Goal: Task Accomplishment & Management: Use online tool/utility

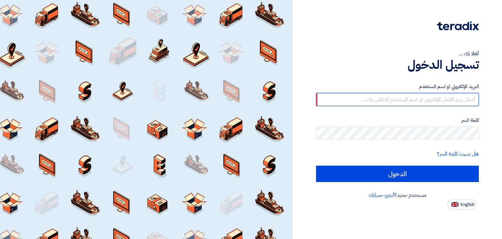
type input "[EMAIL_ADDRESS][DOMAIN_NAME]"
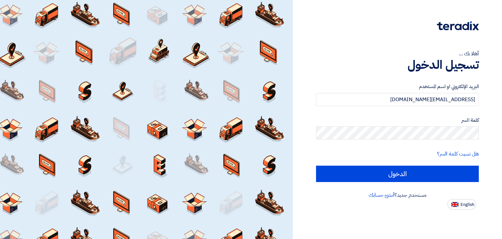
click at [316, 165] on input "الدخول" at bounding box center [397, 173] width 163 height 16
type input "Sign in"
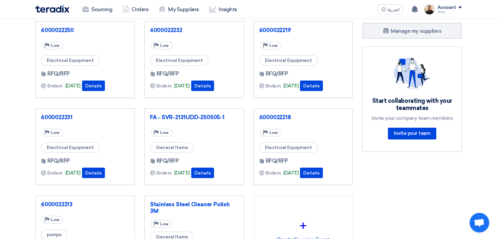
scroll to position [268, 0]
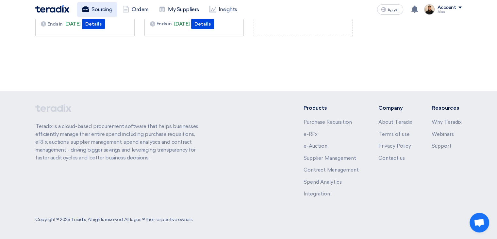
click at [91, 11] on link "Sourcing" at bounding box center [97, 9] width 40 height 14
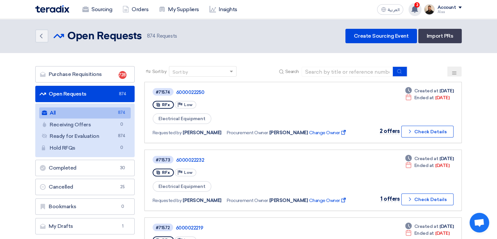
click at [414, 11] on use at bounding box center [414, 9] width 7 height 7
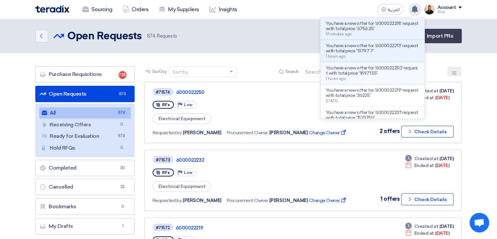
click at [390, 70] on p "You have a new offer for '6000022250' request with total price '18971.55'" at bounding box center [372, 70] width 93 height 10
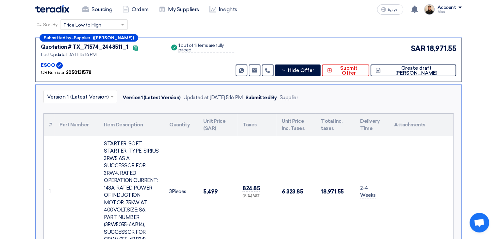
scroll to position [135, 0]
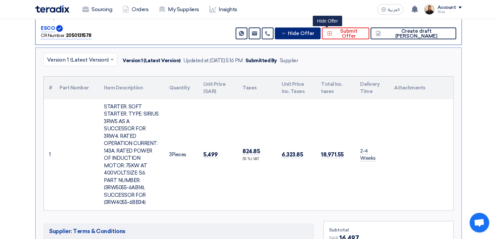
click at [314, 35] on span "Hide Offer" at bounding box center [301, 33] width 26 height 5
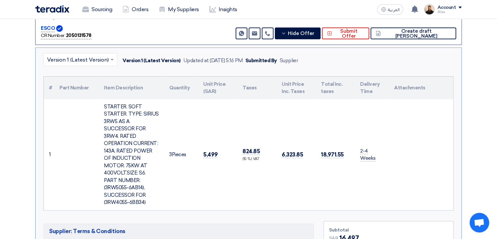
click at [318, 38] on div "Send Message Send Message Hide Offer Submit Offer Create draft PO" at bounding box center [345, 33] width 222 height 12
click at [314, 33] on span "Hide Offer" at bounding box center [301, 33] width 26 height 5
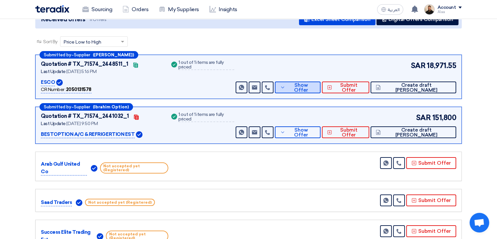
scroll to position [37, 0]
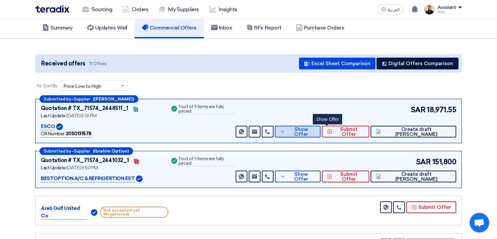
click at [315, 131] on span "Show Offer" at bounding box center [301, 132] width 28 height 10
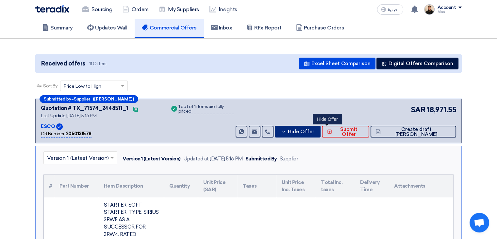
click at [314, 130] on span "Hide Offer" at bounding box center [301, 131] width 26 height 5
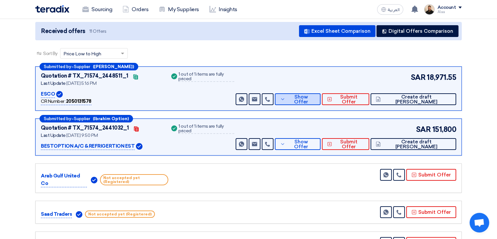
scroll to position [70, 0]
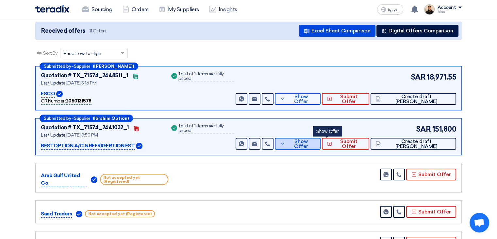
click at [315, 143] on span "Show Offer" at bounding box center [301, 144] width 28 height 10
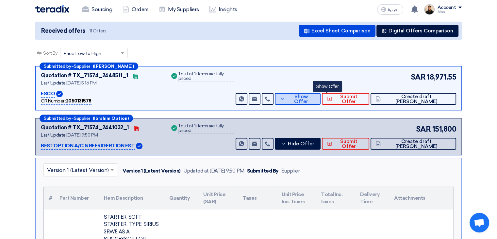
click at [315, 101] on span "Show Offer" at bounding box center [301, 99] width 28 height 10
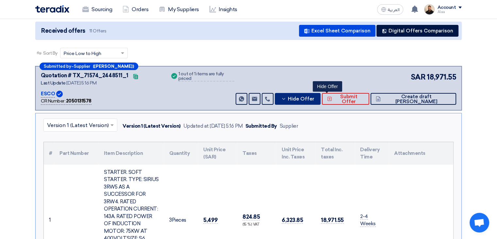
click at [314, 101] on span "Hide Offer" at bounding box center [301, 98] width 26 height 5
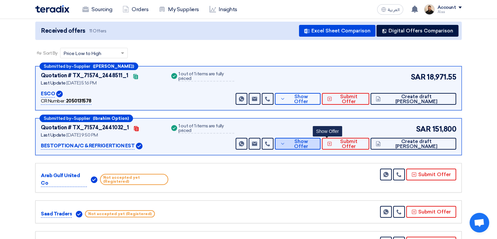
click at [315, 142] on span "Show Offer" at bounding box center [301, 144] width 28 height 10
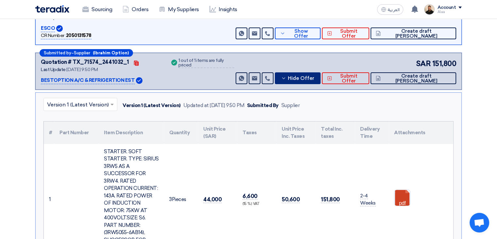
scroll to position [102, 0]
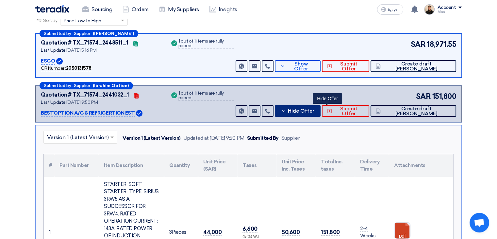
click at [321, 114] on button "Hide Offer" at bounding box center [298, 111] width 46 height 12
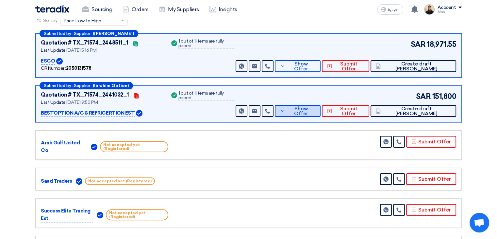
scroll to position [70, 0]
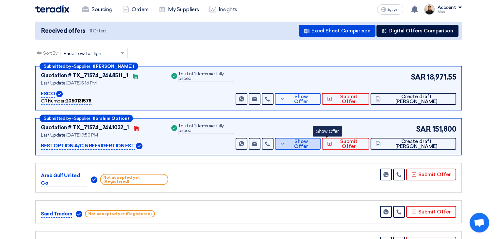
click at [315, 141] on span "Show Offer" at bounding box center [301, 144] width 28 height 10
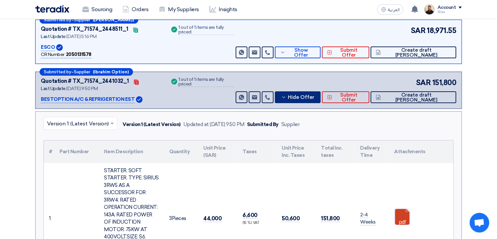
scroll to position [102, 0]
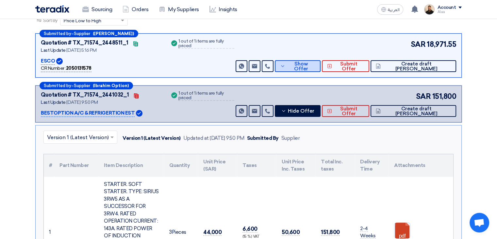
click at [309, 62] on button "Show Offer" at bounding box center [298, 66] width 46 height 12
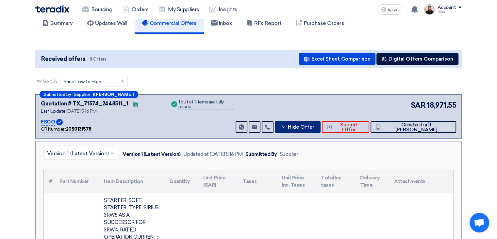
scroll to position [37, 0]
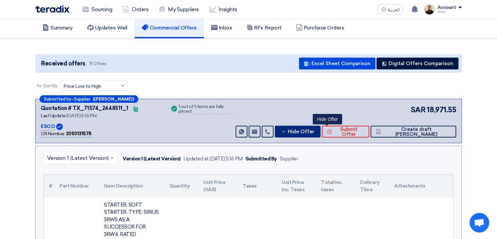
click at [314, 130] on span "Hide Offer" at bounding box center [301, 131] width 26 height 5
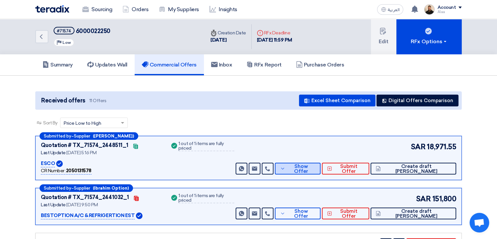
scroll to position [0, 0]
click at [68, 67] on h5 "Summary" at bounding box center [57, 64] width 30 height 7
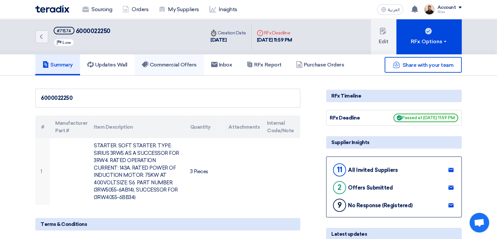
click at [181, 68] on link "Commercial Offers" at bounding box center [169, 64] width 69 height 21
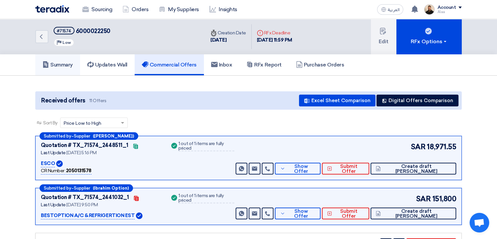
click at [66, 60] on link "Summary" at bounding box center [57, 64] width 45 height 21
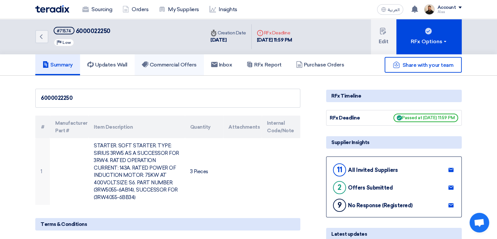
click at [189, 66] on h5 "Commercial Offers" at bounding box center [169, 64] width 55 height 7
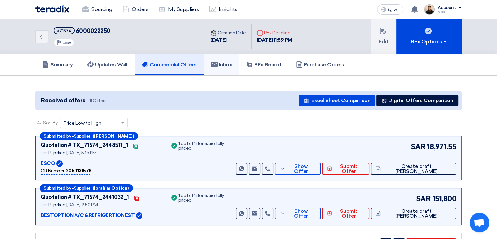
click at [239, 66] on link "Inbox" at bounding box center [222, 64] width 36 height 21
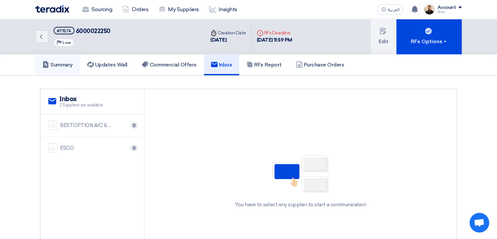
click at [64, 65] on h5 "Summary" at bounding box center [57, 64] width 30 height 7
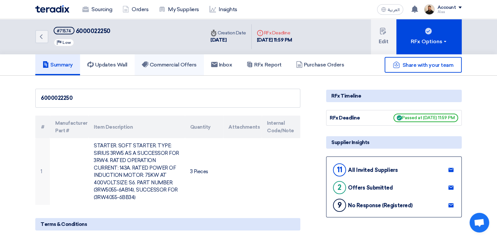
click at [192, 68] on link "Commercial Offers" at bounding box center [169, 64] width 69 height 21
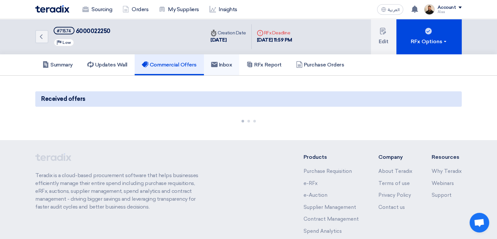
click at [220, 67] on h5 "Inbox" at bounding box center [221, 64] width 21 height 7
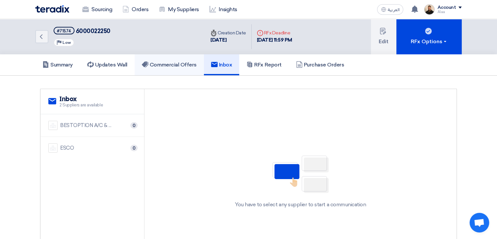
click at [189, 70] on link "Commercial Offers" at bounding box center [169, 64] width 69 height 21
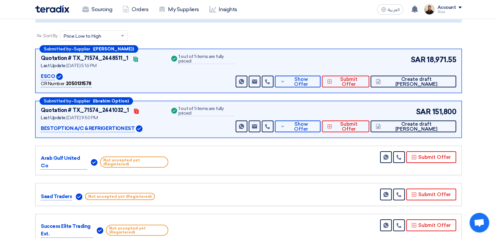
scroll to position [98, 0]
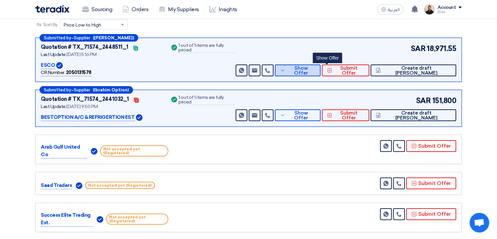
click at [320, 73] on button "Show Offer" at bounding box center [298, 70] width 46 height 12
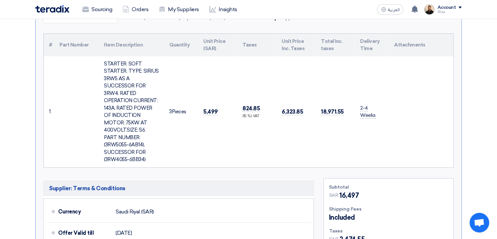
scroll to position [196, 0]
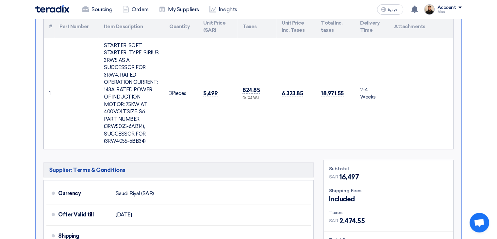
click at [121, 82] on div "STARTER. SOFT STARTER. TYPE: SIRIUS 3RW5 AS A SUCCESSOR FOR 3RW4. RATED OPERATI…" at bounding box center [131, 93] width 55 height 103
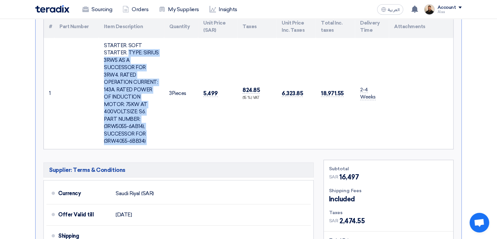
click at [121, 82] on div "STARTER. SOFT STARTER. TYPE: SIRIUS 3RW5 AS A SUCCESSOR FOR 3RW4. RATED OPERATI…" at bounding box center [131, 93] width 55 height 103
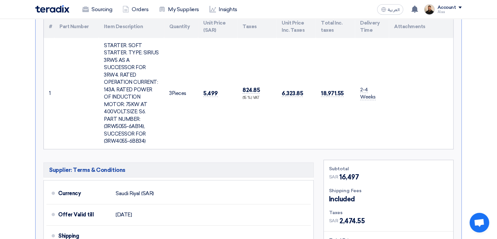
click at [189, 111] on td "3 Pieces" at bounding box center [181, 93] width 34 height 111
click at [124, 92] on div "STARTER. SOFT STARTER. TYPE: SIRIUS 3RW5 AS A SUCCESSOR FOR 3RW4. RATED OPERATI…" at bounding box center [131, 93] width 55 height 103
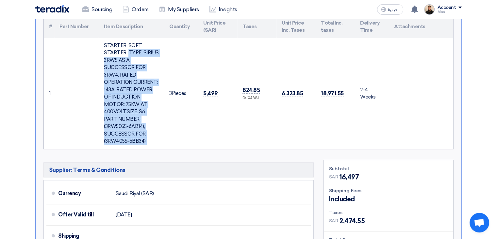
click at [124, 92] on div "STARTER. SOFT STARTER. TYPE: SIRIUS 3RW5 AS A SUCCESSOR FOR 3RW4. RATED OPERATI…" at bounding box center [131, 93] width 55 height 103
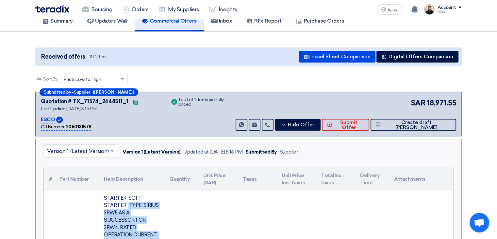
scroll to position [33, 0]
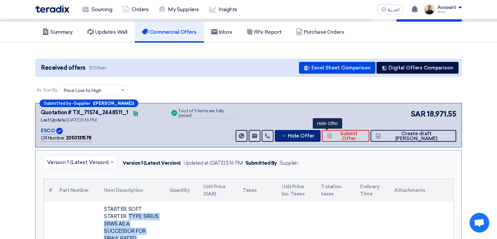
click at [321, 139] on button "Hide Offer" at bounding box center [298, 136] width 46 height 12
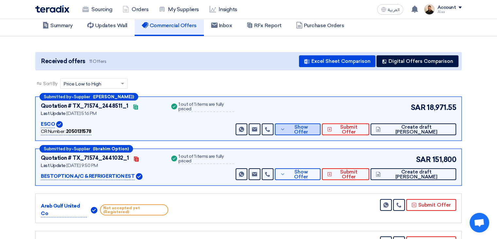
scroll to position [0, 0]
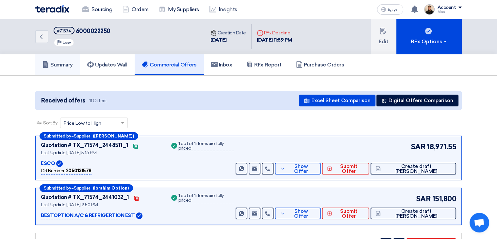
click at [50, 65] on h5 "Summary" at bounding box center [57, 64] width 30 height 7
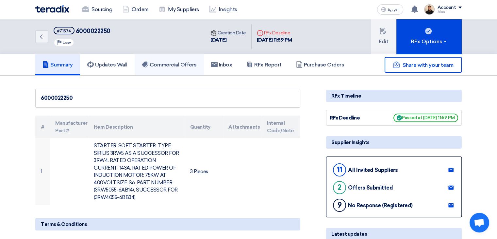
click at [186, 67] on h5 "Commercial Offers" at bounding box center [169, 64] width 55 height 7
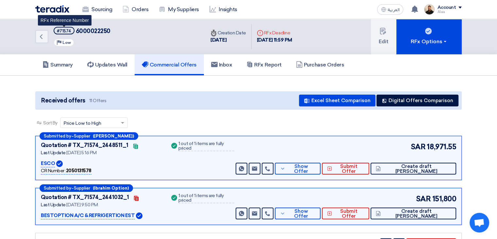
click at [65, 29] on div "#71574" at bounding box center [64, 31] width 14 height 4
click at [103, 39] on div "#71574 6000022250 Priority Low" at bounding box center [82, 37] width 57 height 20
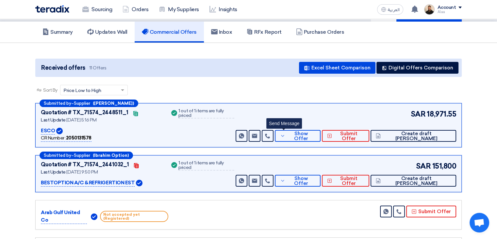
scroll to position [98, 0]
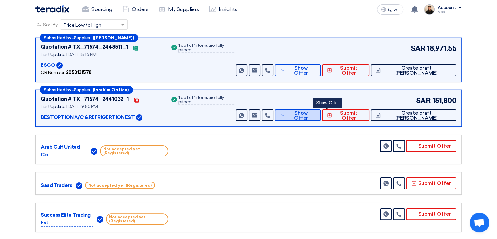
click at [315, 115] on span "Show Offer" at bounding box center [301, 115] width 28 height 10
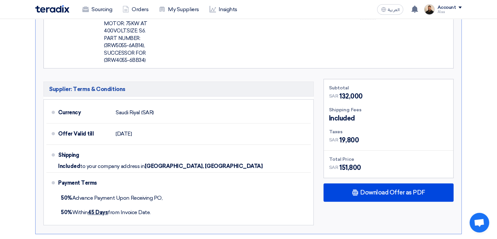
scroll to position [327, 0]
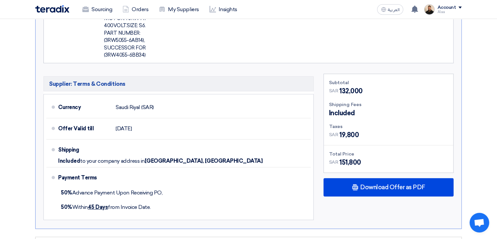
drag, startPoint x: 340, startPoint y: 81, endPoint x: 378, endPoint y: 83, distance: 38.0
click at [378, 86] on div "SAR 132,000" at bounding box center [388, 91] width 119 height 10
click at [403, 86] on div "SAR 132,000" at bounding box center [388, 91] width 119 height 10
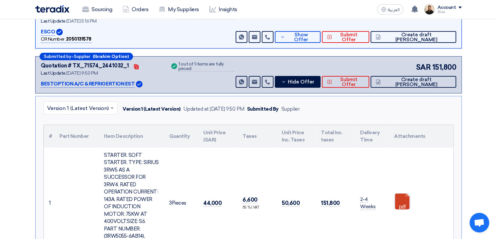
scroll to position [131, 0]
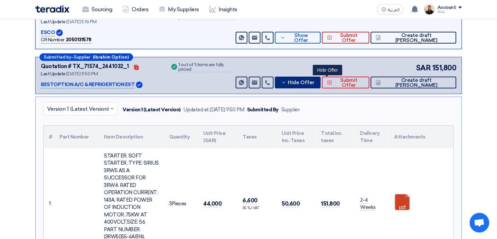
click at [314, 80] on span "Hide Offer" at bounding box center [301, 82] width 26 height 5
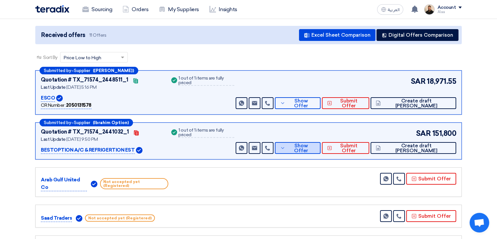
scroll to position [33, 0]
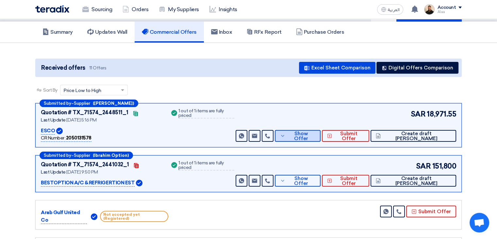
click at [321, 139] on button "Show Offer" at bounding box center [298, 136] width 46 height 12
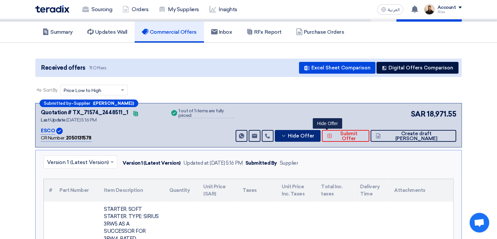
click at [314, 133] on span "Hide Offer" at bounding box center [301, 135] width 26 height 5
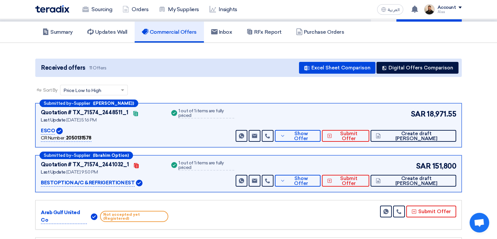
drag, startPoint x: 432, startPoint y: 112, endPoint x: 455, endPoint y: 110, distance: 22.7
click at [455, 110] on span "18,971.55" at bounding box center [441, 113] width 29 height 11
click at [456, 110] on span "18,971.55" at bounding box center [441, 113] width 29 height 11
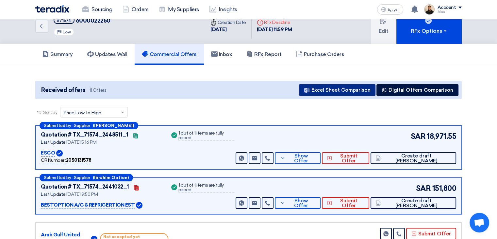
scroll to position [0, 0]
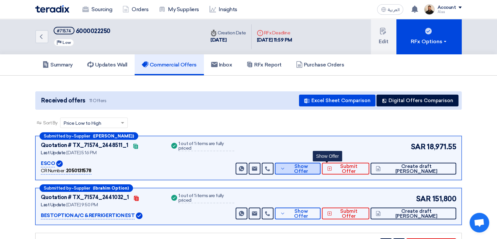
click at [315, 170] on span "Show Offer" at bounding box center [301, 169] width 28 height 10
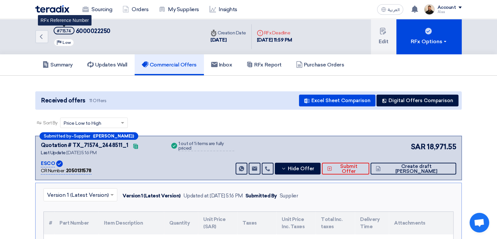
click at [60, 29] on div "#71574" at bounding box center [64, 31] width 14 height 4
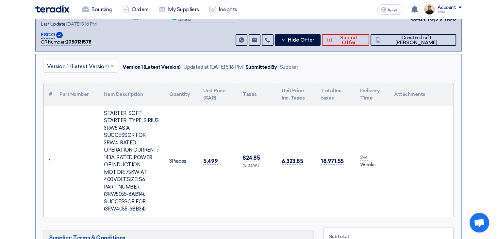
scroll to position [131, 0]
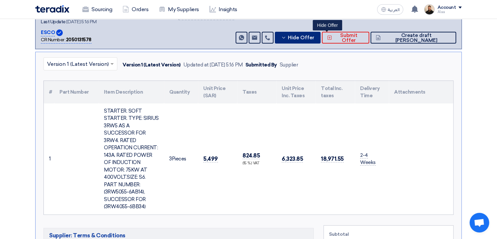
click at [314, 35] on span "Hide Offer" at bounding box center [301, 37] width 26 height 5
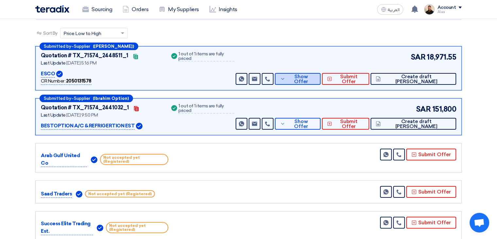
scroll to position [0, 0]
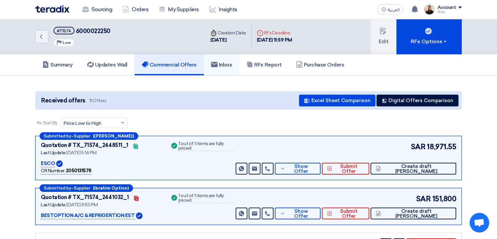
click at [229, 68] on link "Inbox" at bounding box center [222, 64] width 36 height 21
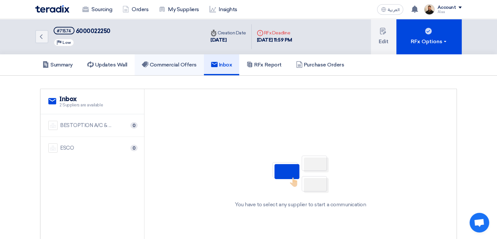
click at [180, 67] on h5 "Commercial Offers" at bounding box center [169, 64] width 55 height 7
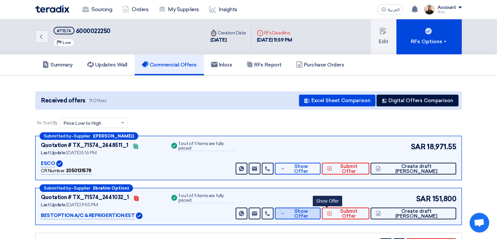
click at [285, 213] on icon at bounding box center [282, 212] width 5 height 5
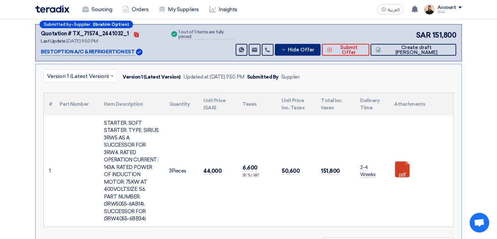
scroll to position [65, 0]
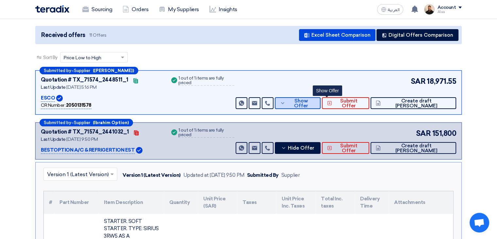
click at [315, 99] on span "Show Offer" at bounding box center [301, 103] width 28 height 10
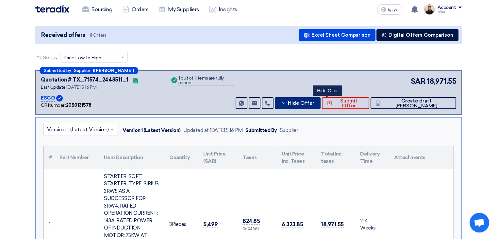
click at [314, 101] on span "Hide Offer" at bounding box center [301, 103] width 26 height 5
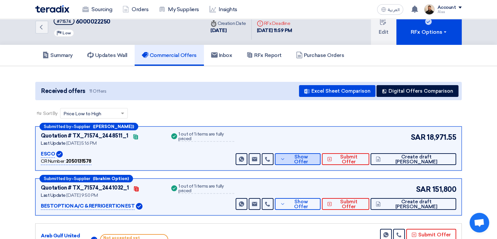
scroll to position [0, 0]
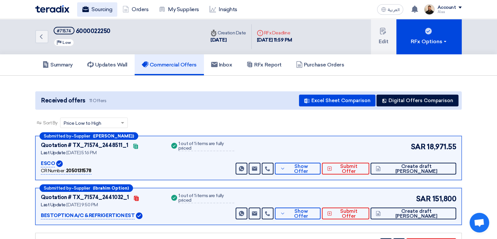
click at [93, 9] on link "Sourcing" at bounding box center [97, 9] width 40 height 14
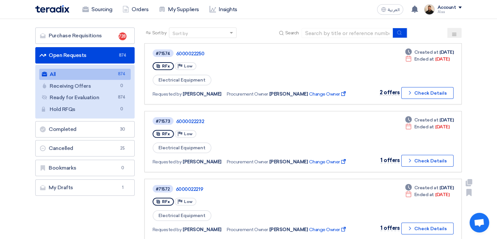
scroll to position [33, 0]
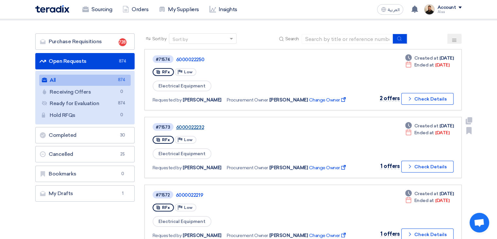
click at [188, 124] on link "6000022232" at bounding box center [257, 127] width 163 height 6
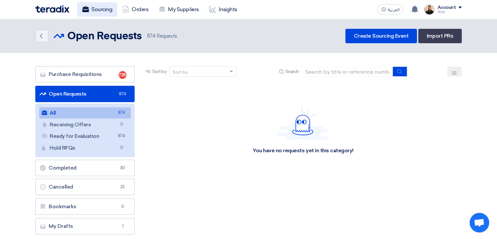
click at [101, 7] on link "Sourcing" at bounding box center [97, 9] width 40 height 14
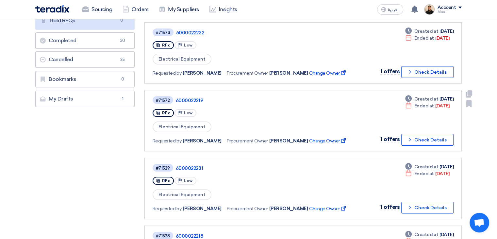
scroll to position [131, 0]
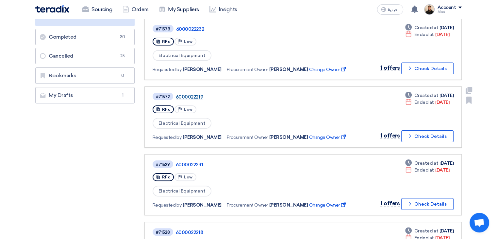
click at [190, 94] on link "6000022219" at bounding box center [257, 97] width 163 height 6
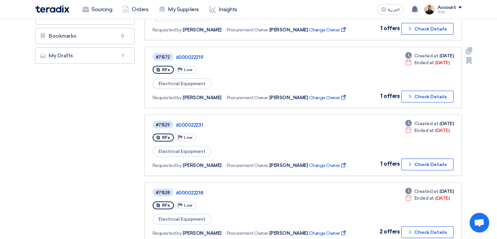
scroll to position [196, 0]
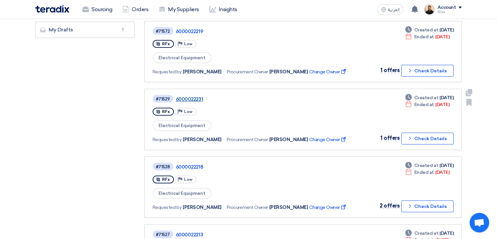
click at [188, 96] on link "6000022231" at bounding box center [257, 99] width 163 height 6
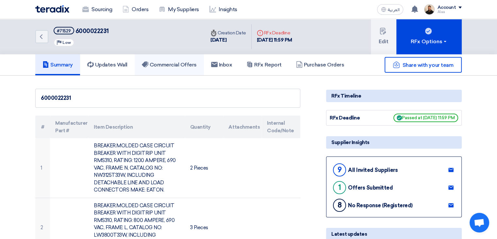
click at [185, 62] on h5 "Commercial Offers" at bounding box center [169, 64] width 55 height 7
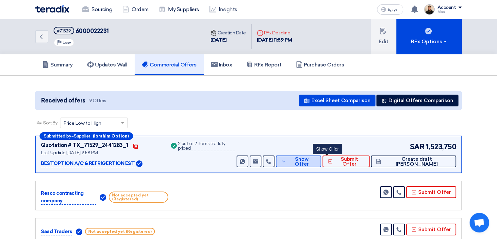
click at [316, 162] on span "Show Offer" at bounding box center [302, 162] width 28 height 10
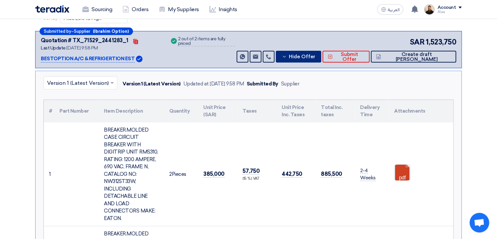
scroll to position [98, 0]
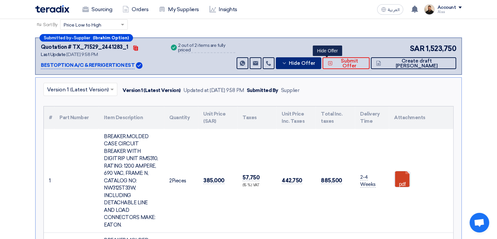
click at [315, 64] on span "Hide Offer" at bounding box center [302, 63] width 26 height 5
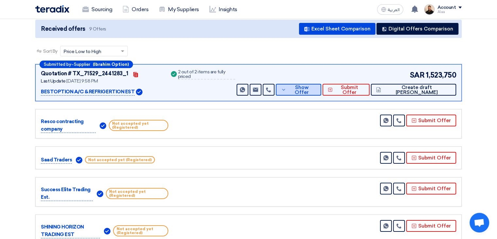
scroll to position [33, 0]
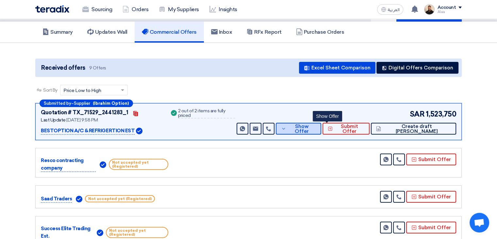
click at [316, 127] on span "Show Offer" at bounding box center [302, 129] width 28 height 10
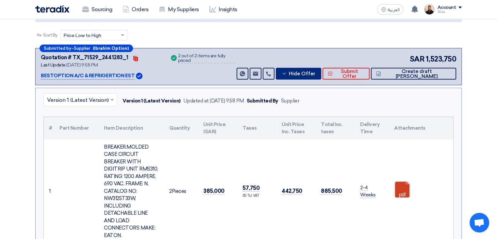
scroll to position [163, 0]
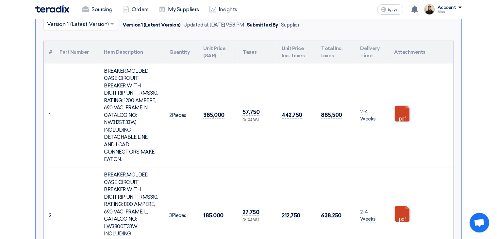
click at [115, 90] on div "BREAKER.MOLDED CASE CIRCUIT BREAKER WITH DIGITRIP UNIT RMS310, RATING: 1200 AMP…" at bounding box center [131, 115] width 55 height 96
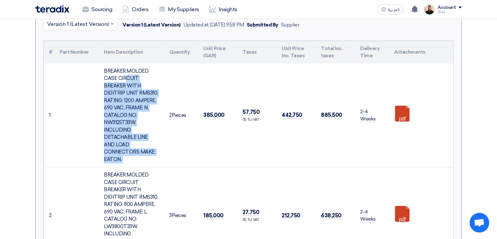
click at [115, 90] on div "BREAKER.MOLDED CASE CIRCUIT BREAKER WITH DIGITRIP UNIT RMS310, RATING: 1200 AMP…" at bounding box center [131, 115] width 55 height 96
click at [153, 118] on div "BREAKER.MOLDED CASE CIRCUIT BREAKER WITH DIGITRIP UNIT RMS310, RATING: 1200 AMP…" at bounding box center [131, 115] width 55 height 96
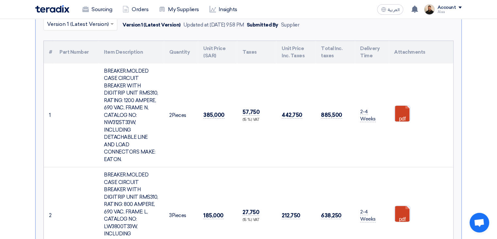
click at [117, 92] on div "BREAKER.MOLDED CASE CIRCUIT BREAKER WITH DIGITRIP UNIT RMS310, RATING: 1200 AMP…" at bounding box center [131, 115] width 55 height 96
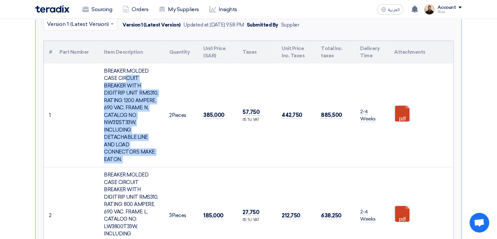
click at [117, 92] on div "BREAKER.MOLDED CASE CIRCUIT BREAKER WITH DIGITRIP UNIT RMS310, RATING: 1200 AMP…" at bounding box center [131, 115] width 55 height 96
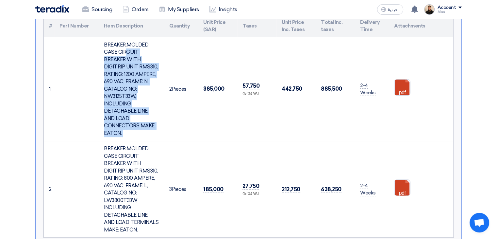
scroll to position [229, 0]
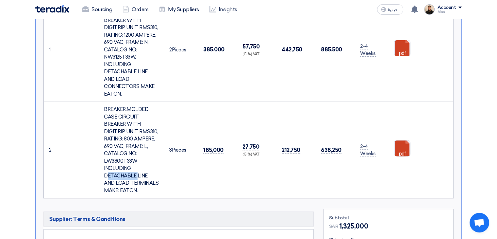
drag, startPoint x: 103, startPoint y: 152, endPoint x: 136, endPoint y: 155, distance: 32.8
click at [136, 155] on div "BREAKER.MOLDED CASE CIRCUIT BREAKER WITH DIGITRIP UNIT RMS310, RATING: 800 AMPE…" at bounding box center [131, 150] width 55 height 88
copy div "LW3800T33W"
click at [153, 151] on div "BREAKER.MOLDED CASE CIRCUIT BREAKER WITH DIGITRIP UNIT RMS310, RATING: 800 AMPE…" at bounding box center [131, 150] width 55 height 88
click at [116, 115] on div "BREAKER.MOLDED CASE CIRCUIT BREAKER WITH DIGITRIP UNIT RMS310, RATING: 800 AMPE…" at bounding box center [131, 150] width 55 height 88
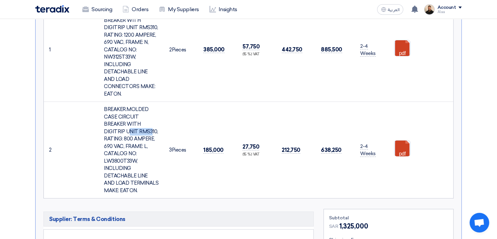
click at [116, 115] on div "BREAKER.MOLDED CASE CIRCUIT BREAKER WITH DIGITRIP UNIT RMS310, RATING: 800 AMPE…" at bounding box center [131, 150] width 55 height 88
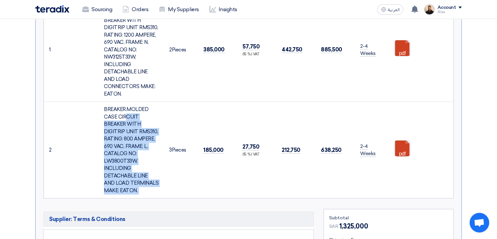
click at [116, 115] on div "BREAKER.MOLDED CASE CIRCUIT BREAKER WITH DIGITRIP UNIT RMS310, RATING: 800 AMPE…" at bounding box center [131, 150] width 55 height 88
copy tr "BREAKER.MOLDED CASE CIRCUIT BREAKER WITH DIGITRIP UNIT RMS310, RATING: 800 AMPE…"
click at [405, 43] on link at bounding box center [420, 59] width 52 height 39
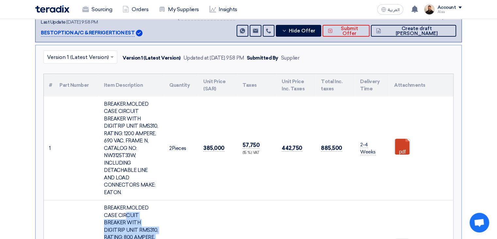
scroll to position [131, 0]
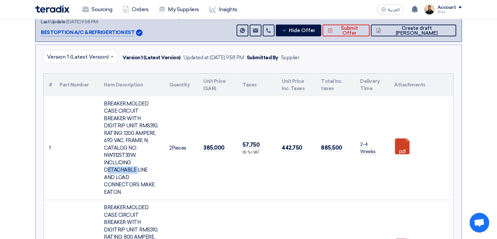
drag, startPoint x: 102, startPoint y: 154, endPoint x: 133, endPoint y: 157, distance: 31.2
click at [133, 157] on td "BREAKER.MOLDED CASE CIRCUIT BREAKER WITH DIGITRIP UNIT RMS310, RATING: 1200 AMP…" at bounding box center [131, 148] width 65 height 104
copy div "NW3125T33W"
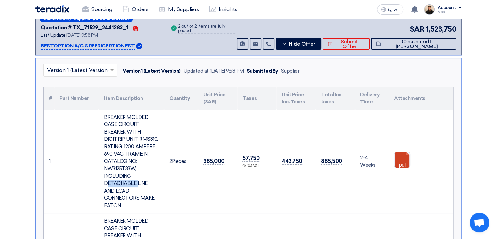
scroll to position [98, 0]
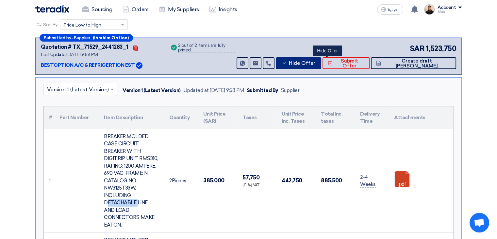
click at [287, 63] on icon at bounding box center [284, 62] width 5 height 5
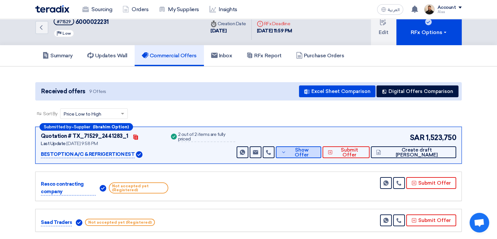
scroll to position [0, 0]
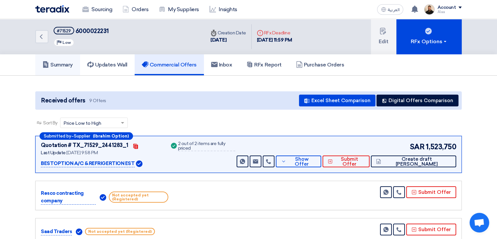
click at [58, 65] on h5 "Summary" at bounding box center [57, 64] width 30 height 7
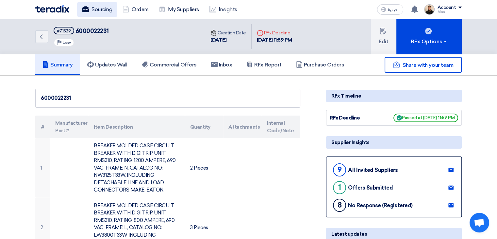
click at [104, 10] on link "Sourcing" at bounding box center [97, 9] width 40 height 14
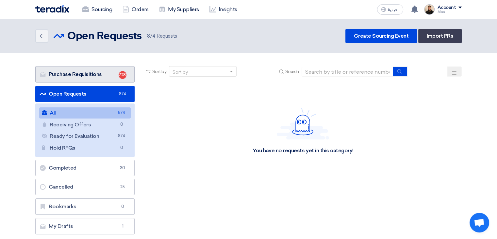
click at [113, 74] on link "Purchase Requisitions Purchase Requisitions 728" at bounding box center [84, 74] width 99 height 16
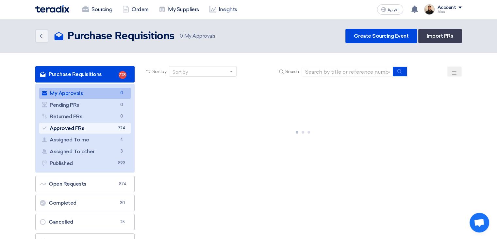
click at [107, 126] on link "Approved PRs Approved PRs 724" at bounding box center [84, 128] width 91 height 11
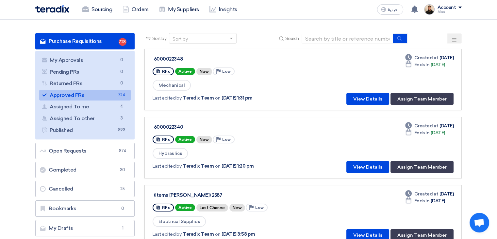
scroll to position [98, 0]
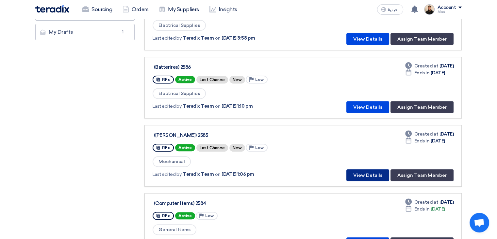
click at [363, 170] on button "View Details" at bounding box center [367, 175] width 43 height 12
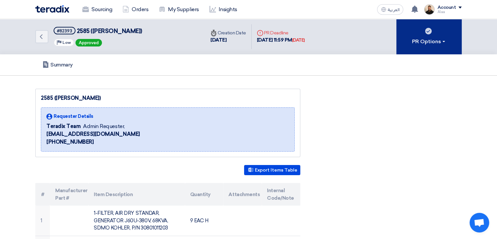
click at [430, 31] on use at bounding box center [428, 31] width 7 height 7
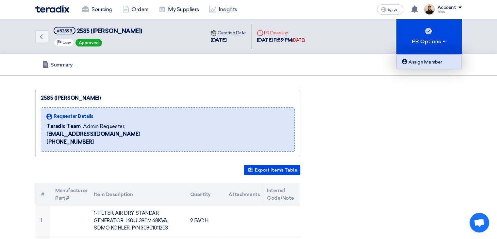
click at [429, 63] on div "Assign Member" at bounding box center [429, 62] width 57 height 8
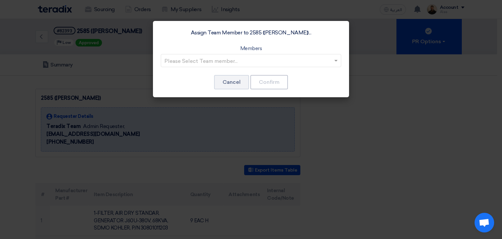
click at [299, 63] on input "text" at bounding box center [247, 61] width 167 height 11
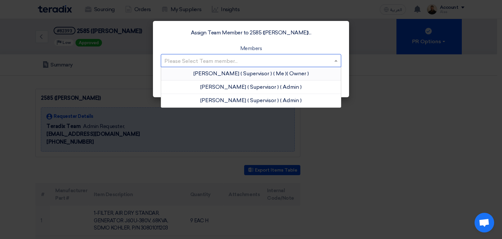
click at [288, 73] on app-roles "Owner" at bounding box center [298, 73] width 20 height 6
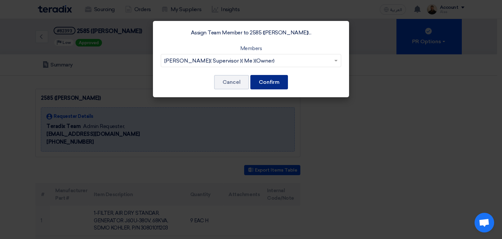
click at [278, 81] on button "Confirm" at bounding box center [269, 82] width 38 height 14
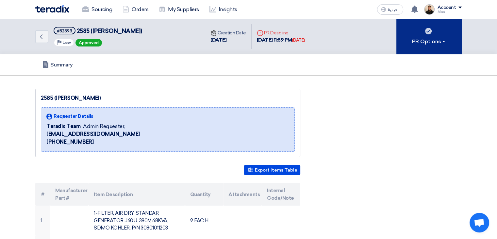
click at [437, 40] on div "PR Options" at bounding box center [429, 42] width 34 height 8
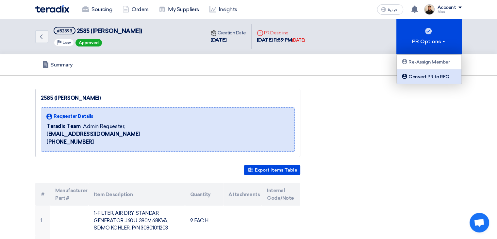
click at [429, 77] on div "Convert PR to RFQ" at bounding box center [429, 77] width 57 height 8
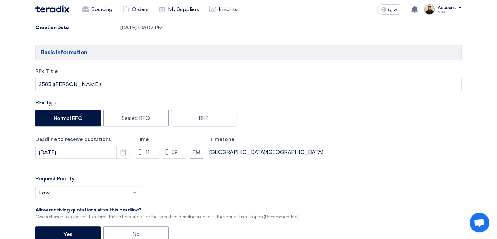
scroll to position [229, 0]
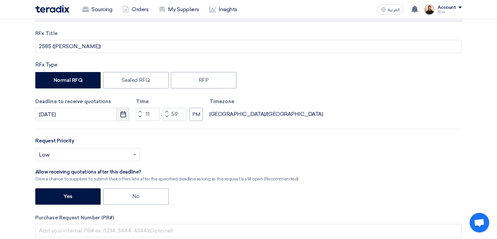
click at [124, 117] on button "Pick a date" at bounding box center [122, 114] width 13 height 13
select select "10"
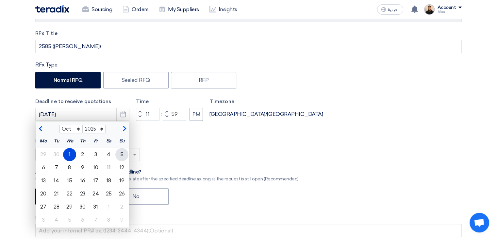
click at [122, 154] on div "5" at bounding box center [121, 154] width 13 height 13
type input "[DATE]"
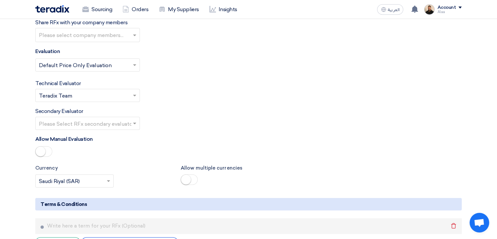
scroll to position [1503, 0]
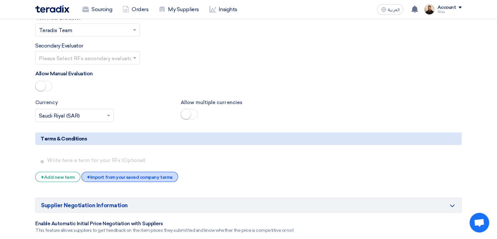
click at [133, 172] on div "+ Import from your saved company terms" at bounding box center [129, 177] width 96 height 10
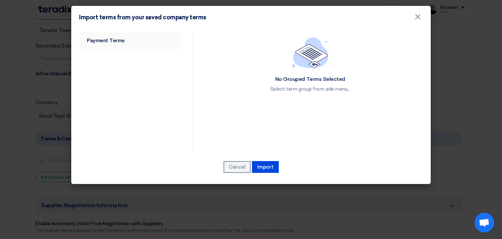
click at [95, 37] on link "Payment Terms" at bounding box center [130, 40] width 102 height 17
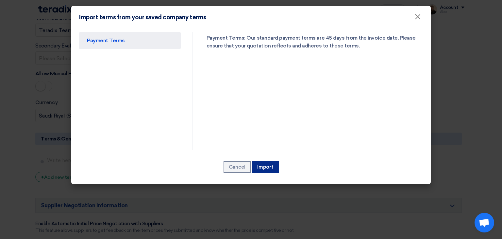
click at [260, 170] on button "Import" at bounding box center [265, 167] width 27 height 12
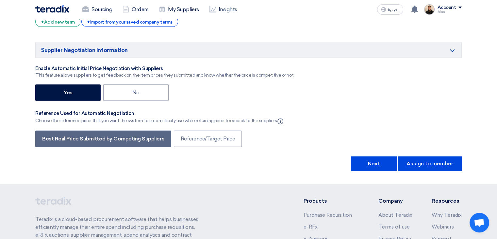
scroll to position [1699, 0]
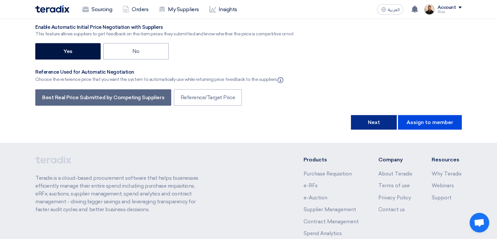
click at [381, 115] on button "Next" at bounding box center [374, 122] width 46 height 14
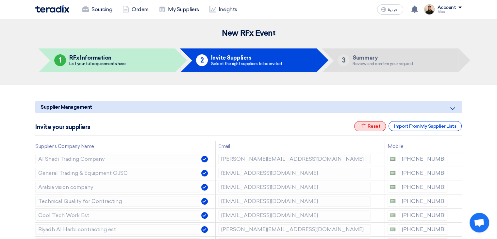
click at [370, 127] on div "Excel file Reset" at bounding box center [370, 126] width 32 height 10
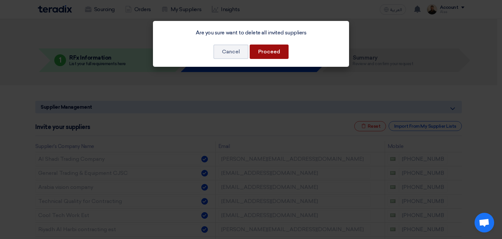
click at [265, 53] on button "Proceed" at bounding box center [269, 51] width 39 height 14
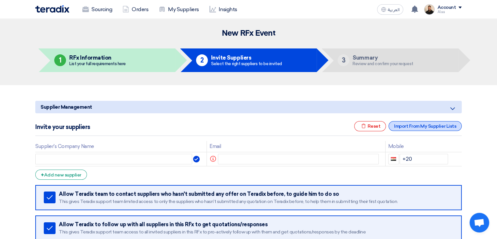
click at [428, 125] on div "Import From My Supplier Lists" at bounding box center [425, 126] width 73 height 10
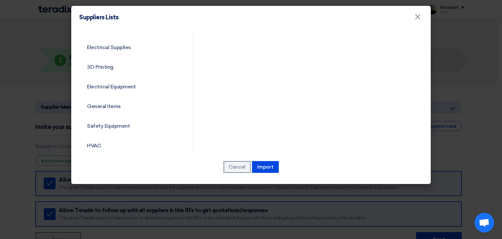
scroll to position [236, 0]
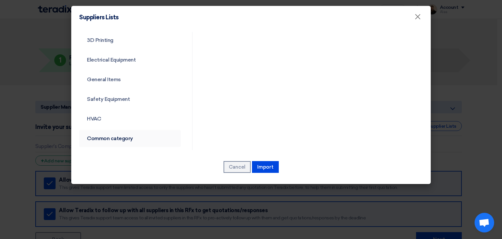
click at [107, 139] on link "Common category" at bounding box center [130, 138] width 102 height 17
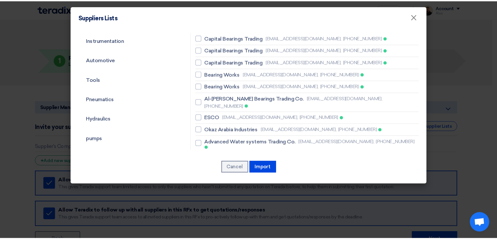
scroll to position [0, 0]
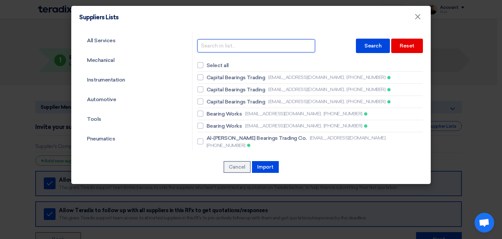
click at [230, 42] on input "text" at bounding box center [256, 45] width 118 height 13
type input "best"
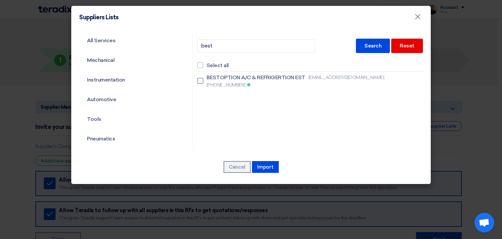
click at [216, 77] on span "BESTOPTION A/C & REFRIGERTION EST" at bounding box center [256, 78] width 99 height 8
click at [211, 79] on input "BESTOPTION A/C & REFRIGERTION EST [EMAIL_ADDRESS][DOMAIN_NAME], [PHONE_NUMBER]" at bounding box center [209, 81] width 4 height 4
checkbox input "true"
click at [266, 169] on button "Import" at bounding box center [265, 167] width 27 height 12
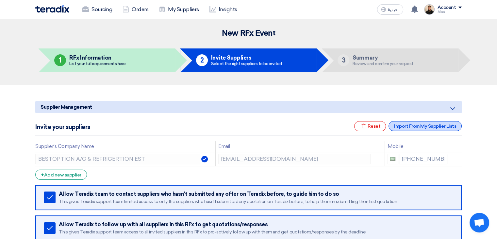
click at [423, 123] on div "Import From My Supplier Lists" at bounding box center [425, 126] width 73 height 10
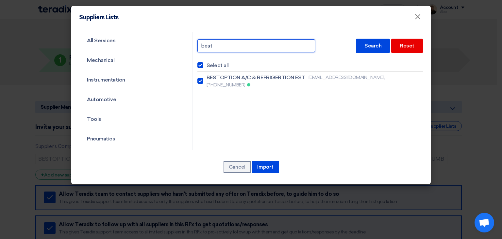
click at [212, 46] on input "best" at bounding box center [256, 45] width 118 height 13
type input "filter"
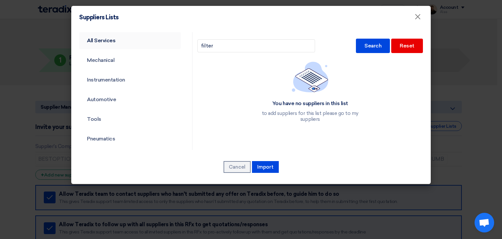
click at [112, 42] on link "All Services" at bounding box center [130, 40] width 102 height 17
click at [124, 44] on link "All Services" at bounding box center [130, 40] width 102 height 17
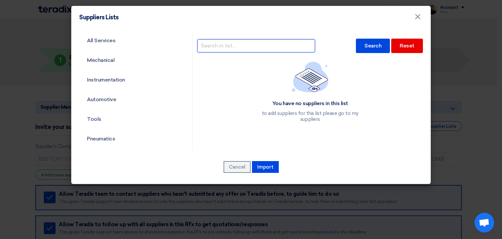
click at [219, 39] on input "text" at bounding box center [256, 45] width 118 height 13
type input "filter"
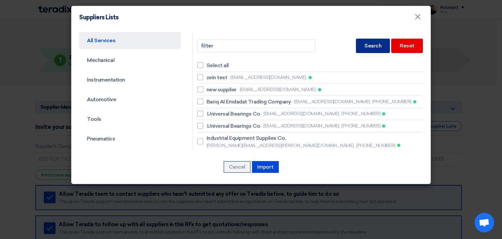
click at [362, 47] on div "Search" at bounding box center [373, 46] width 34 height 14
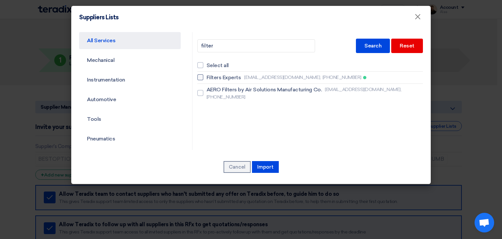
click at [223, 76] on span "Filters Experts" at bounding box center [224, 78] width 35 height 8
click at [211, 76] on input "Filters Experts [EMAIL_ADDRESS][DOMAIN_NAME], [PHONE_NUMBER]" at bounding box center [209, 77] width 4 height 4
checkbox input "true"
click at [269, 166] on button "Import" at bounding box center [265, 167] width 27 height 12
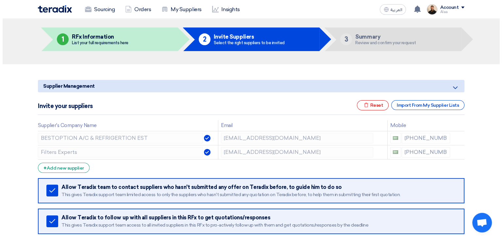
scroll to position [33, 0]
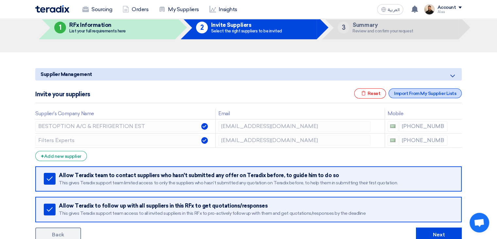
click at [406, 91] on div "Import From My Supplier Lists" at bounding box center [425, 93] width 73 height 10
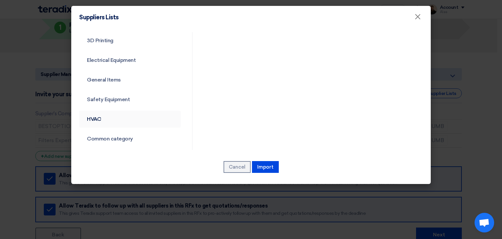
scroll to position [236, 0]
click at [115, 139] on link "Common category" at bounding box center [130, 138] width 102 height 17
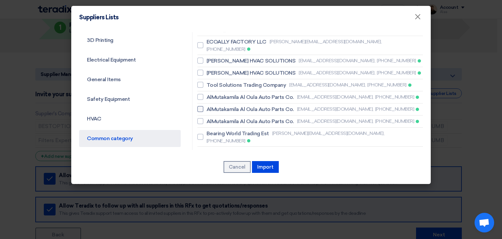
drag, startPoint x: 223, startPoint y: 57, endPoint x: 225, endPoint y: 68, distance: 10.6
click at [223, 93] on span "AlMutakamila Al Oula Auto Parts Co." at bounding box center [250, 97] width 87 height 8
click at [211, 95] on input "AlMutakamila Al Oula Auto Parts Co. [EMAIL_ADDRESS][DOMAIN_NAME], [PHONE_NUMBER]" at bounding box center [209, 97] width 4 height 4
checkbox input "true"
click at [228, 105] on span "AlMutakamila Al Oula Auto Parts Co." at bounding box center [250, 109] width 87 height 8
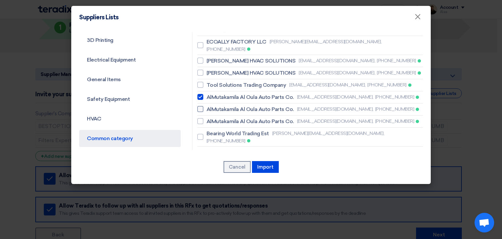
click at [211, 107] on input "AlMutakamila Al Oula Auto Parts Co. [EMAIL_ADDRESS][DOMAIN_NAME], [PHONE_NUMBER]" at bounding box center [209, 109] width 4 height 4
checkbox input "true"
click at [228, 117] on span "AlMutakamila Al Oula Auto Parts Co." at bounding box center [250, 121] width 87 height 8
click at [211, 119] on input "AlMutakamila Al Oula Auto Parts Co. [EMAIL_ADDRESS][DOMAIN_NAME], [PHONE_NUMBER]" at bounding box center [209, 121] width 4 height 4
checkbox input "true"
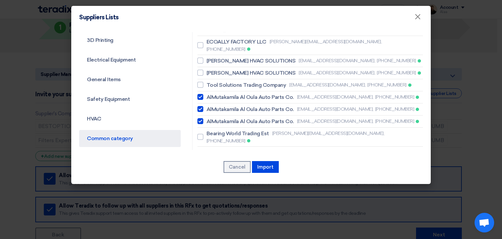
click at [231, 167] on span "SHINING HORIZON TRADING EST" at bounding box center [248, 171] width 82 height 8
click at [211, 169] on input "SHINING HORIZON TRADING EST [EMAIL_ADDRESS][DOMAIN_NAME], [PHONE_NUMBER]" at bounding box center [209, 171] width 4 height 4
checkbox input "true"
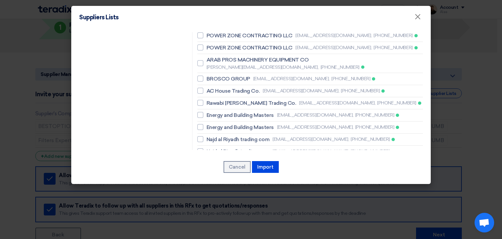
scroll to position [399, 0]
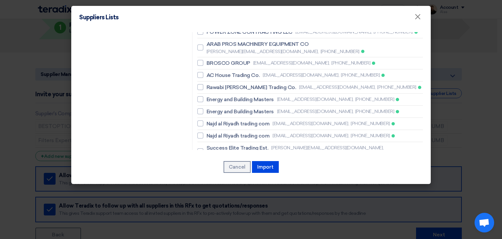
click at [234, 163] on span "[PERSON_NAME] Contracting and Trading Est" at bounding box center [262, 167] width 110 height 8
click at [211, 168] on input "[PERSON_NAME] Contracting and Trading Est [EMAIL_ADDRESS][DOMAIN_NAME], [PHONE_…" at bounding box center [209, 170] width 4 height 4
checkbox input "true"
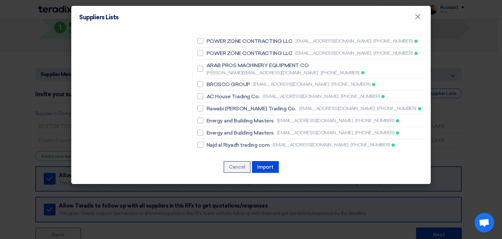
scroll to position [366, 0]
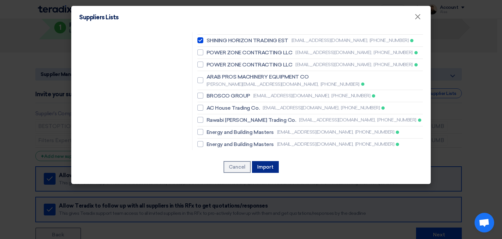
click at [266, 166] on button "Import" at bounding box center [265, 167] width 27 height 12
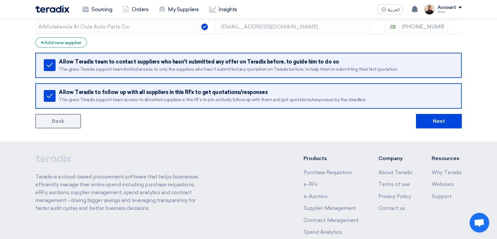
scroll to position [196, 0]
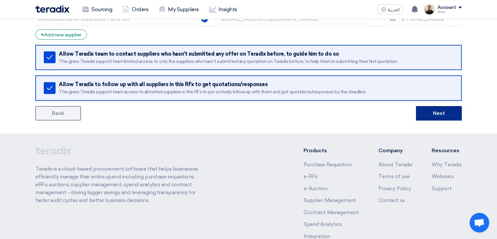
click at [434, 107] on button "Next" at bounding box center [439, 113] width 46 height 14
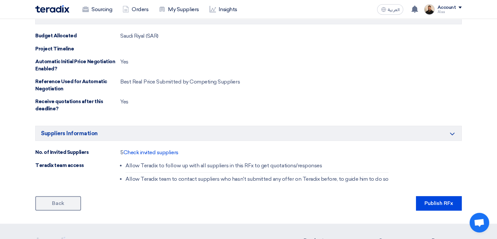
scroll to position [667, 0]
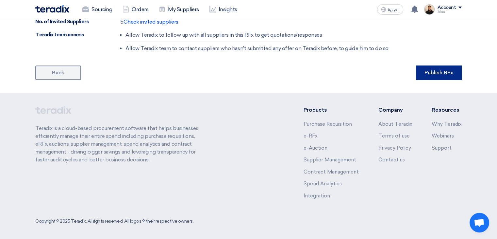
click at [439, 72] on button "Publish RFx" at bounding box center [439, 72] width 46 height 14
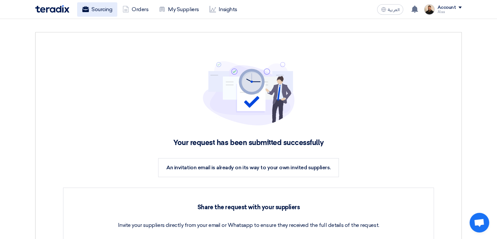
click at [96, 11] on link "Sourcing" at bounding box center [97, 9] width 40 height 14
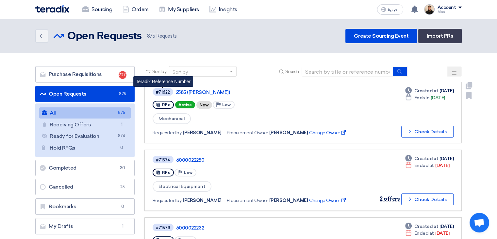
click at [163, 91] on div "#71622" at bounding box center [163, 92] width 14 height 4
copy div "71622"
click at [176, 119] on span "Mechanical" at bounding box center [172, 118] width 38 height 11
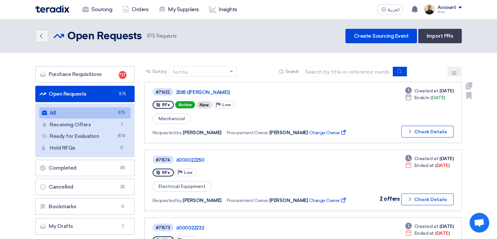
click at [176, 119] on span "Mechanical" at bounding box center [172, 118] width 38 height 11
copy div "Mechanical"
click at [102, 9] on link "Sourcing" at bounding box center [97, 9] width 40 height 14
click at [103, 74] on link "Purchase Requisitions Purchase Requisitions 727" at bounding box center [84, 74] width 99 height 16
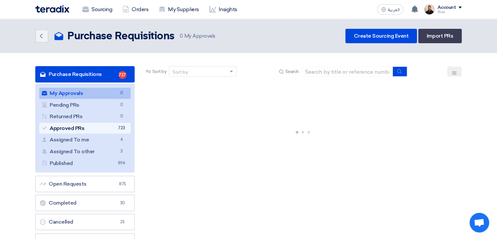
click at [113, 124] on link "Approved PRs Approved PRs 723" at bounding box center [84, 128] width 91 height 11
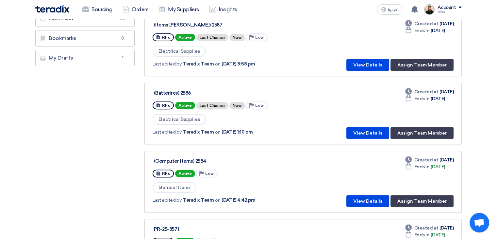
scroll to position [196, 0]
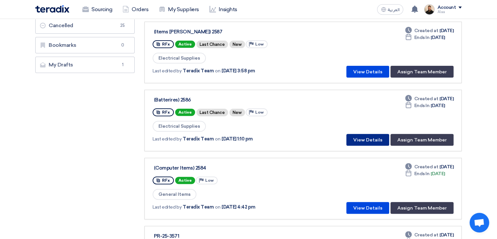
click at [361, 138] on button "View Details" at bounding box center [367, 140] width 43 height 12
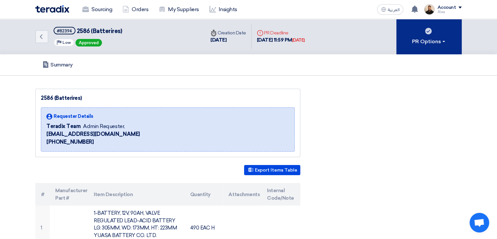
click at [425, 42] on div "PR Options" at bounding box center [429, 42] width 34 height 8
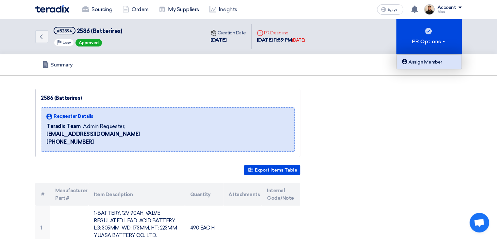
click at [420, 58] on div "Assign Member" at bounding box center [429, 62] width 57 height 8
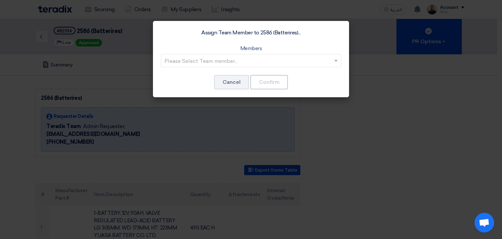
click at [315, 61] on input "text" at bounding box center [247, 61] width 167 height 11
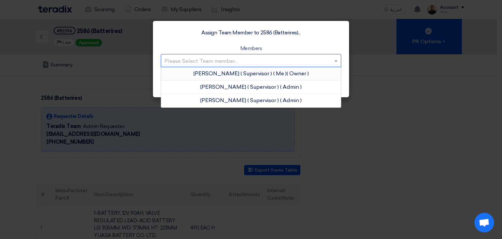
click at [274, 74] on span "( Me )" at bounding box center [279, 73] width 13 height 6
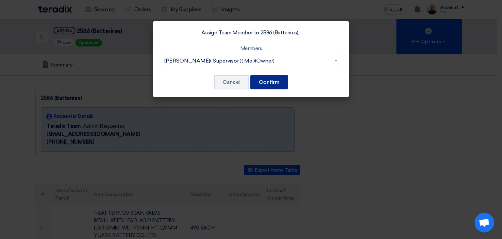
click at [274, 79] on button "Confirm" at bounding box center [269, 82] width 38 height 14
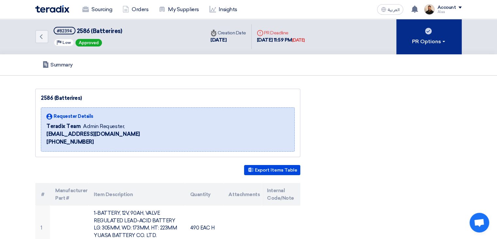
click at [440, 46] on button "PR Options" at bounding box center [428, 36] width 65 height 35
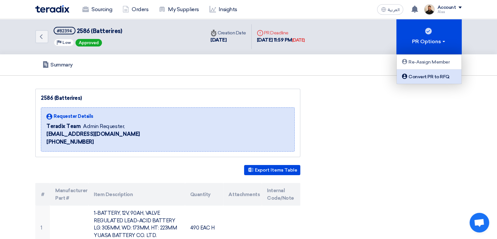
click at [435, 74] on div "Convert PR to RFQ" at bounding box center [429, 77] width 57 height 8
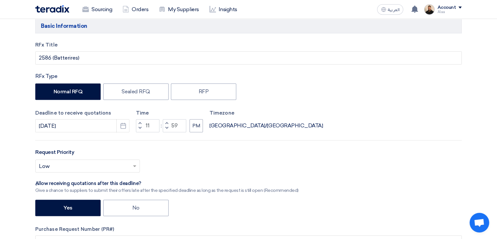
scroll to position [229, 0]
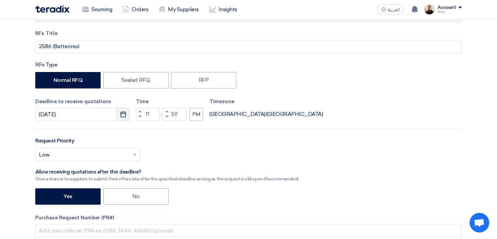
click at [125, 114] on icon "Pick a date" at bounding box center [123, 114] width 7 height 7
select select "10"
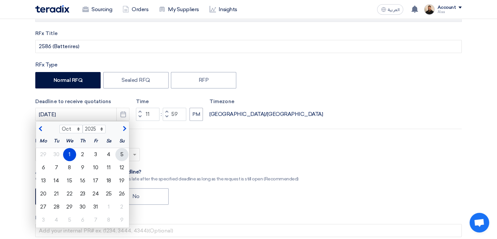
click at [122, 155] on div "5" at bounding box center [121, 154] width 13 height 13
type input "[DATE]"
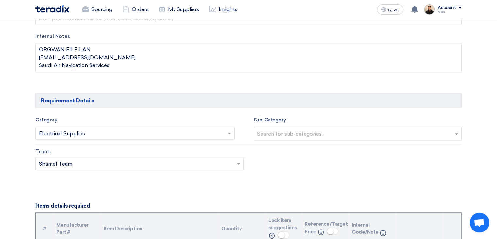
scroll to position [457, 0]
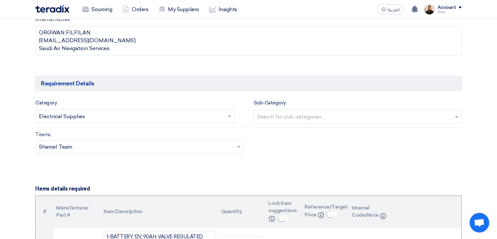
click at [217, 115] on input "text" at bounding box center [132, 116] width 186 height 11
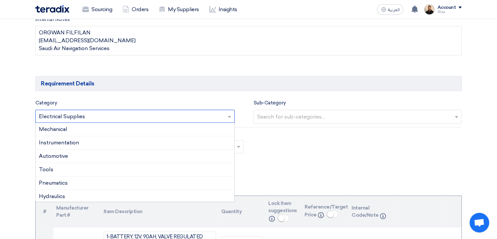
click at [217, 115] on input "text" at bounding box center [132, 116] width 186 height 11
click at [299, 118] on input "text" at bounding box center [358, 117] width 203 height 11
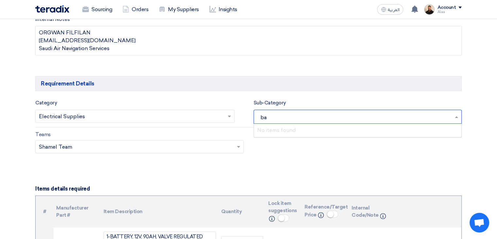
type input "b"
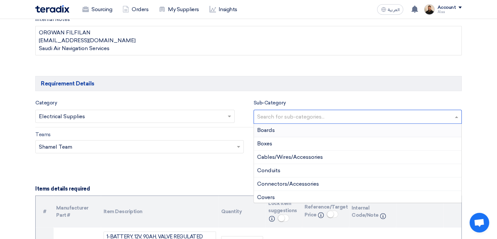
click at [202, 114] on input "text" at bounding box center [132, 116] width 186 height 11
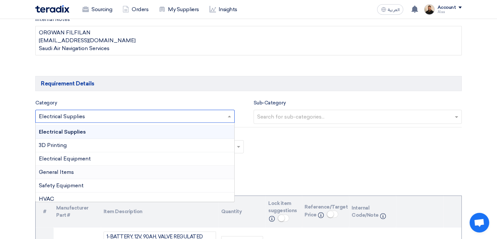
scroll to position [142, 0]
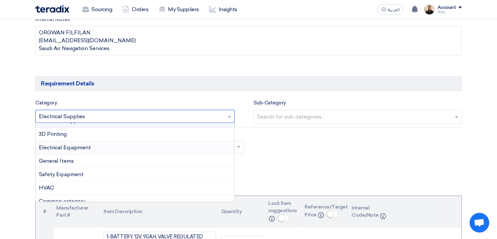
click at [103, 146] on div "Electrical Equipment" at bounding box center [135, 147] width 199 height 13
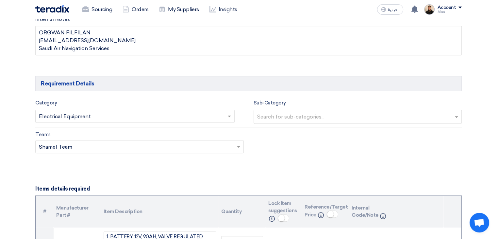
click at [290, 114] on input "text" at bounding box center [358, 117] width 203 height 11
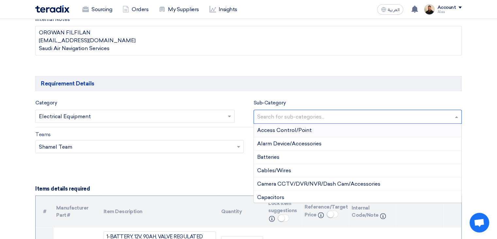
type input "b"
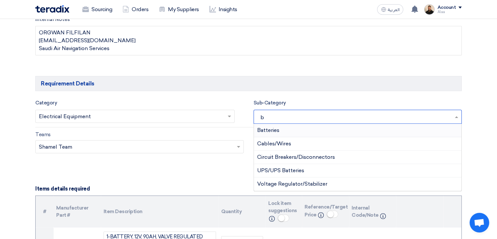
click at [287, 128] on div "Batteries" at bounding box center [358, 130] width 208 height 13
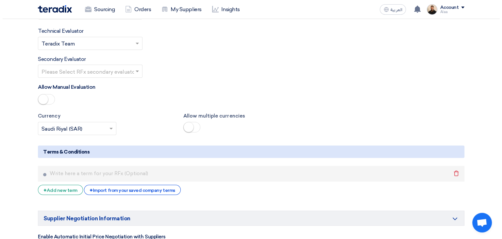
scroll to position [1209, 0]
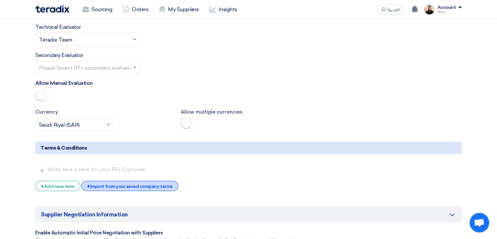
click at [130, 180] on div "+ Import from your saved company terms" at bounding box center [129, 185] width 96 height 10
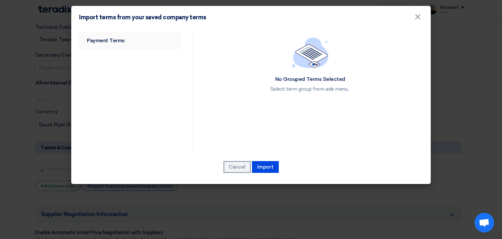
click at [116, 37] on link "Payment Terms" at bounding box center [130, 40] width 102 height 17
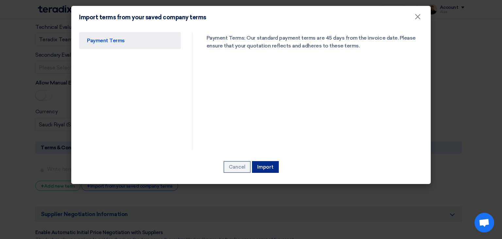
click at [265, 165] on button "Import" at bounding box center [265, 167] width 27 height 12
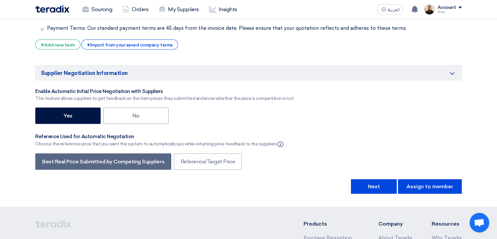
scroll to position [1365, 0]
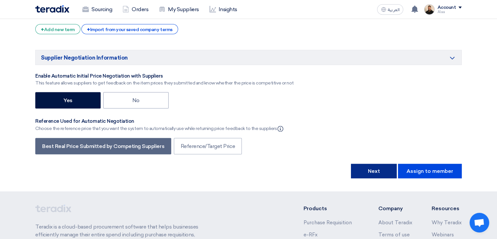
click at [363, 164] on button "Next" at bounding box center [374, 171] width 46 height 14
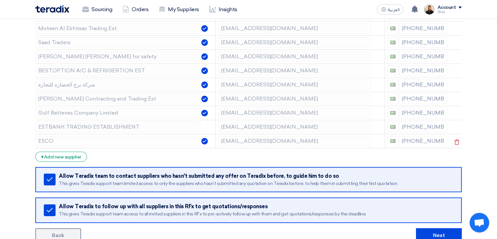
scroll to position [196, 0]
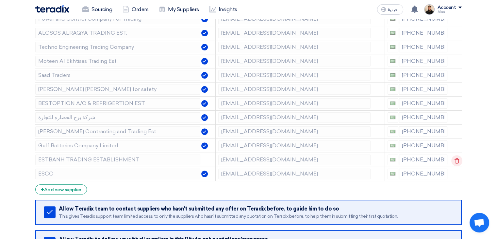
click at [457, 158] on icon at bounding box center [456, 160] width 11 height 11
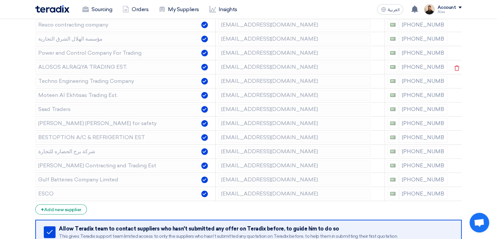
scroll to position [163, 0]
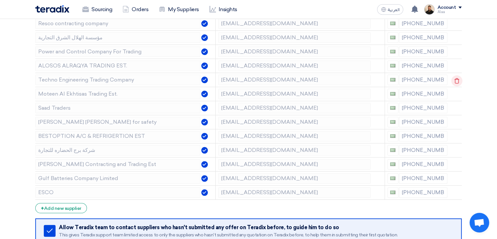
click at [455, 80] on icon at bounding box center [456, 80] width 11 height 11
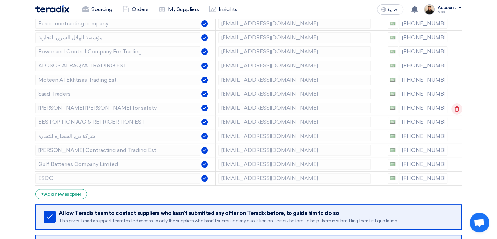
click at [455, 108] on use at bounding box center [457, 109] width 5 height 6
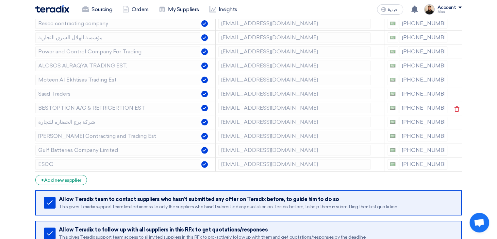
scroll to position [196, 0]
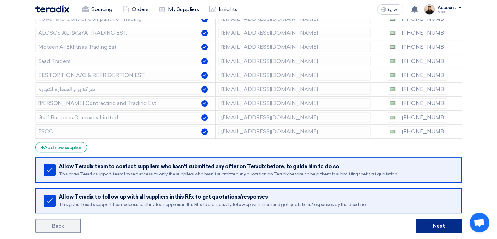
click at [434, 225] on button "Next" at bounding box center [439, 225] width 46 height 14
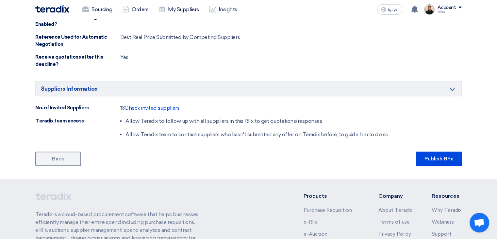
scroll to position [464, 0]
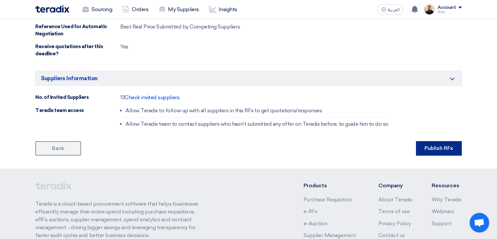
click at [431, 150] on button "Publish RFx" at bounding box center [439, 148] width 46 height 14
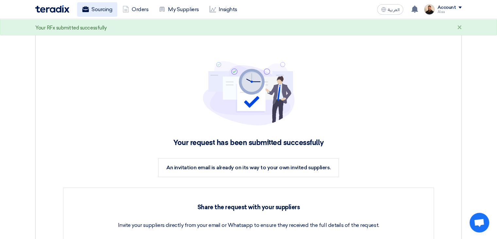
click at [95, 10] on link "Sourcing" at bounding box center [97, 9] width 40 height 14
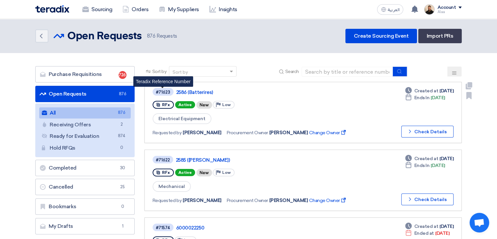
click at [163, 91] on div "#71623" at bounding box center [163, 92] width 14 height 4
copy div "71623"
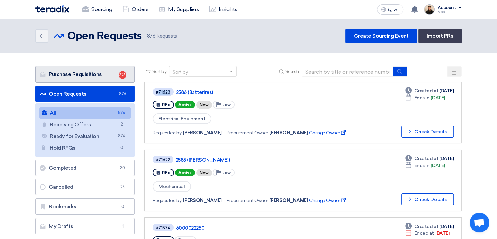
click at [106, 70] on link "Purchase Requisitions Purchase Requisitions 726" at bounding box center [84, 74] width 99 height 16
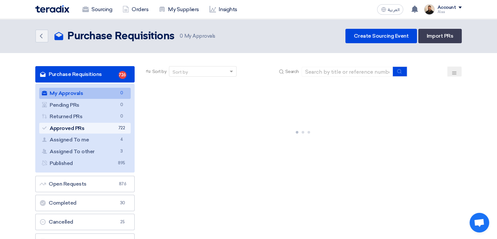
click at [104, 127] on link "Approved PRs Approved PRs 722" at bounding box center [84, 128] width 91 height 11
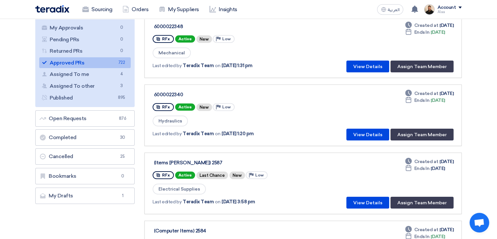
scroll to position [98, 0]
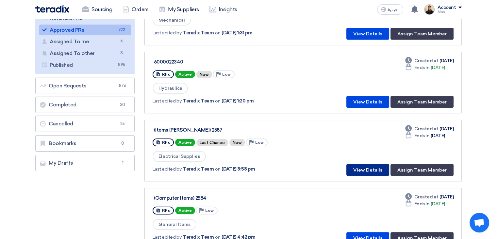
click at [354, 168] on button "View Details" at bounding box center [367, 170] width 43 height 12
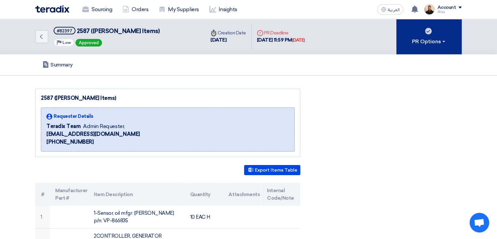
click at [431, 42] on div "PR Options" at bounding box center [429, 42] width 34 height 8
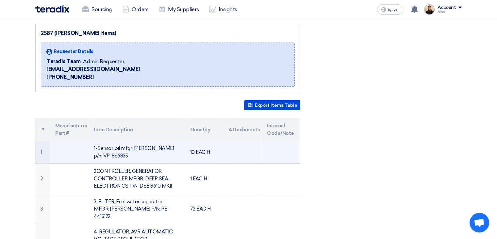
scroll to position [65, 0]
click at [128, 145] on td "1-Sensor, oil mfgr: [PERSON_NAME] p/n: VP-866835" at bounding box center [137, 151] width 96 height 23
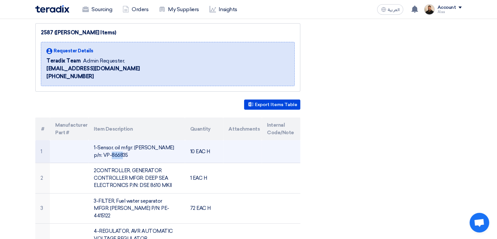
click at [128, 145] on td "1-Sensor, oil mfgr: [PERSON_NAME] p/n: VP-866835" at bounding box center [137, 151] width 96 height 23
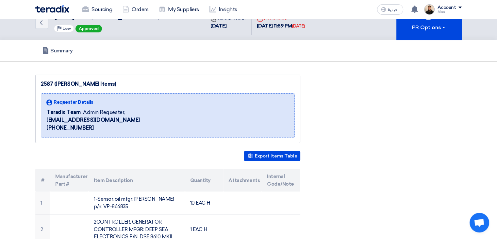
scroll to position [0, 0]
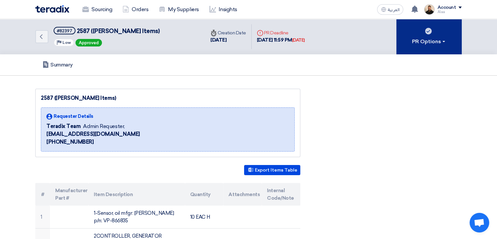
click at [430, 42] on div "PR Options" at bounding box center [429, 42] width 34 height 8
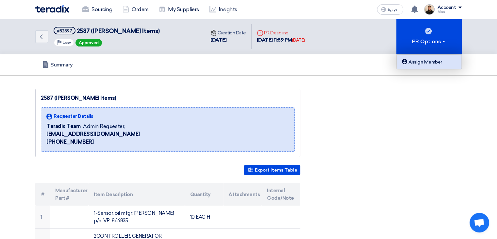
click at [430, 60] on div "Assign Member" at bounding box center [429, 62] width 57 height 8
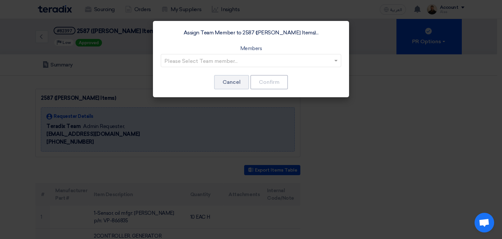
click at [271, 65] on input "text" at bounding box center [247, 61] width 167 height 11
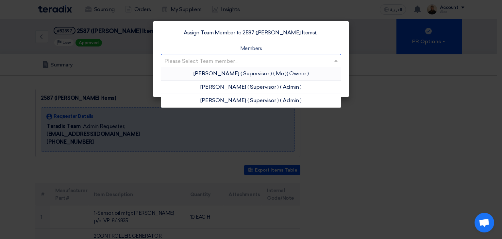
click at [273, 76] on span "( Me )" at bounding box center [279, 73] width 13 height 6
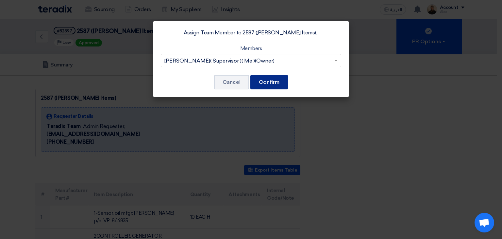
click at [274, 85] on button "Confirm" at bounding box center [269, 82] width 38 height 14
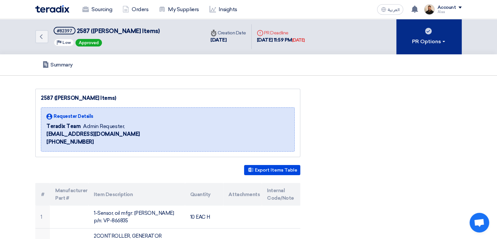
click at [434, 43] on div "PR Options" at bounding box center [429, 42] width 34 height 8
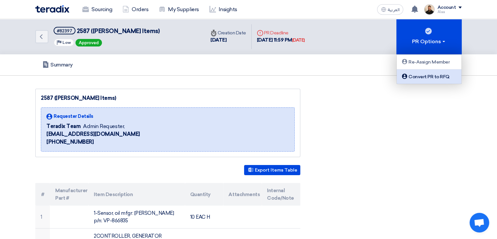
click at [431, 70] on link "Convert PR to RFQ" at bounding box center [429, 76] width 65 height 14
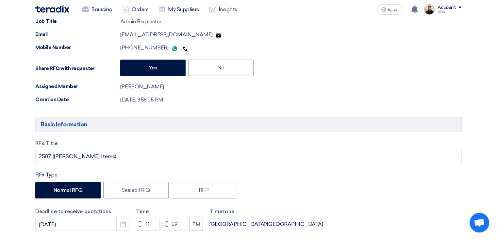
scroll to position [196, 0]
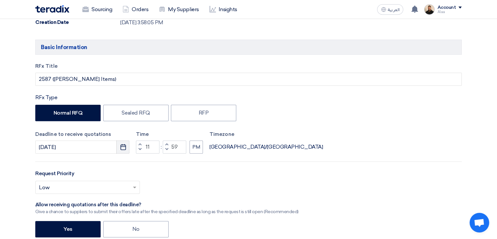
click at [125, 148] on use "button" at bounding box center [123, 147] width 6 height 6
select select "10"
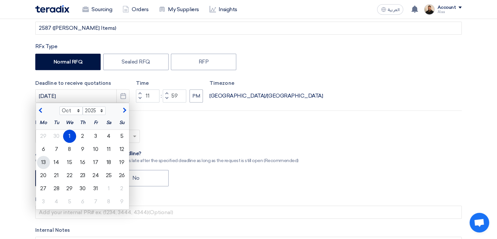
scroll to position [261, 0]
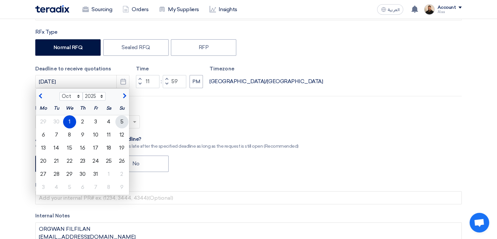
click at [125, 123] on div "5" at bounding box center [121, 121] width 13 height 13
type input "[DATE]"
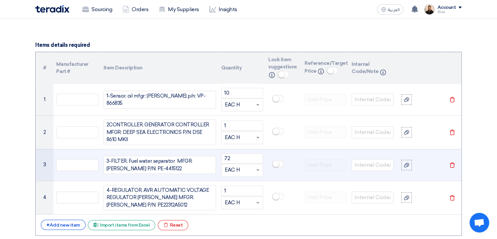
scroll to position [621, 0]
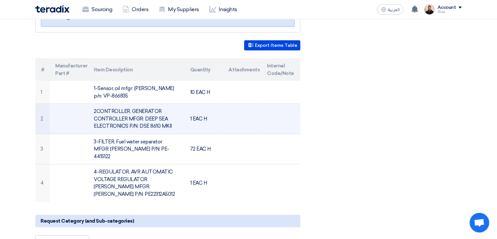
scroll to position [131, 0]
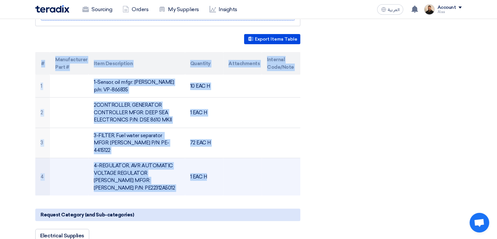
drag, startPoint x: 40, startPoint y: 83, endPoint x: 236, endPoint y: 170, distance: 214.5
click at [236, 170] on div "2587 ([PERSON_NAME] Items) Requester Details Teradix Team Admin Requester, [EMA…" at bounding box center [175, 204] width 291 height 492
drag, startPoint x: 235, startPoint y: 168, endPoint x: 230, endPoint y: 173, distance: 7.4
click at [235, 167] on td at bounding box center [242, 177] width 39 height 38
click at [225, 179] on td at bounding box center [242, 177] width 39 height 38
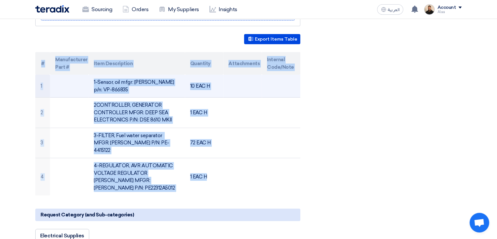
drag, startPoint x: 224, startPoint y: 174, endPoint x: 41, endPoint y: 85, distance: 203.6
click at [41, 85] on tbody "1 1-Sensor, oil mfgr: [PERSON_NAME] p/n: VP-866835 10 EAC H 2 2CONTROLLER, GENE…" at bounding box center [167, 135] width 265 height 121
copy tbody "1 1-Sensor, oil mfgr: [PERSON_NAME] p/n: VP-866835 10 EAC H 2 2CONTROLLER, GENE…"
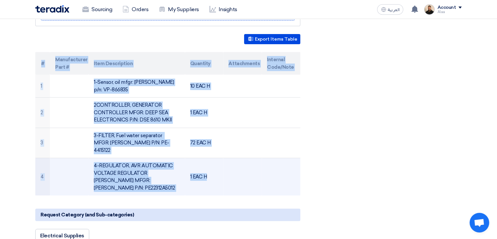
click at [202, 159] on td "1 EAC H" at bounding box center [204, 177] width 39 height 38
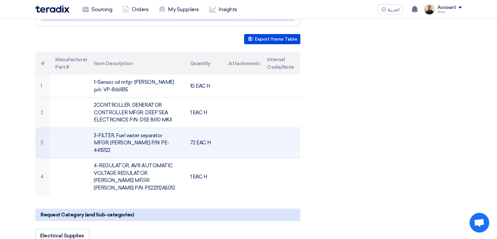
click at [119, 135] on td "3-FILTER, Fuel water separator MFGR: [PERSON_NAME] P/N: PE-4415122" at bounding box center [137, 142] width 96 height 30
click at [143, 141] on td "3-FILTER, Fuel water separator MFGR: [PERSON_NAME] P/N: PE-4415122" at bounding box center [137, 142] width 96 height 30
drag, startPoint x: 149, startPoint y: 141, endPoint x: 91, endPoint y: 144, distance: 57.9
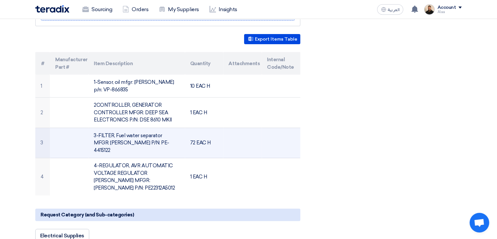
click at [91, 144] on td "3-FILTER, Fuel water separator MFGR: [PERSON_NAME] P/N: PE-4415122" at bounding box center [137, 142] width 96 height 30
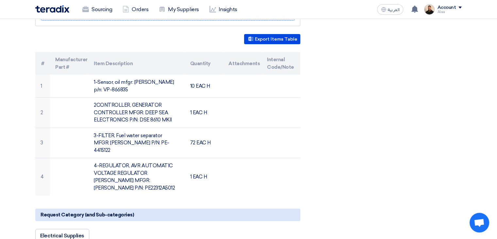
click at [319, 140] on div "2587 ([PERSON_NAME] Items) Requester Details Teradix Team Admin Requester, [EMA…" at bounding box center [175, 204] width 291 height 492
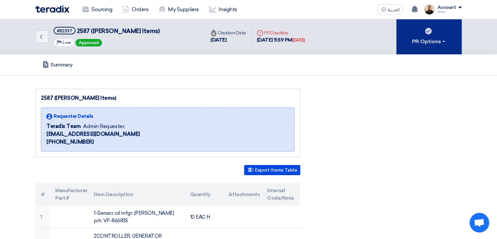
click at [432, 39] on div "PR Options" at bounding box center [429, 42] width 34 height 8
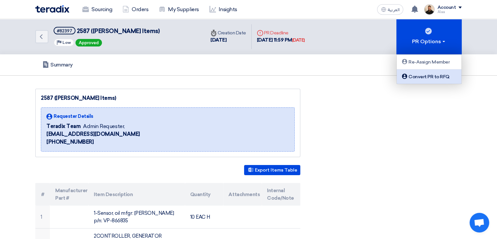
click at [432, 76] on div "Convert PR to RFQ" at bounding box center [429, 77] width 57 height 8
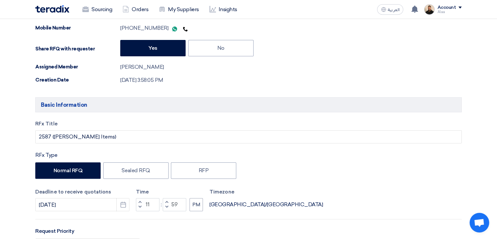
scroll to position [196, 0]
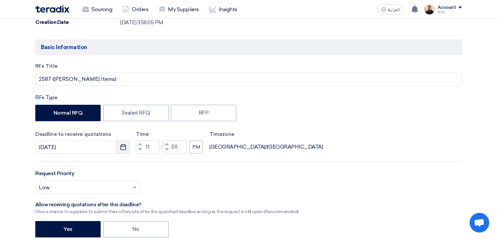
click at [124, 146] on icon "Pick a date" at bounding box center [123, 146] width 7 height 7
select select "10"
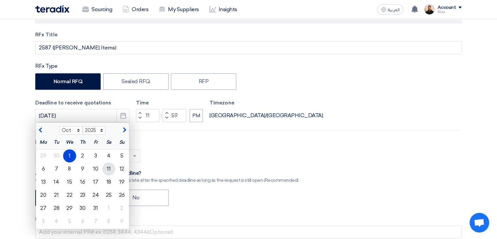
scroll to position [229, 0]
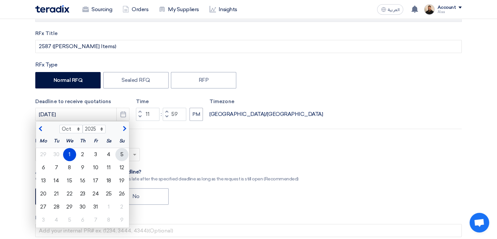
click at [122, 153] on div "5" at bounding box center [121, 154] width 13 height 13
type input "[DATE]"
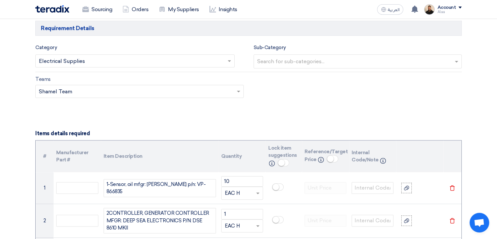
scroll to position [523, 0]
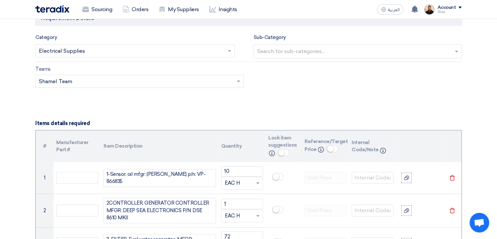
click at [227, 50] on span at bounding box center [230, 51] width 8 height 8
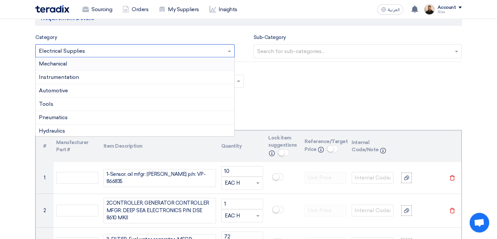
click at [99, 64] on div "Mechanical" at bounding box center [135, 63] width 199 height 13
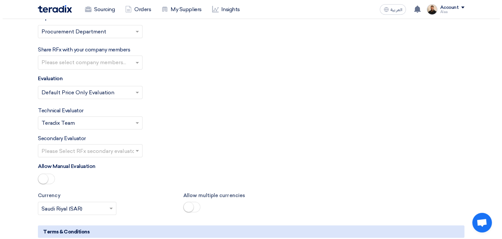
scroll to position [1078, 0]
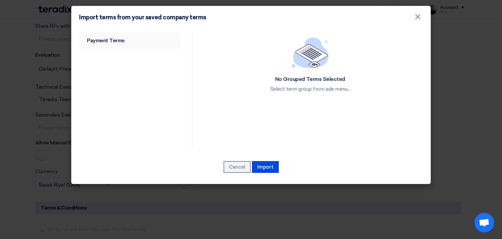
click at [129, 34] on link "Payment Terms" at bounding box center [130, 40] width 102 height 17
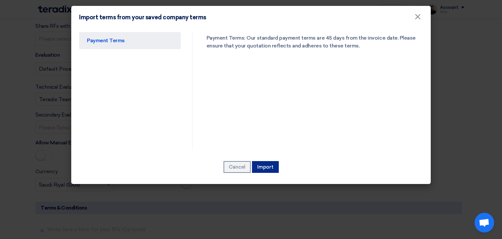
click at [270, 167] on button "Import" at bounding box center [265, 167] width 27 height 12
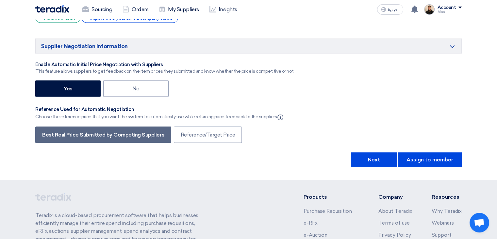
scroll to position [1307, 0]
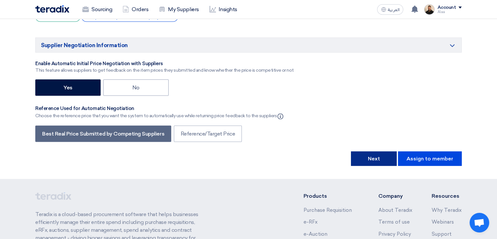
click at [375, 151] on button "Next" at bounding box center [374, 158] width 46 height 14
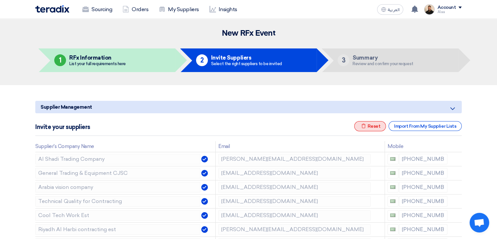
click at [370, 124] on div "Excel file Reset" at bounding box center [370, 126] width 32 height 10
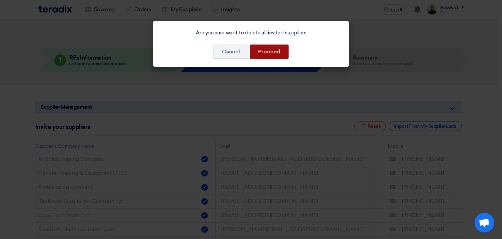
click at [277, 54] on button "Proceed" at bounding box center [269, 51] width 39 height 14
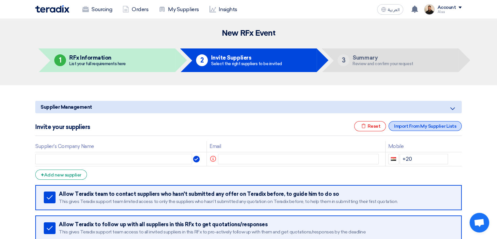
click at [428, 124] on div "Import From My Supplier Lists" at bounding box center [425, 126] width 73 height 10
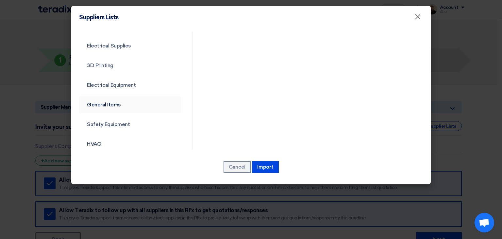
scroll to position [236, 0]
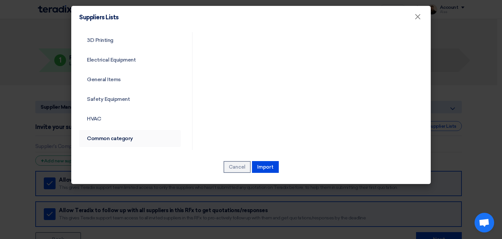
click at [115, 140] on link "Common category" at bounding box center [130, 138] width 102 height 17
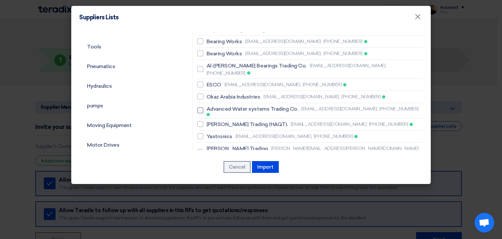
scroll to position [40, 0]
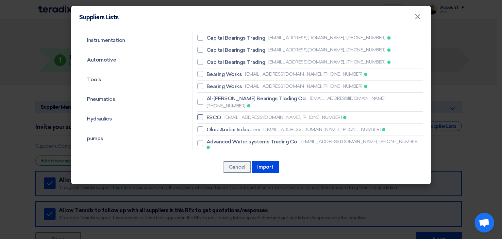
click at [213, 113] on span "ESCO" at bounding box center [214, 117] width 15 height 8
click at [211, 115] on input "ESCO [EMAIL_ADDRESS][DOMAIN_NAME], [PHONE_NUMBER]" at bounding box center [209, 117] width 4 height 4
checkbox input "true"
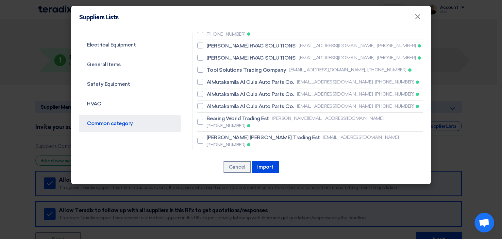
scroll to position [261, 0]
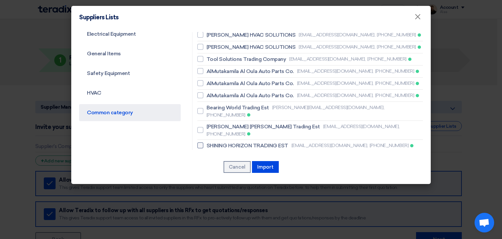
click at [219, 141] on span "SHINING HORIZON TRADING EST" at bounding box center [248, 145] width 82 height 8
click at [211, 143] on input "SHINING HORIZON TRADING EST [EMAIL_ADDRESS][DOMAIN_NAME], [PHONE_NUMBER]" at bounding box center [209, 145] width 4 height 4
checkbox input "true"
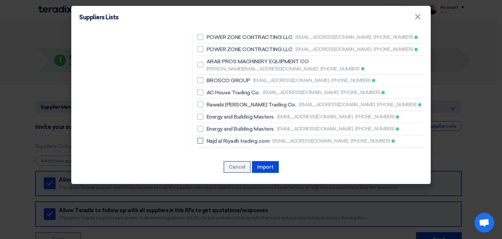
scroll to position [392, 0]
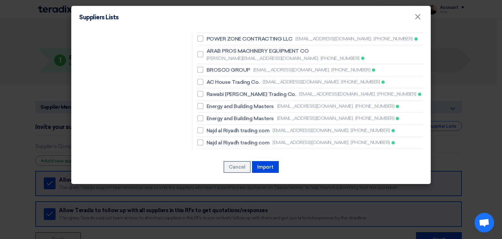
click at [225, 170] on span "[PERSON_NAME] Contracting and Trading Est" at bounding box center [262, 174] width 110 height 8
click at [211, 175] on input "[PERSON_NAME] Contracting and Trading Est [EMAIL_ADDRESS][DOMAIN_NAME], [PHONE_…" at bounding box center [209, 177] width 4 height 4
checkbox input "true"
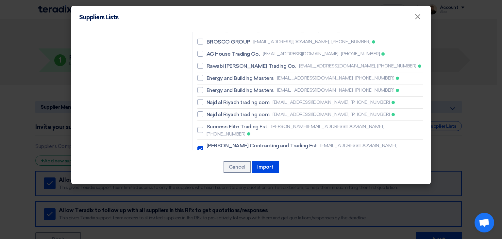
scroll to position [457, 0]
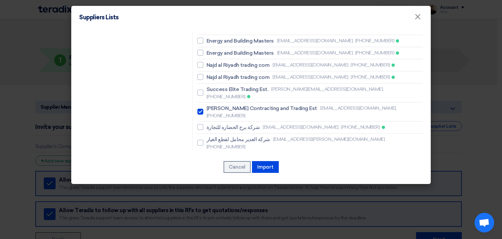
click at [232, 154] on span "BESTOPTION A/C & REFRIGERTION EST" at bounding box center [256, 158] width 99 height 8
click at [211, 159] on input "BESTOPTION A/C & REFRIGERTION EST [EMAIL_ADDRESS][DOMAIN_NAME], [PHONE_NUMBER]" at bounding box center [209, 161] width 4 height 4
checkbox input "true"
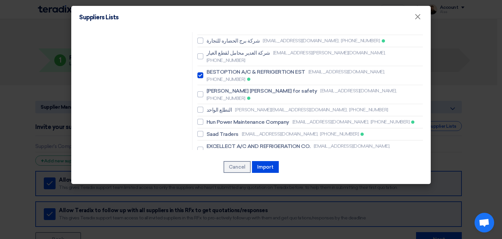
scroll to position [555, 0]
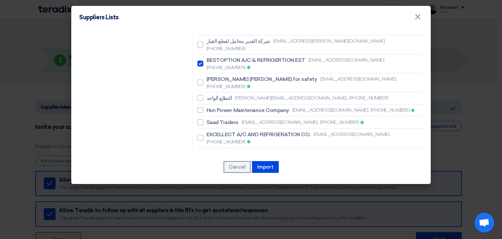
click at [227, 186] on span "Resco contracting company" at bounding box center [241, 190] width 69 height 8
click at [211, 187] on input "Resco contracting company [EMAIL_ADDRESS][DOMAIN_NAME], [PHONE_NUMBER]" at bounding box center [209, 189] width 4 height 4
checkbox input "true"
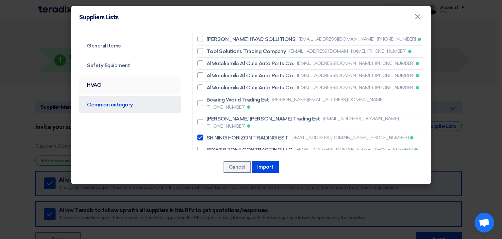
scroll to position [263, 0]
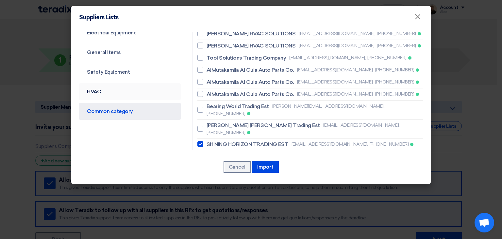
click at [103, 91] on link "HVAC" at bounding box center [130, 91] width 102 height 17
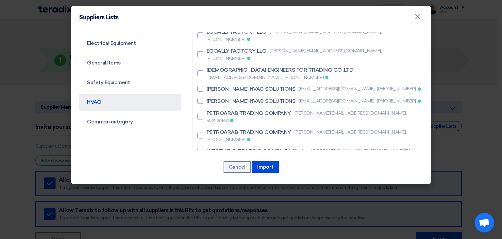
scroll to position [0, 0]
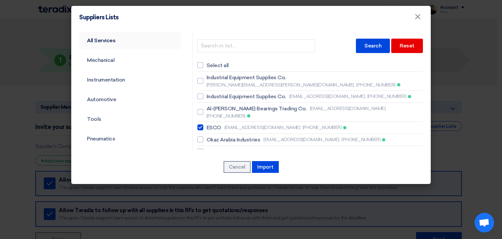
click at [115, 41] on link "All Services" at bounding box center [130, 40] width 102 height 17
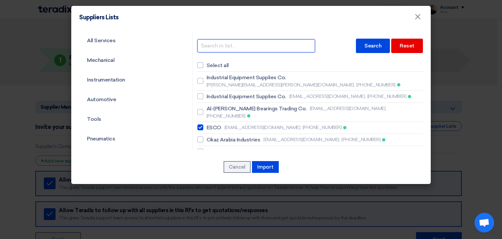
click at [238, 45] on input "text" at bounding box center [256, 45] width 118 height 13
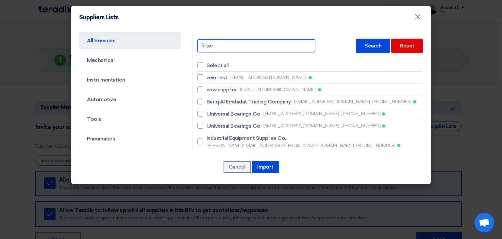
type input "filter"
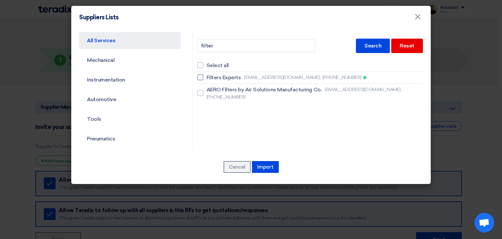
click at [224, 74] on span "Filters Experts" at bounding box center [224, 78] width 35 height 8
click at [211, 75] on input "Filters Experts [EMAIL_ADDRESS][DOMAIN_NAME], [PHONE_NUMBER]" at bounding box center [209, 77] width 4 height 4
checkbox input "true"
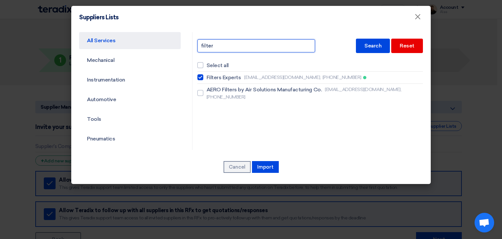
click at [231, 46] on input "filter" at bounding box center [256, 45] width 118 height 13
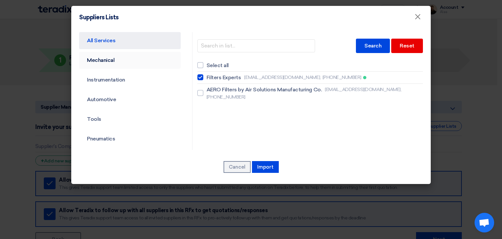
click at [104, 61] on link "Mechanical" at bounding box center [130, 60] width 102 height 17
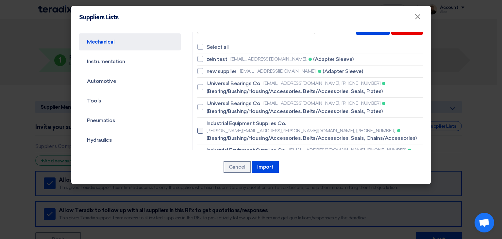
scroll to position [33, 0]
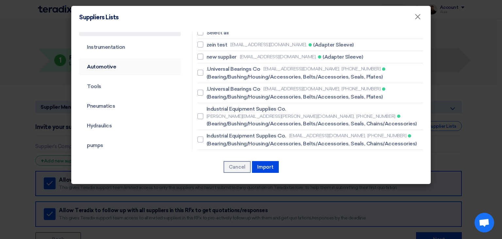
click at [114, 67] on link "Automotive" at bounding box center [130, 66] width 102 height 17
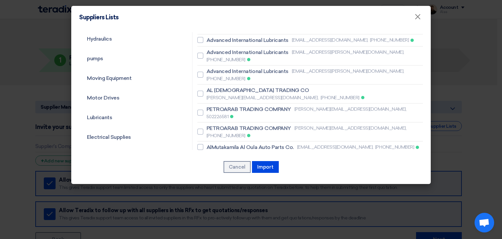
scroll to position [131, 0]
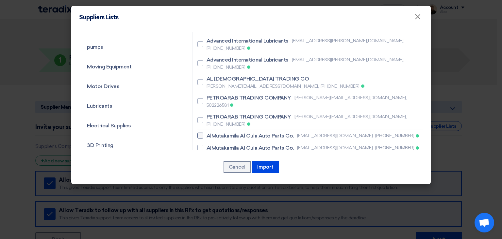
click at [236, 132] on span "AlMutakamila Al Oula Auto Parts Co." at bounding box center [250, 136] width 87 height 8
click at [211, 133] on input "AlMutakamila Al Oula Auto Parts Co. [EMAIL_ADDRESS][DOMAIN_NAME], [PHONE_NUMBER]" at bounding box center [209, 135] width 4 height 4
checkbox input "true"
click at [234, 144] on span "AlMutakamila Al Oula Auto Parts Co." at bounding box center [250, 148] width 87 height 8
click at [211, 145] on input "AlMutakamila Al Oula Auto Parts Co. [EMAIL_ADDRESS][DOMAIN_NAME], [PHONE_NUMBER]" at bounding box center [209, 147] width 4 height 4
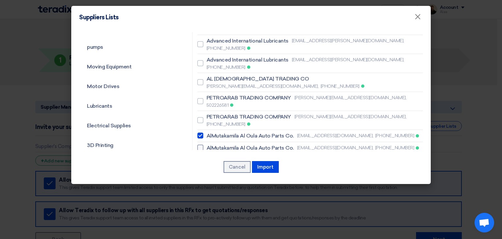
checkbox input "true"
click at [233, 156] on span "AlMutakamila Al Oula Auto Parts Co." at bounding box center [250, 160] width 87 height 8
click at [211, 157] on input "AlMutakamila Al Oula Auto Parts Co. [EMAIL_ADDRESS][DOMAIN_NAME], [PHONE_NUMBER]" at bounding box center [209, 159] width 4 height 4
checkbox input "true"
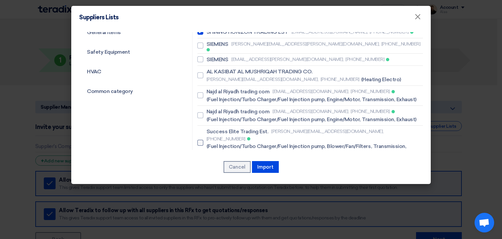
scroll to position [294, 0]
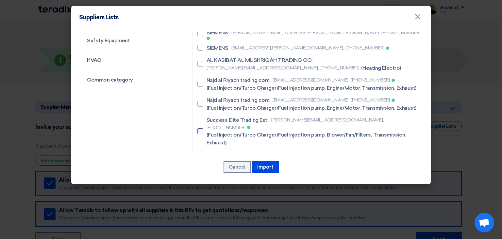
click at [234, 131] on span "(Fuel Injection/Turbo Charger/Fuel Injection pump, Blower/Fan/Filters, Transmis…" at bounding box center [313, 139] width 213 height 16
click at [211, 129] on input "Success Elite Trading Est. [PERSON_NAME][EMAIL_ADDRESS][DOMAIN_NAME], [PHONE_NU…" at bounding box center [209, 131] width 4 height 4
checkbox input "true"
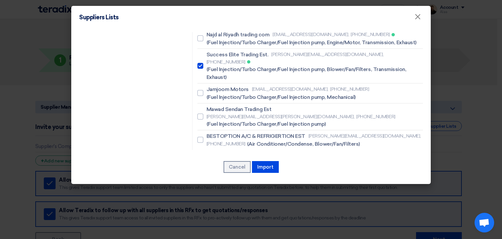
scroll to position [392, 0]
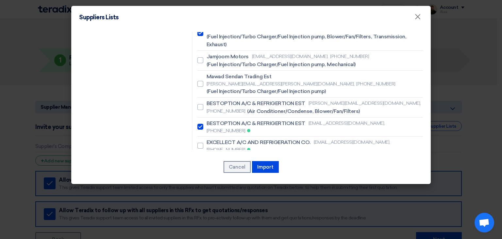
click at [239, 169] on span "Moteen Al Ekhtisas Trading Est." at bounding box center [244, 173] width 75 height 8
click at [211, 171] on input "Moteen Al Ekhtisas Trading Est. [PERSON_NAME][EMAIL_ADDRESS][DOMAIN_NAME], [PHO…" at bounding box center [209, 173] width 4 height 4
checkbox input "true"
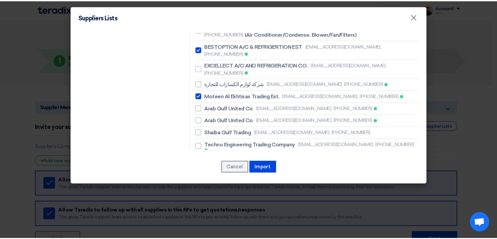
scroll to position [476, 0]
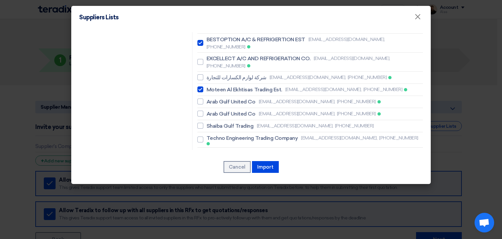
click at [227, 211] on span "Technical Quality for Contracting" at bounding box center [247, 215] width 81 height 8
click at [211, 213] on input "Technical Quality for Contracting [EMAIL_ADDRESS][DOMAIN_NAME], [PHONE_NUMBER]" at bounding box center [209, 215] width 4 height 4
checkbox input "true"
click at [261, 166] on button "Import" at bounding box center [265, 167] width 27 height 12
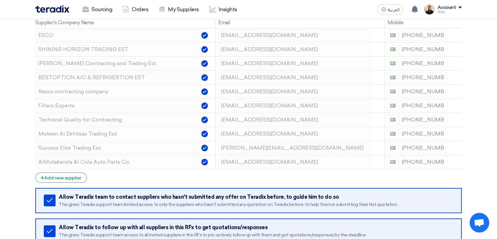
scroll to position [163, 0]
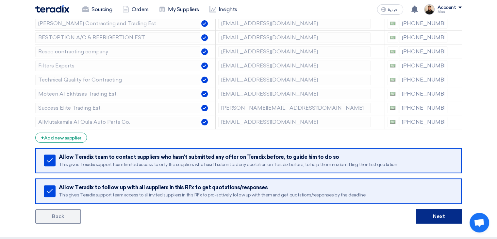
click at [434, 216] on button "Next" at bounding box center [439, 216] width 46 height 14
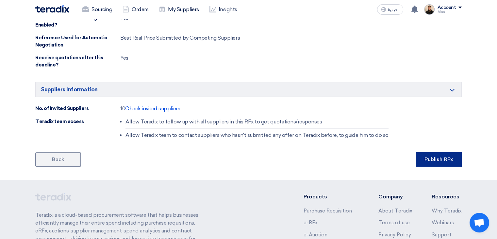
scroll to position [425, 0]
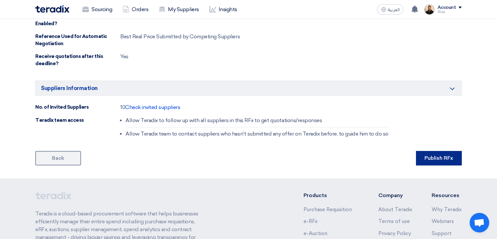
click at [437, 153] on button "Publish RFx" at bounding box center [439, 158] width 46 height 14
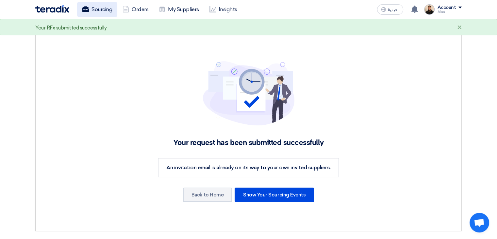
click at [101, 10] on link "Sourcing" at bounding box center [97, 9] width 40 height 14
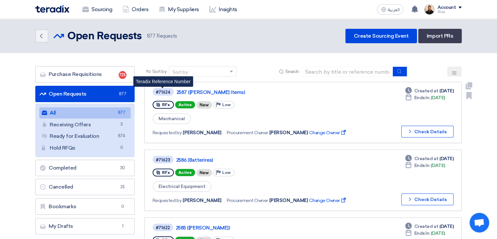
click at [163, 92] on div "#71624" at bounding box center [163, 92] width 15 height 4
click at [215, 90] on link "2587 ([PERSON_NAME] Items)" at bounding box center [257, 92] width 163 height 6
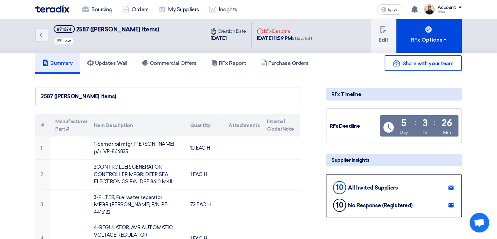
scroll to position [65, 0]
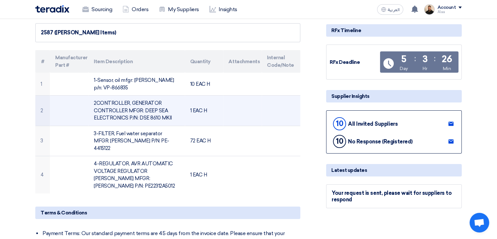
click at [123, 107] on td "2CONTROLLER, GENERATOR CONTROLLER MFGR: DEEP SEA ELECTRONICS P/N: DSE 8610 MKII" at bounding box center [137, 110] width 96 height 30
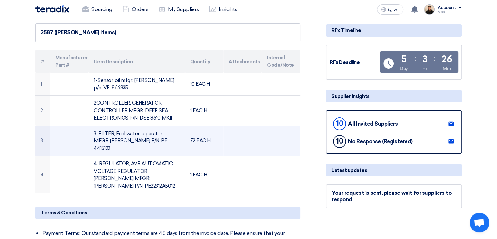
click at [247, 139] on td at bounding box center [242, 140] width 39 height 30
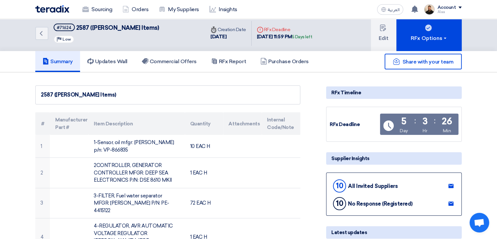
scroll to position [0, 0]
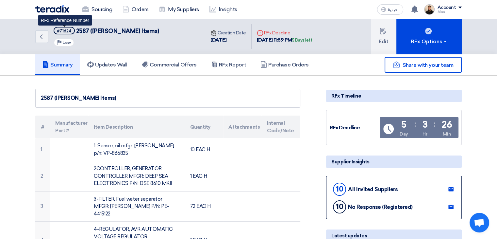
click at [65, 32] on div "#71624" at bounding box center [64, 31] width 15 height 4
copy div "71624"
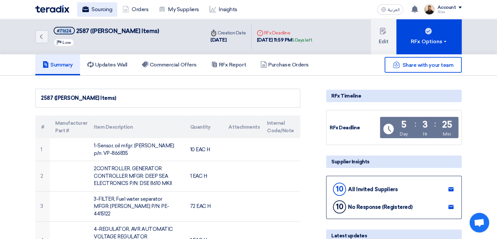
click at [99, 6] on link "Sourcing" at bounding box center [97, 9] width 40 height 14
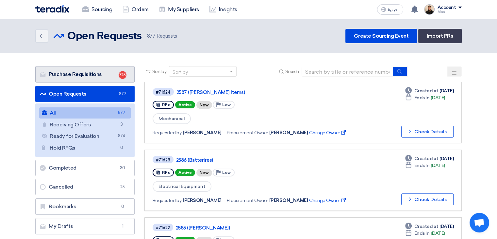
click at [98, 81] on link "Purchase Requisitions Purchase Requisitions 725" at bounding box center [84, 74] width 99 height 16
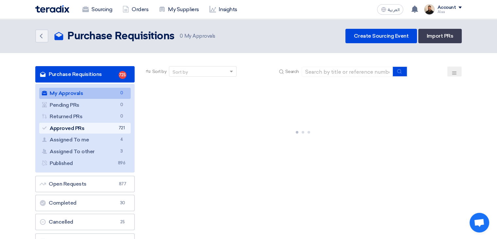
click at [110, 124] on link "Approved PRs Approved PRs 721" at bounding box center [84, 128] width 91 height 11
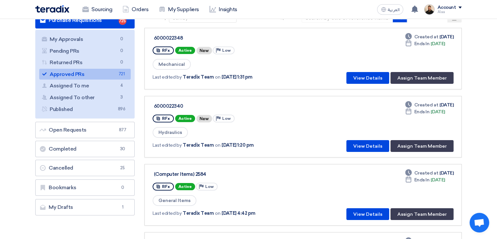
scroll to position [65, 0]
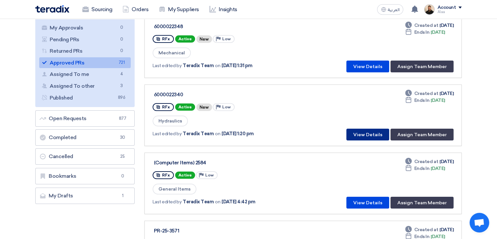
click at [364, 135] on button "View Details" at bounding box center [367, 134] width 43 height 12
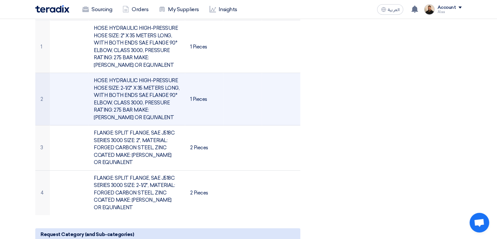
scroll to position [196, 0]
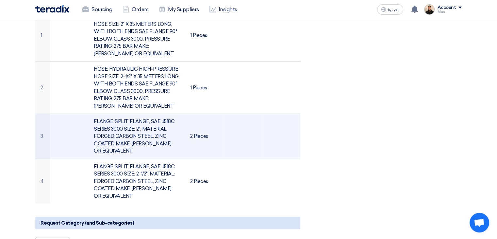
click at [128, 131] on td "FLANGE: SPLIT FLANGE, SAE J518C SERIES 3000 SIZE: 2", MATERIAL: FORGED CARBON S…" at bounding box center [137, 136] width 96 height 45
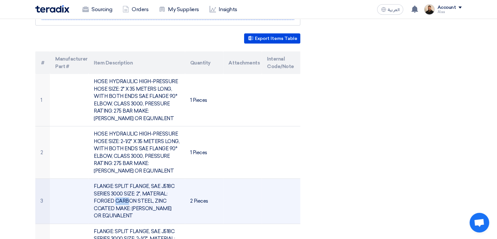
scroll to position [131, 0]
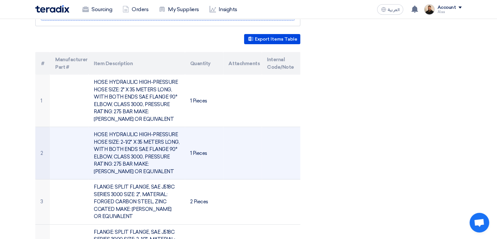
click at [130, 141] on td "HOSE: HYDRAULIC HIGH-PRESSURE HOSE SIZE: 2-1/2" X 35 METERS LONG, WITH BOTH END…" at bounding box center [137, 153] width 96 height 52
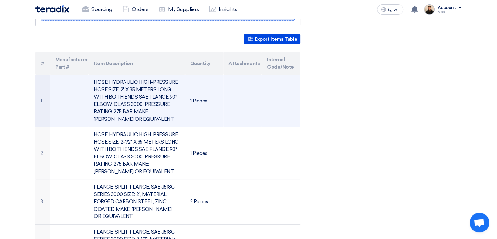
click at [124, 101] on td "HOSE: HYDRAULIC HIGH-PRESSURE HOSE SIZE: 2" X 35 METERS LONG, WITH BOTH ENDS SA…" at bounding box center [137, 101] width 96 height 52
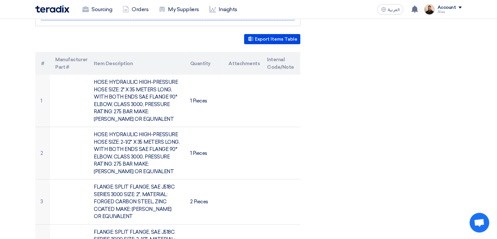
click at [388, 121] on div "6000022340 Requester Details Teradix Team Admin Requester, [EMAIL_ADDRESS][DOMA…" at bounding box center [248, 240] width 436 height 565
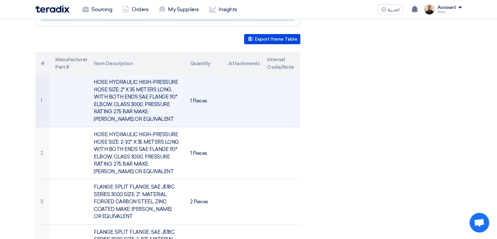
click at [140, 96] on td "HOSE: HYDRAULIC HIGH-PRESSURE HOSE SIZE: 2" X 35 METERS LONG, WITH BOTH ENDS SA…" at bounding box center [137, 101] width 96 height 52
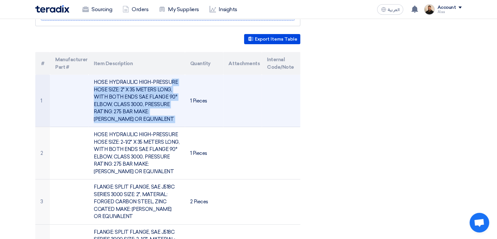
click at [140, 96] on td "HOSE: HYDRAULIC HIGH-PRESSURE HOSE SIZE: 2" X 35 METERS LONG, WITH BOTH ENDS SA…" at bounding box center [137, 101] width 96 height 52
drag, startPoint x: 140, startPoint y: 96, endPoint x: 136, endPoint y: 97, distance: 3.9
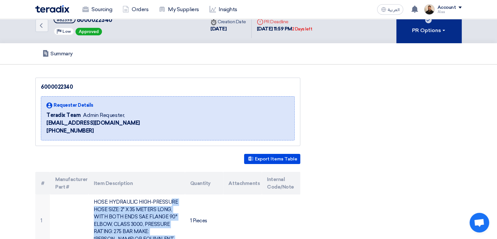
scroll to position [0, 0]
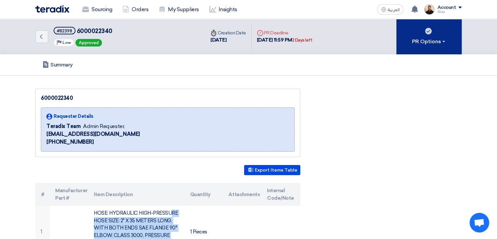
click at [430, 43] on div "PR Options" at bounding box center [429, 42] width 34 height 8
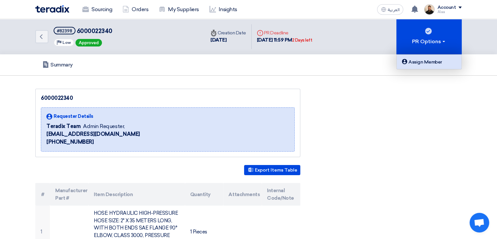
click at [427, 61] on div "Assign Member" at bounding box center [429, 62] width 57 height 8
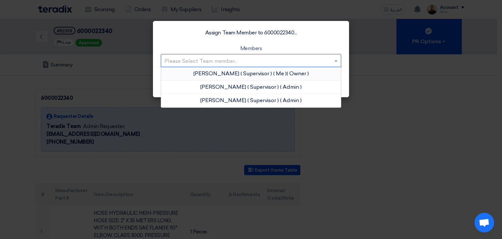
click at [222, 66] on input "text" at bounding box center [247, 61] width 167 height 11
click at [260, 75] on span "( Supervisor )" at bounding box center [255, 73] width 31 height 6
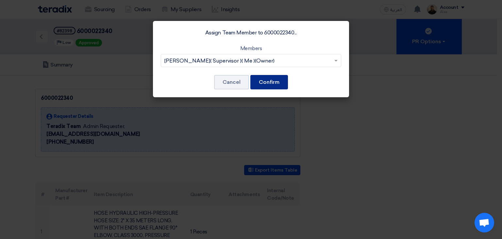
click at [275, 82] on button "Confirm" at bounding box center [269, 82] width 38 height 14
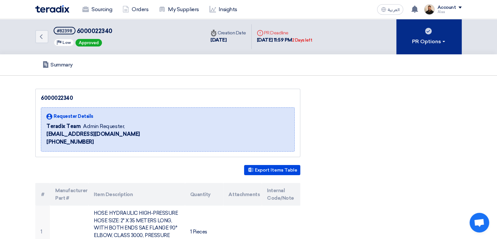
click at [431, 42] on div "PR Options" at bounding box center [429, 42] width 34 height 8
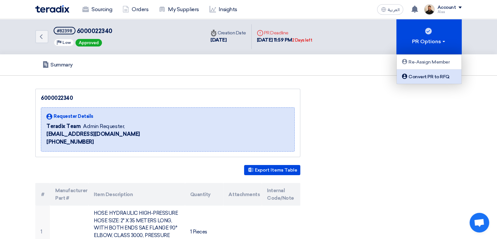
click at [441, 79] on div "Convert PR to RFQ" at bounding box center [429, 77] width 57 height 8
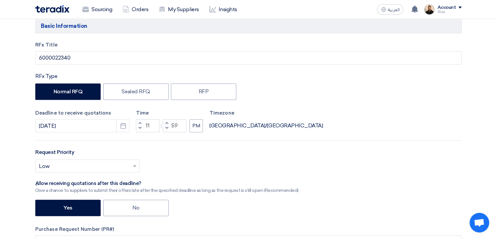
scroll to position [229, 0]
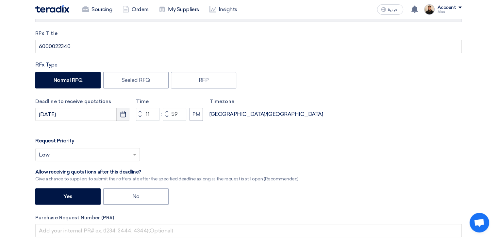
click at [122, 115] on icon "Pick a date" at bounding box center [123, 114] width 7 height 7
select select "10"
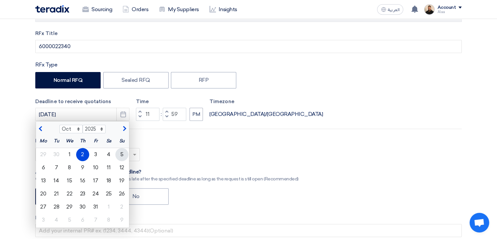
click at [125, 153] on div "5" at bounding box center [121, 154] width 13 height 13
type input "[DATE]"
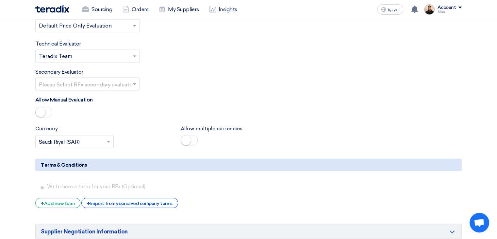
scroll to position [1209, 0]
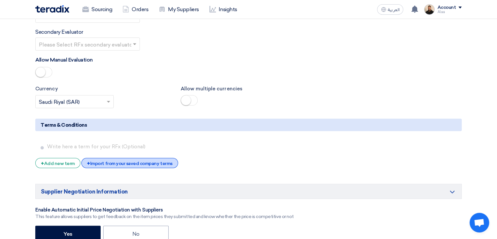
click at [142, 157] on div "+ Import from your saved company terms" at bounding box center [129, 162] width 96 height 10
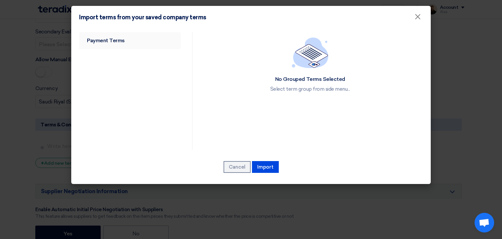
click at [94, 42] on link "Payment Terms" at bounding box center [130, 40] width 102 height 17
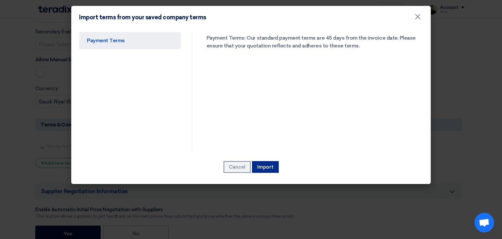
click at [271, 170] on button "Import" at bounding box center [265, 167] width 27 height 12
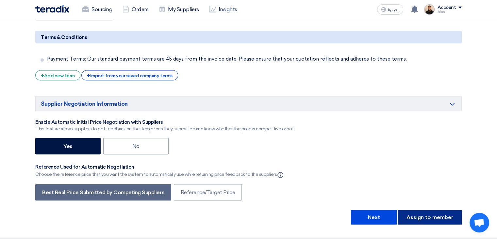
scroll to position [1307, 0]
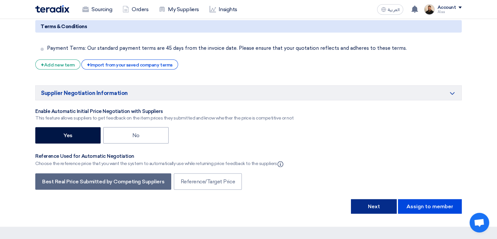
click at [390, 199] on button "Next" at bounding box center [374, 206] width 46 height 14
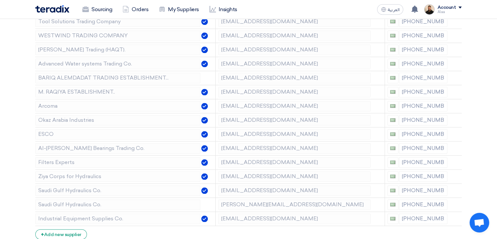
scroll to position [882, 0]
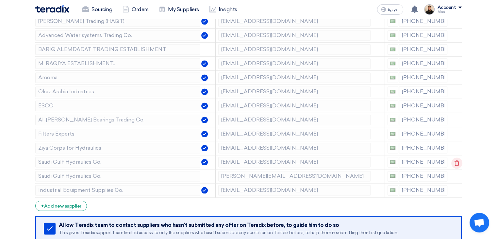
click at [456, 158] on icon at bounding box center [456, 162] width 11 height 11
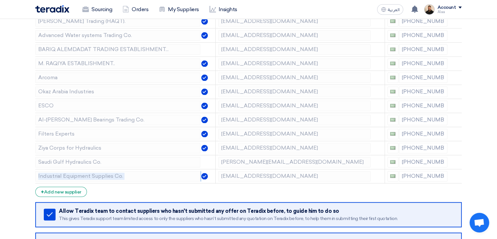
click at [0, 0] on icon at bounding box center [0, 0] width 0 height 0
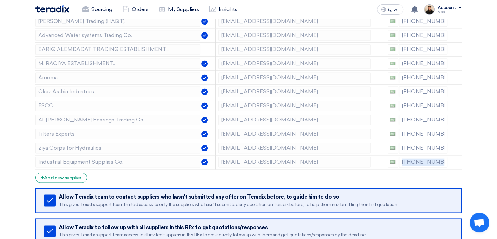
click at [0, 0] on icon at bounding box center [0, 0] width 0 height 0
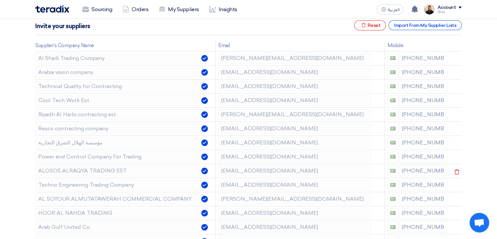
scroll to position [98, 0]
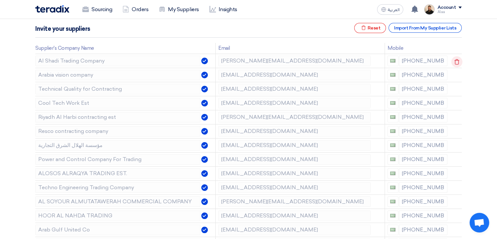
click at [455, 63] on icon at bounding box center [456, 61] width 11 height 11
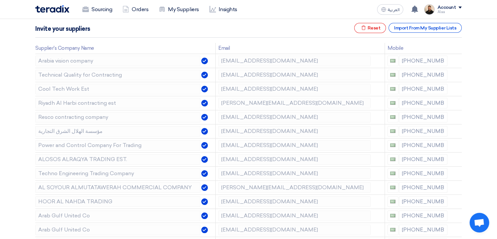
click at [0, 0] on icon at bounding box center [0, 0] width 0 height 0
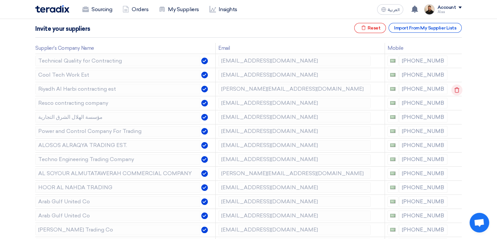
click at [455, 92] on use at bounding box center [457, 90] width 5 height 6
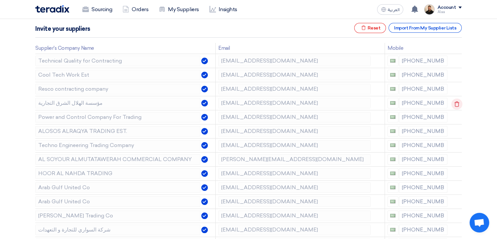
click at [455, 106] on use at bounding box center [457, 104] width 5 height 6
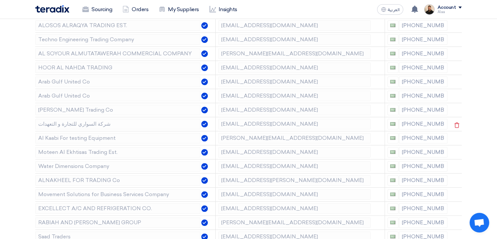
scroll to position [196, 0]
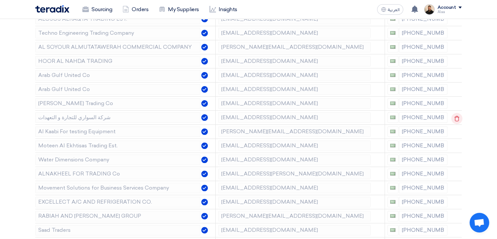
click at [458, 118] on icon at bounding box center [456, 118] width 11 height 11
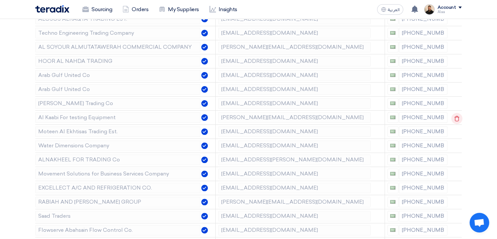
click at [457, 117] on icon at bounding box center [456, 118] width 11 height 11
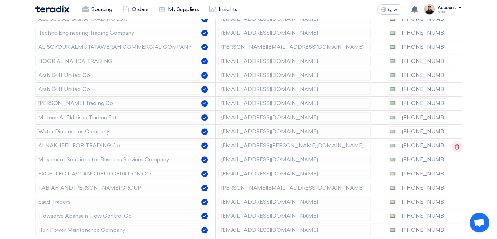
click at [456, 147] on icon at bounding box center [456, 146] width 11 height 11
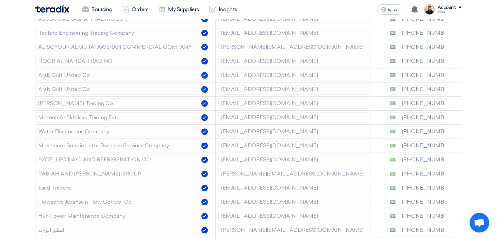
click at [0, 0] on icon at bounding box center [0, 0] width 0 height 0
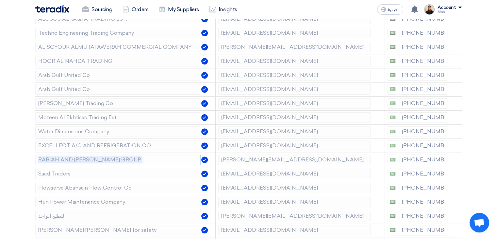
click at [0, 0] on icon at bounding box center [0, 0] width 0 height 0
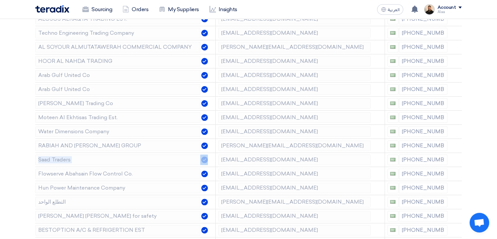
click at [0, 0] on icon at bounding box center [0, 0] width 0 height 0
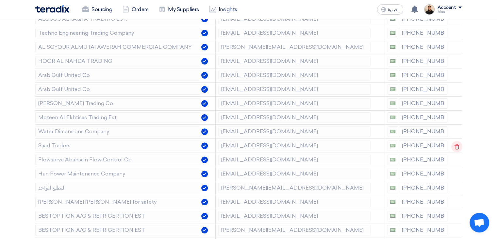
click at [456, 146] on icon at bounding box center [456, 146] width 11 height 11
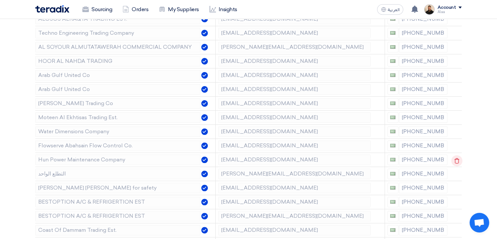
click at [456, 159] on icon at bounding box center [456, 160] width 11 height 11
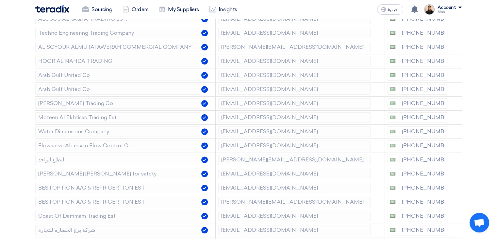
click at [0, 0] on icon at bounding box center [0, 0] width 0 height 0
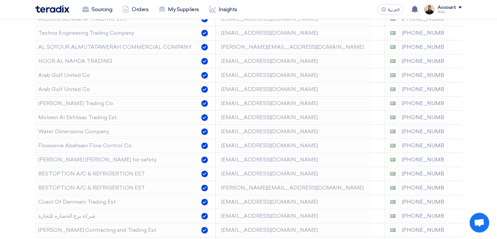
click at [0, 0] on icon at bounding box center [0, 0] width 0 height 0
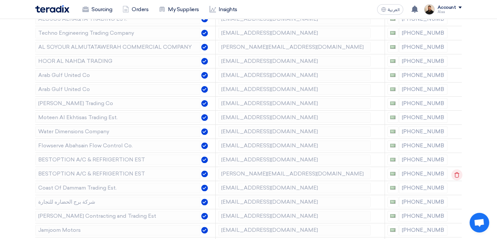
click at [455, 172] on use at bounding box center [457, 175] width 5 height 6
click at [456, 188] on icon at bounding box center [456, 188] width 11 height 11
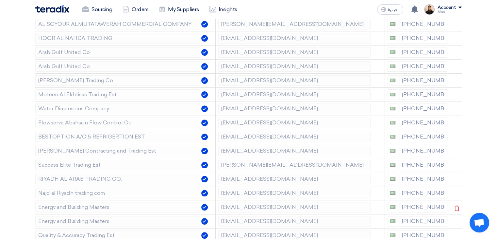
scroll to position [229, 0]
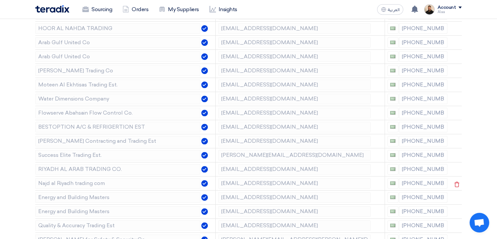
click at [0, 0] on icon at bounding box center [0, 0] width 0 height 0
click at [457, 170] on icon at bounding box center [456, 169] width 11 height 11
click at [0, 0] on icon at bounding box center [0, 0] width 0 height 0
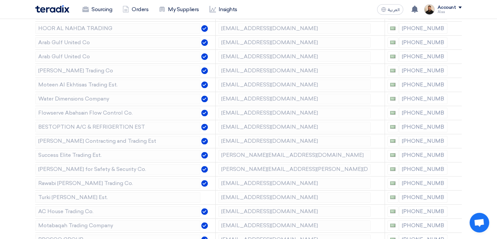
click at [0, 0] on icon at bounding box center [0, 0] width 0 height 0
click at [455, 171] on use at bounding box center [457, 170] width 5 height 6
click at [455, 171] on icon at bounding box center [456, 169] width 11 height 11
click at [0, 0] on icon at bounding box center [0, 0] width 0 height 0
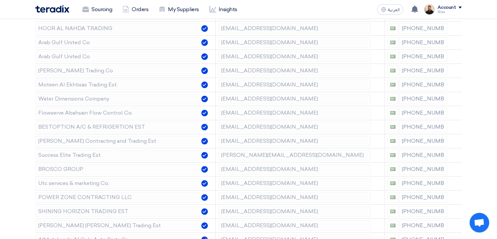
click at [0, 0] on icon at bounding box center [0, 0] width 0 height 0
click at [456, 183] on icon at bounding box center [456, 183] width 11 height 11
click at [0, 0] on icon at bounding box center [0, 0] width 0 height 0
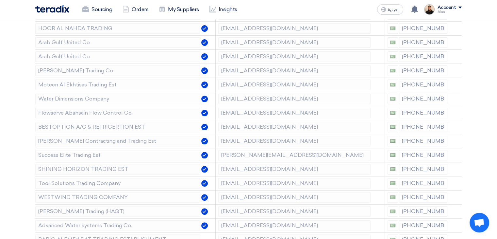
click at [0, 0] on icon at bounding box center [0, 0] width 0 height 0
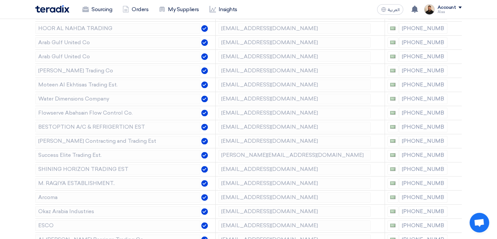
click at [0, 0] on icon at bounding box center [0, 0] width 0 height 0
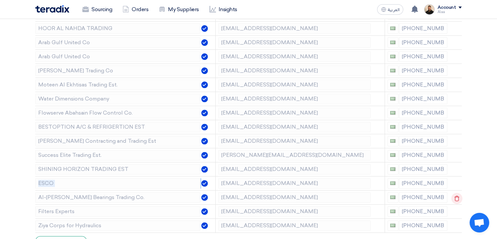
click at [455, 196] on use at bounding box center [457, 198] width 5 height 6
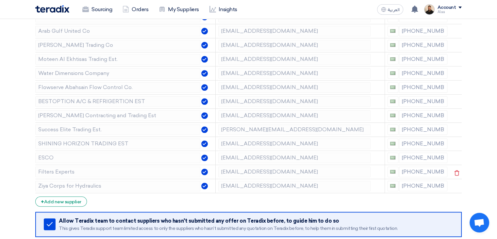
scroll to position [261, 0]
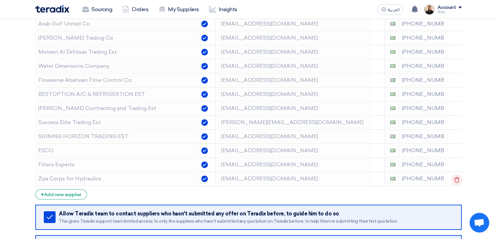
click at [456, 180] on use at bounding box center [457, 179] width 5 height 6
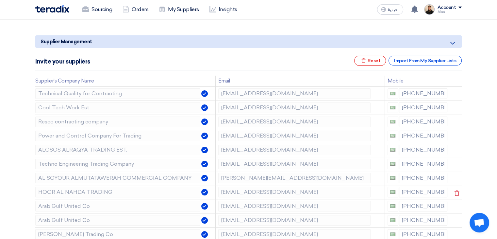
scroll to position [98, 0]
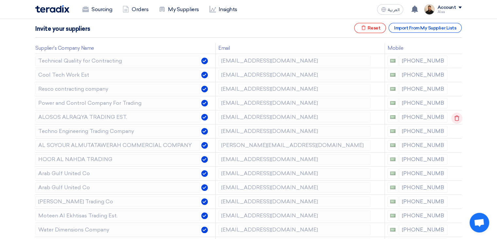
click at [455, 119] on icon at bounding box center [456, 117] width 11 height 11
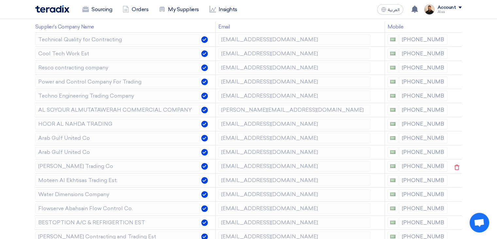
scroll to position [131, 0]
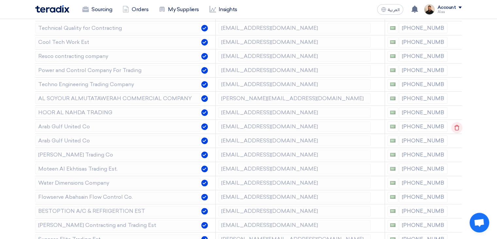
click at [457, 128] on icon at bounding box center [456, 127] width 11 height 11
click at [456, 126] on icon at bounding box center [456, 127] width 11 height 11
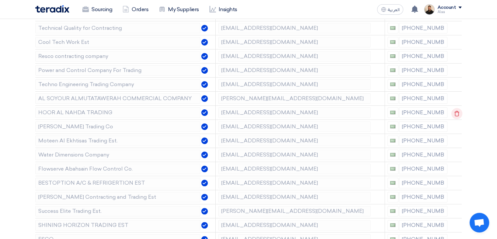
click at [455, 115] on icon at bounding box center [456, 113] width 11 height 11
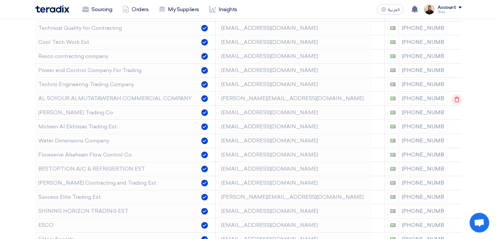
click at [456, 101] on icon at bounding box center [456, 99] width 11 height 11
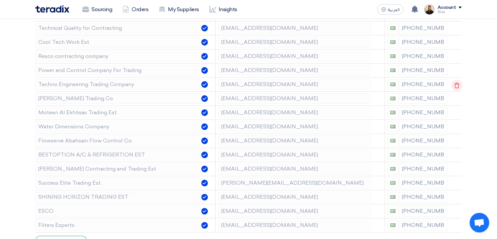
click at [454, 84] on icon at bounding box center [456, 85] width 11 height 11
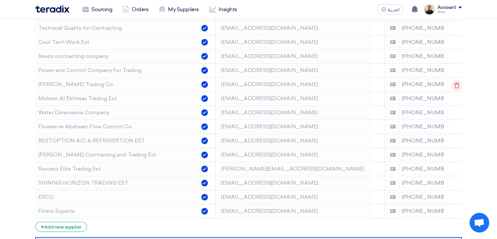
click at [455, 84] on use at bounding box center [457, 85] width 5 height 6
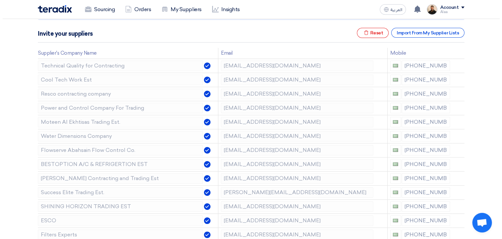
scroll to position [33, 0]
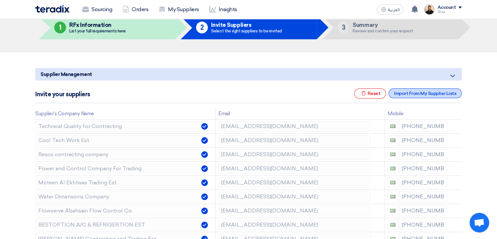
click at [419, 91] on div "Import From My Supplier Lists" at bounding box center [425, 93] width 73 height 10
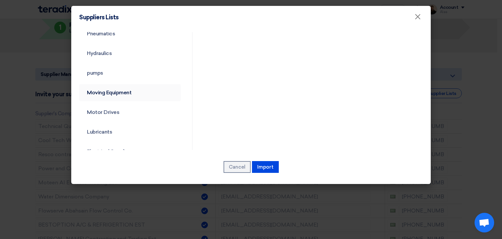
scroll to position [72, 0]
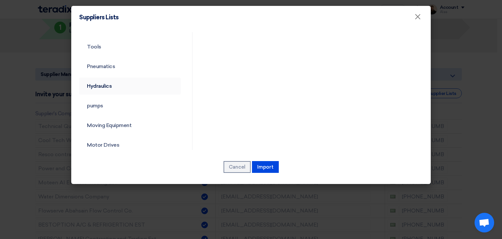
click at [108, 88] on link "Hydraulics" at bounding box center [130, 85] width 102 height 17
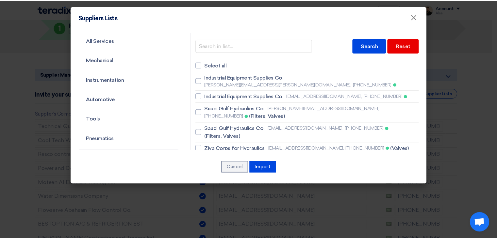
scroll to position [0, 0]
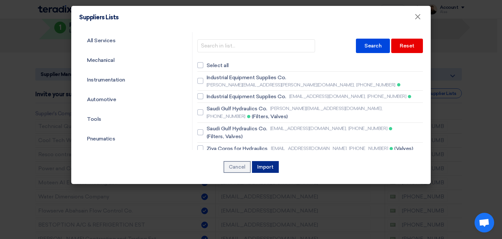
click at [269, 167] on button "Import" at bounding box center [265, 167] width 27 height 12
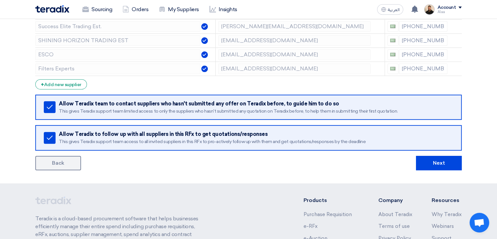
scroll to position [261, 0]
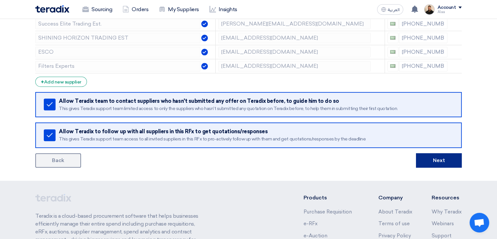
click at [445, 153] on button "Next" at bounding box center [439, 160] width 46 height 14
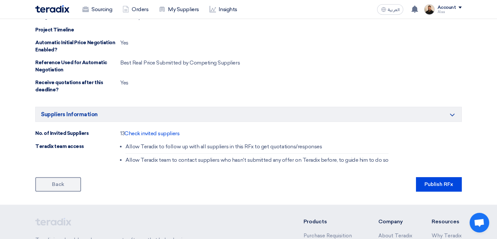
scroll to position [457, 0]
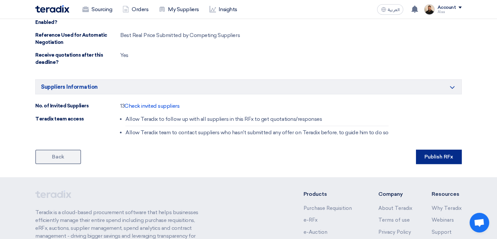
click at [440, 156] on button "Publish RFx" at bounding box center [439, 156] width 46 height 14
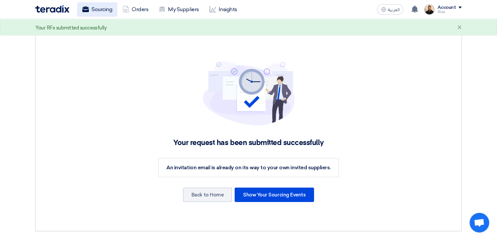
click at [97, 9] on link "Sourcing" at bounding box center [97, 9] width 40 height 14
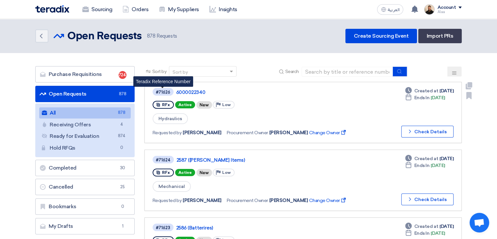
click at [166, 91] on div "#71626" at bounding box center [163, 92] width 14 height 4
copy div "71626"
click at [170, 118] on span "Hydraulics" at bounding box center [170, 118] width 35 height 11
click at [170, 117] on span "Hydraulics" at bounding box center [170, 118] width 35 height 11
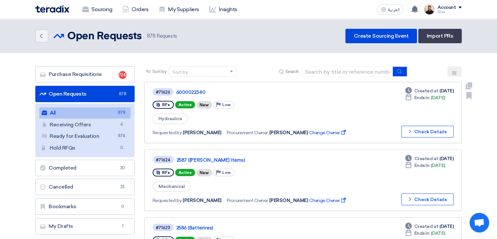
copy span "Hydraulics"
click at [89, 74] on link "Purchase Requisitions Purchase Requisitions 724" at bounding box center [84, 74] width 99 height 16
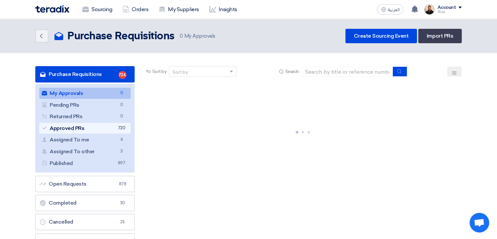
click at [104, 125] on link "Approved PRs Approved PRs 720" at bounding box center [84, 128] width 91 height 11
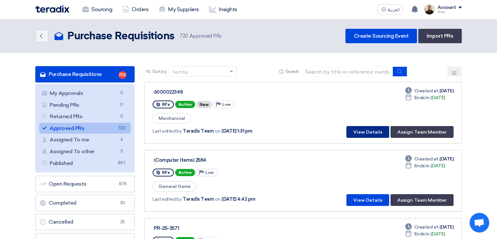
click at [363, 129] on button "View Details" at bounding box center [367, 132] width 43 height 12
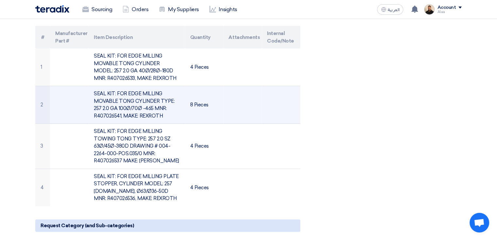
scroll to position [196, 0]
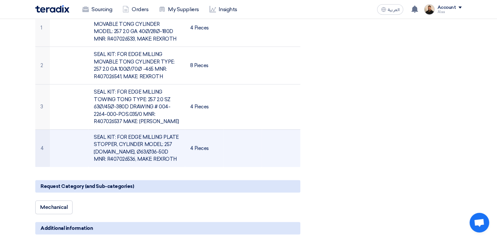
click at [135, 147] on td "SEAL KIT: FOR EDGE MILLING PLATE STOPPER, CYLINDER MODEL: 257 [DOMAIN_NAME], Ø6…" at bounding box center [137, 148] width 96 height 38
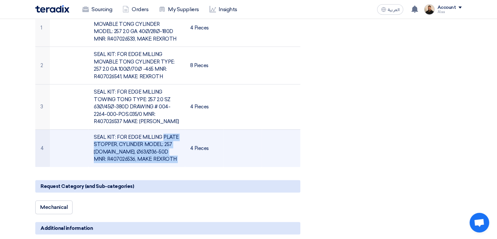
click at [135, 147] on td "SEAL KIT: FOR EDGE MILLING PLATE STOPPER, CYLINDER MODEL: 257 [DOMAIN_NAME], Ø6…" at bounding box center [137, 148] width 96 height 38
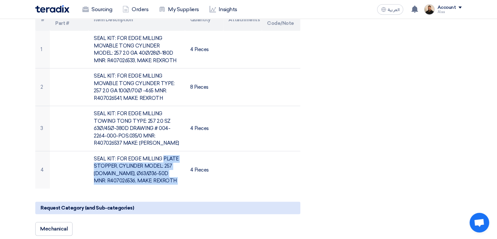
scroll to position [163, 0]
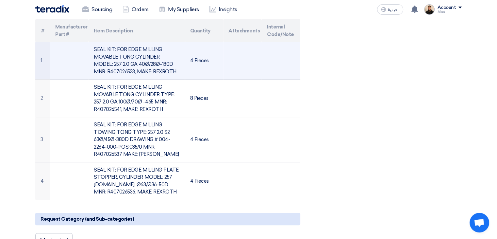
click at [126, 54] on td "SEAL KIT: FOR EDGE MILLING MOVABLE TONG CYLINDER MODEL: 257 2.0 GA 40Ø/28Ø-180D…" at bounding box center [137, 61] width 96 height 38
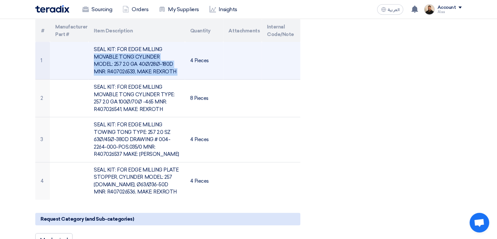
click at [126, 54] on td "SEAL KIT: FOR EDGE MILLING MOVABLE TONG CYLINDER MODEL: 257 2.0 GA 40Ø/28Ø-180D…" at bounding box center [137, 61] width 96 height 38
click at [133, 60] on td "SEAL KIT: FOR EDGE MILLING MOVABLE TONG CYLINDER MODEL: 257 2.0 GA 40Ø/28Ø-180D…" at bounding box center [137, 61] width 96 height 38
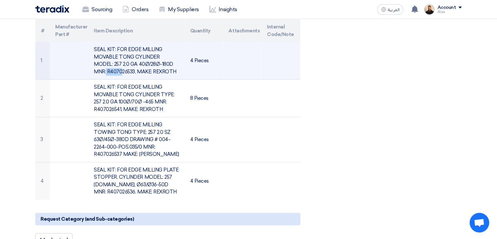
drag, startPoint x: 96, startPoint y: 63, endPoint x: 108, endPoint y: 63, distance: 11.5
click at [108, 63] on td "SEAL KIT: FOR EDGE MILLING MOVABLE TONG CYLINDER MODEL: 257 2.0 GA 40Ø/28Ø-180D…" at bounding box center [137, 61] width 96 height 38
click at [103, 63] on td "SEAL KIT: FOR EDGE MILLING MOVABLE TONG CYLINDER MODEL: 257 2.0 GA 40Ø/28Ø-180D…" at bounding box center [137, 61] width 96 height 38
drag, startPoint x: 91, startPoint y: 72, endPoint x: 121, endPoint y: 74, distance: 29.8
click at [121, 74] on td "SEAL KIT: FOR EDGE MILLING MOVABLE TONG CYLINDER MODEL: 257 2.0 GA 40Ø/28Ø-180D…" at bounding box center [137, 61] width 96 height 38
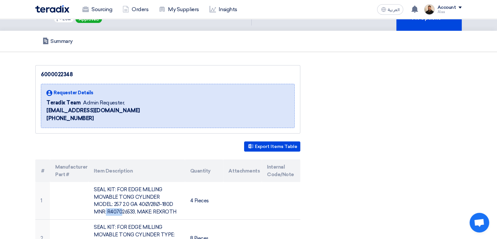
scroll to position [0, 0]
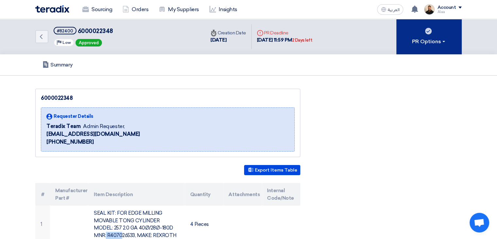
click at [453, 37] on button "PR Options" at bounding box center [428, 36] width 65 height 35
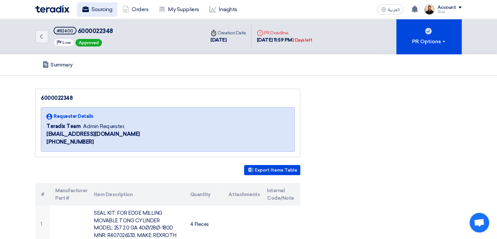
click at [99, 15] on link "Sourcing" at bounding box center [97, 9] width 40 height 14
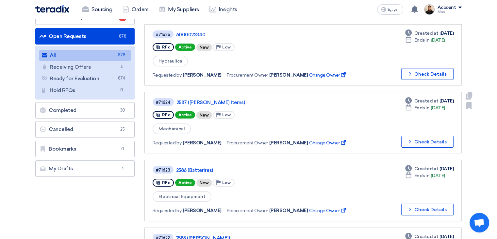
scroll to position [65, 0]
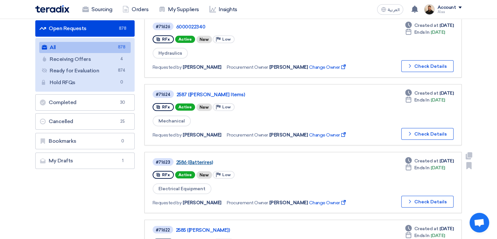
click at [197, 159] on link "2586 (Batterires)" at bounding box center [257, 162] width 163 height 6
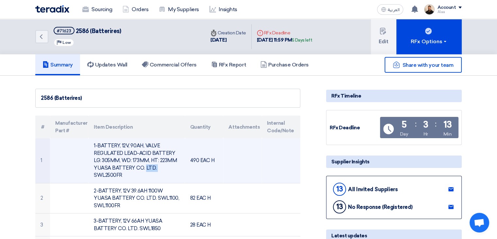
drag, startPoint x: 97, startPoint y: 166, endPoint x: 110, endPoint y: 167, distance: 13.1
click at [110, 167] on td "1-BATTERY, 12V, 90AH, VALVE REGULATED LEAD-ACID BATTERY LG: 305MM, WD: 173MM, H…" at bounding box center [137, 160] width 96 height 45
click at [119, 164] on td "1-BATTERY, 12V, 90AH, VALVE REGULATED LEAD-ACID BATTERY LG: 305MM, WD: 173MM, H…" at bounding box center [137, 160] width 96 height 45
drag, startPoint x: 132, startPoint y: 167, endPoint x: 95, endPoint y: 164, distance: 37.7
click at [95, 164] on td "1-BATTERY, 12V, 90AH, VALVE REGULATED LEAD-ACID BATTERY LG: 305MM, WD: 173MM, H…" at bounding box center [137, 160] width 96 height 45
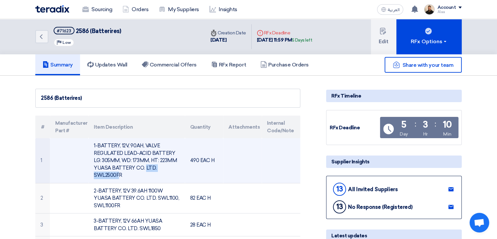
click at [100, 164] on td "1-BATTERY, 12V, 90AH, VALVE REGULATED LEAD-ACID BATTERY LG: 305MM, WD: 173MM, H…" at bounding box center [137, 160] width 96 height 45
drag, startPoint x: 122, startPoint y: 175, endPoint x: 93, endPoint y: 175, distance: 28.8
click at [93, 175] on td "1-BATTERY, 12V, 90AH, VALVE REGULATED LEAD-ACID BATTERY LG: 305MM, WD: 173MM, H…" at bounding box center [137, 160] width 96 height 45
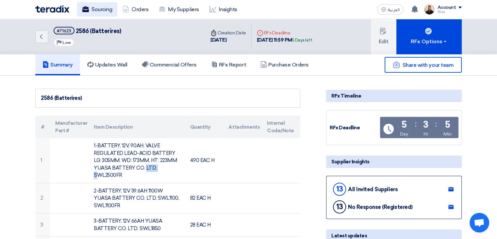
click at [90, 7] on link "Sourcing" at bounding box center [97, 9] width 40 height 14
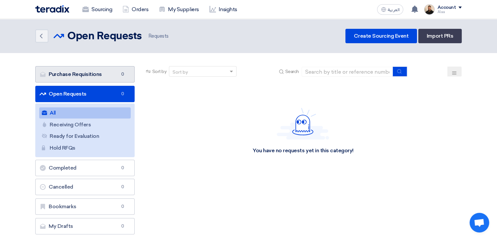
click at [89, 73] on link "Purchase Requisitions Purchase Requisitions 0" at bounding box center [84, 74] width 99 height 16
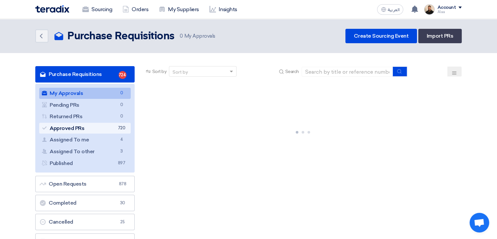
click at [108, 127] on link "Approved PRs Approved PRs 720" at bounding box center [84, 128] width 91 height 11
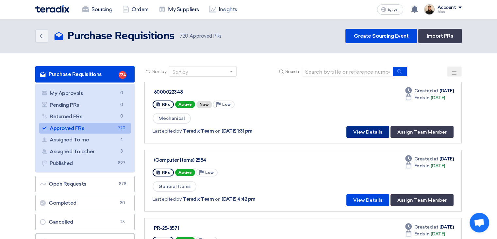
click at [367, 132] on button "View Details" at bounding box center [367, 132] width 43 height 12
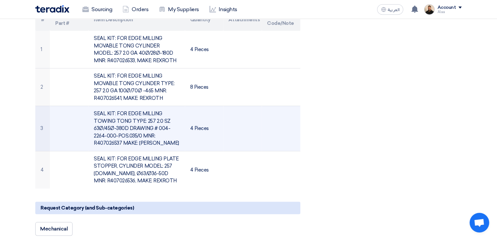
scroll to position [163, 0]
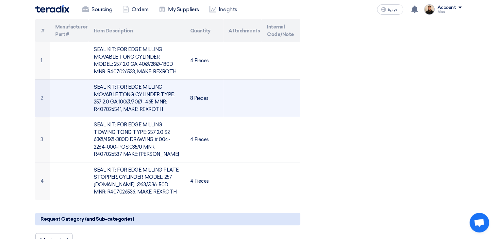
click at [119, 94] on td "SEAL KIT: FOR EDGE MILLING MOVABLE TONG CYLINDER TYPE: 257 2.0 GA 100Ø/70Ø -465…" at bounding box center [137, 98] width 96 height 38
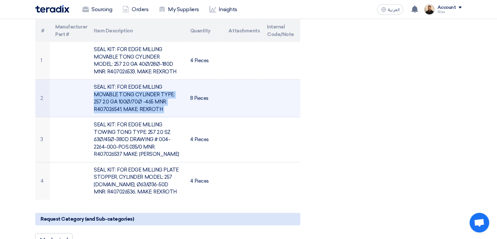
click at [119, 94] on td "SEAL KIT: FOR EDGE MILLING MOVABLE TONG CYLINDER TYPE: 257 2.0 GA 100Ø/70Ø -465…" at bounding box center [137, 98] width 96 height 38
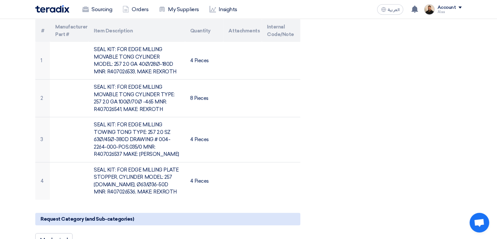
click at [391, 124] on div "6000022348 Requester Details Teradix Team Admin Requester, [EMAIL_ADDRESS][DOMA…" at bounding box center [248, 189] width 436 height 529
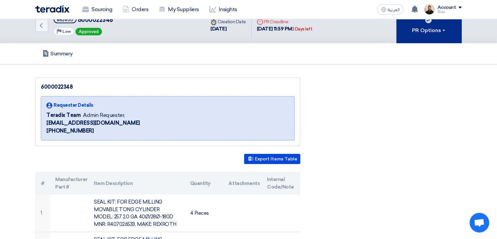
scroll to position [0, 0]
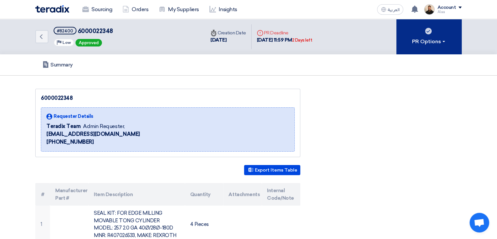
click at [430, 41] on div "PR Options" at bounding box center [429, 42] width 34 height 8
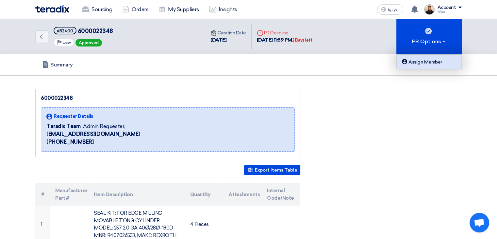
click at [428, 67] on link "Assign Member" at bounding box center [429, 62] width 65 height 14
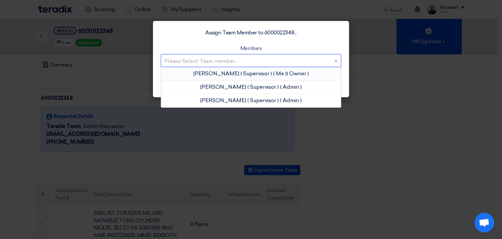
click at [271, 62] on input "text" at bounding box center [247, 61] width 167 height 11
click at [261, 73] on span "( Supervisor )" at bounding box center [255, 73] width 31 height 6
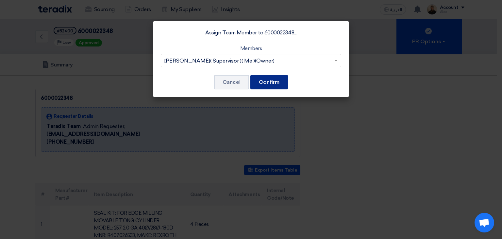
click at [264, 79] on button "Confirm" at bounding box center [269, 82] width 38 height 14
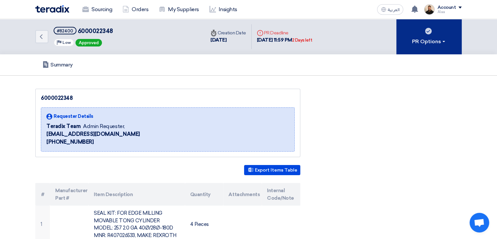
click at [417, 40] on div "PR Options" at bounding box center [429, 42] width 34 height 8
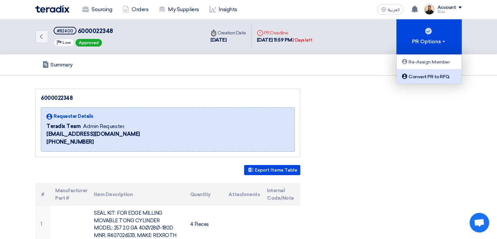
click at [417, 73] on div "Convert PR to RFQ" at bounding box center [429, 77] width 57 height 8
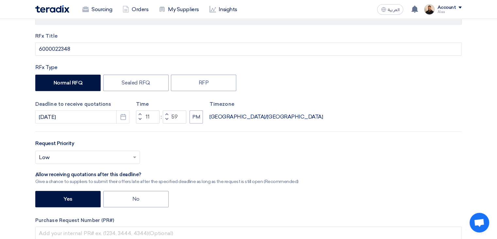
scroll to position [229, 0]
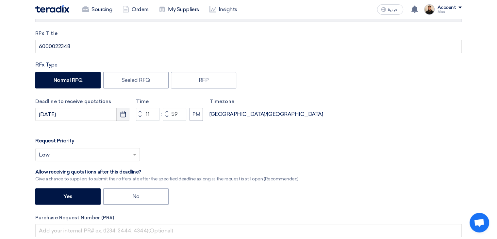
click at [124, 116] on use "button" at bounding box center [123, 114] width 6 height 6
select select "10"
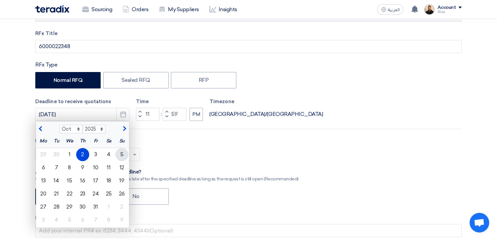
click at [124, 153] on div "5" at bounding box center [121, 154] width 13 height 13
type input "[DATE]"
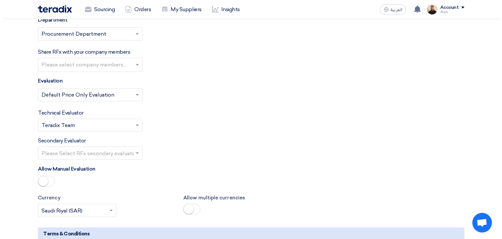
scroll to position [1144, 0]
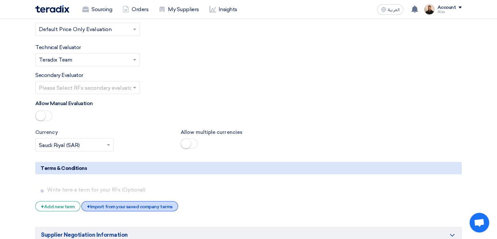
click at [146, 201] on div "+ Import from your saved company terms" at bounding box center [129, 206] width 96 height 10
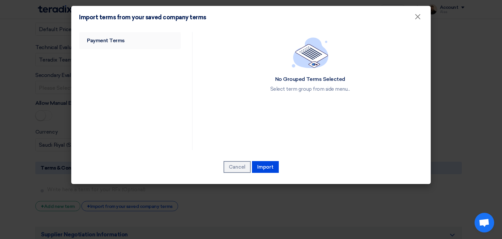
click at [119, 36] on link "Payment Terms" at bounding box center [130, 40] width 102 height 17
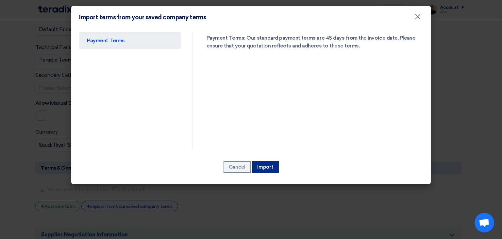
click at [265, 163] on button "Import" at bounding box center [265, 167] width 27 height 12
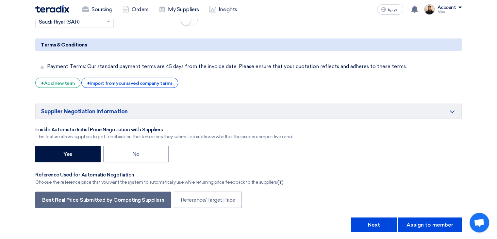
scroll to position [1274, 0]
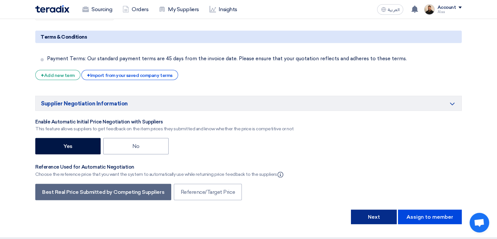
click at [369, 209] on button "Next" at bounding box center [374, 216] width 46 height 14
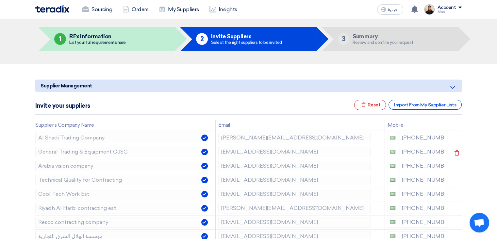
scroll to position [33, 0]
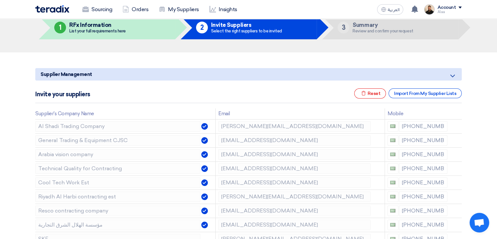
click at [453, 75] on icon "Minimize/Maximize Category" at bounding box center [453, 76] width 8 height 8
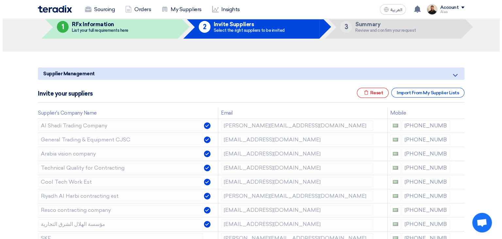
scroll to position [0, 0]
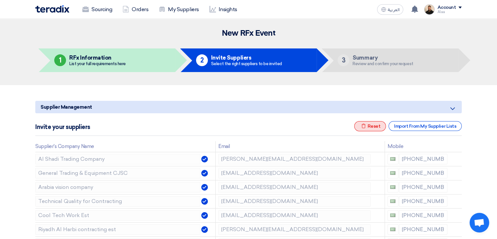
click at [380, 127] on div "Excel file Reset" at bounding box center [370, 126] width 32 height 10
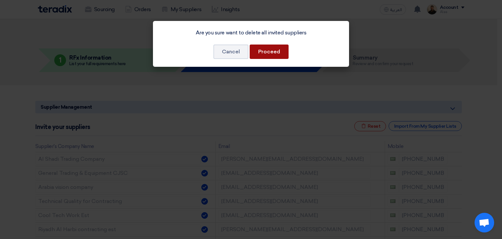
click at [263, 52] on button "Proceed" at bounding box center [269, 51] width 39 height 14
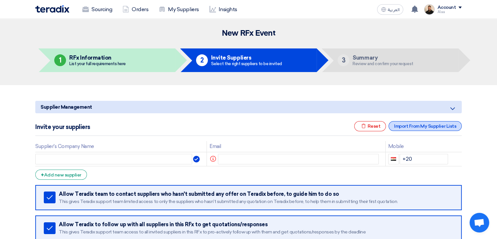
click at [411, 127] on div "Import From My Supplier Lists" at bounding box center [425, 126] width 73 height 10
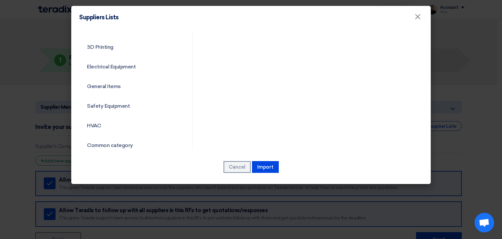
scroll to position [236, 0]
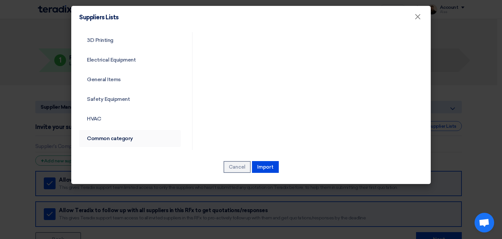
click at [116, 140] on link "Common category" at bounding box center [130, 138] width 102 height 17
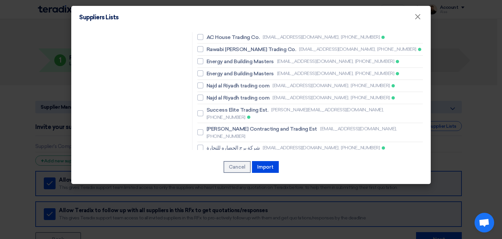
scroll to position [426, 0]
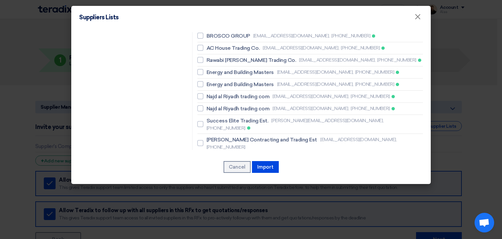
click at [225, 186] on span "BESTOPTION A/C & REFRIGERTION EST" at bounding box center [256, 190] width 99 height 8
click at [211, 191] on input "BESTOPTION A/C & REFRIGERTION EST [EMAIL_ADDRESS][DOMAIN_NAME], [PHONE_NUMBER]" at bounding box center [209, 193] width 4 height 4
checkbox input "true"
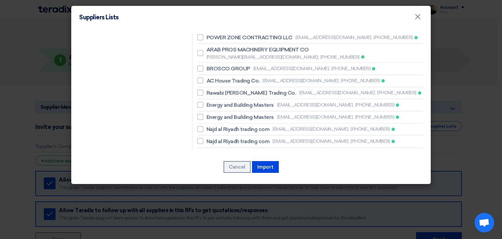
click at [226, 168] on span "[PERSON_NAME] Contracting and Trading Est" at bounding box center [262, 172] width 110 height 8
click at [211, 174] on input "[PERSON_NAME] Contracting and Trading Est [EMAIL_ADDRESS][DOMAIN_NAME], [PHONE_…" at bounding box center [209, 176] width 4 height 4
checkbox input "true"
click at [226, 149] on span "Success Elite Trading Est." at bounding box center [238, 153] width 62 height 8
click at [211, 155] on input "Success Elite Trading Est. [PERSON_NAME][EMAIL_ADDRESS][DOMAIN_NAME], [PHONE_NU…" at bounding box center [209, 157] width 4 height 4
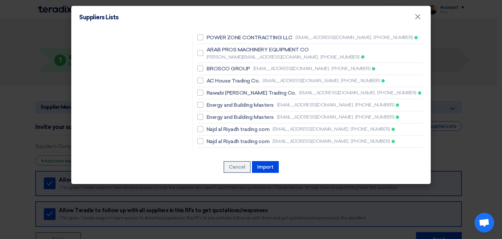
checkbox input "true"
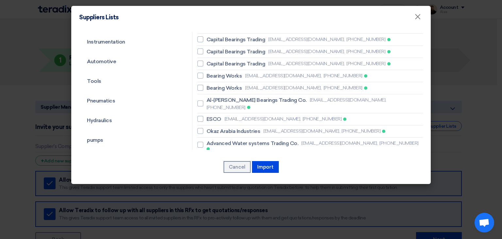
scroll to position [34, 0]
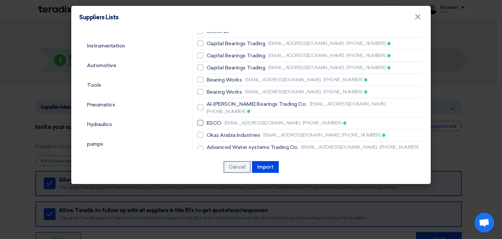
click at [218, 119] on span "ESCO" at bounding box center [214, 123] width 15 height 8
click at [211, 121] on input "ESCO [EMAIL_ADDRESS][DOMAIN_NAME], [PHONE_NUMBER]" at bounding box center [209, 123] width 4 height 4
checkbox input "true"
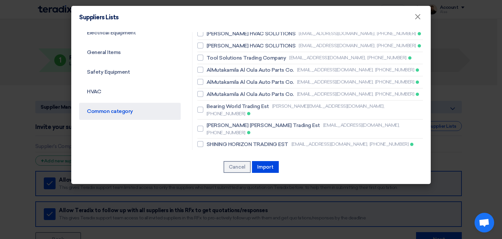
scroll to position [230, 0]
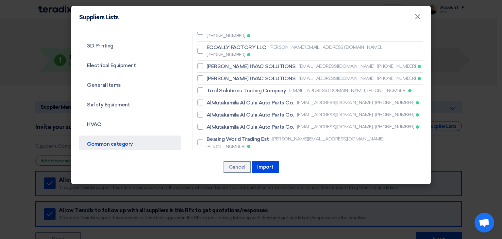
click at [231, 173] on span "SHINING HORIZON TRADING EST" at bounding box center [248, 177] width 82 height 8
click at [211, 174] on input "SHINING HORIZON TRADING EST [EMAIL_ADDRESS][DOMAIN_NAME], [PHONE_NUMBER]" at bounding box center [209, 176] width 4 height 4
checkbox input "true"
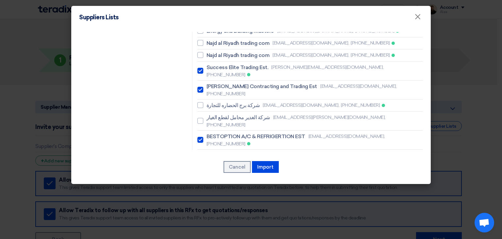
scroll to position [491, 0]
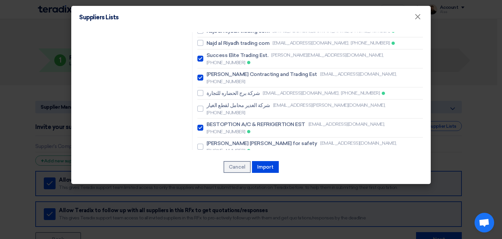
click at [221, 182] on span "Saad Traders" at bounding box center [223, 186] width 32 height 8
click at [211, 184] on input "Saad Traders [EMAIL_ADDRESS][DOMAIN_NAME], [PHONE_NUMBER]" at bounding box center [209, 186] width 4 height 4
checkbox input "true"
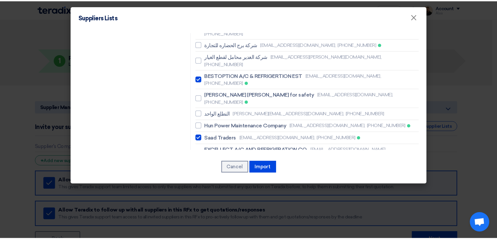
scroll to position [557, 0]
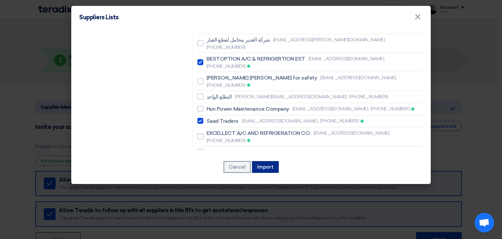
click at [263, 168] on button "Import" at bounding box center [265, 167] width 27 height 12
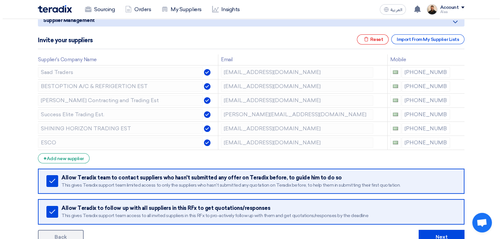
scroll to position [33, 0]
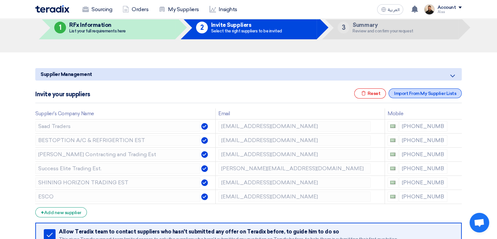
click at [425, 96] on div "Import From My Supplier Lists" at bounding box center [425, 93] width 73 height 10
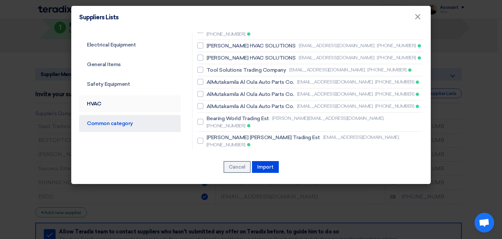
scroll to position [229, 0]
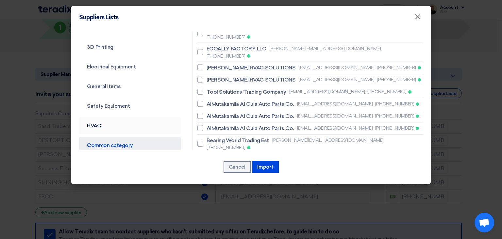
click at [106, 122] on link "HVAC" at bounding box center [130, 125] width 102 height 17
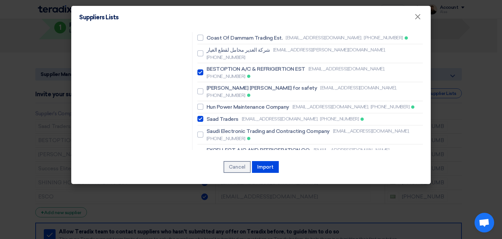
scroll to position [850, 0]
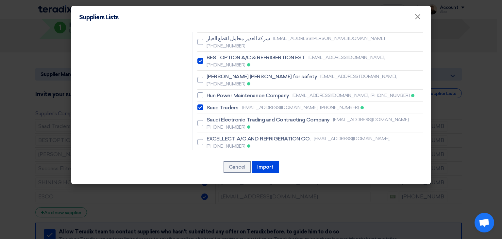
checkbox input "true"
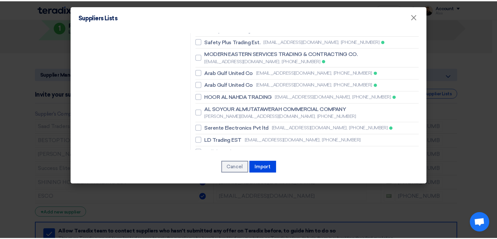
scroll to position [1154, 0]
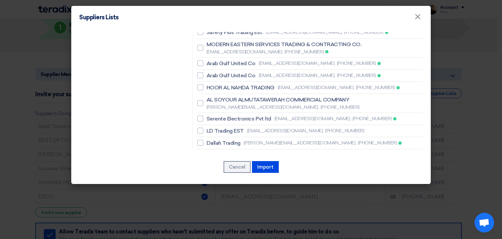
checkbox input "true"
click at [265, 169] on button "Import" at bounding box center [265, 167] width 27 height 12
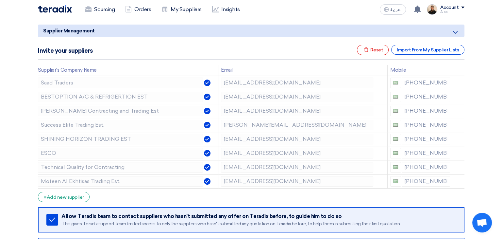
scroll to position [65, 0]
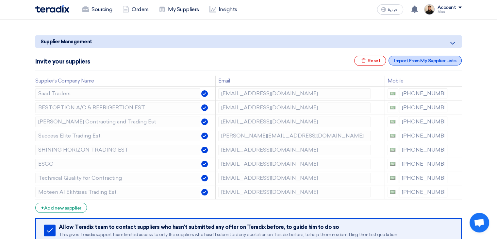
click at [431, 63] on div "Import From My Supplier Lists" at bounding box center [425, 61] width 73 height 10
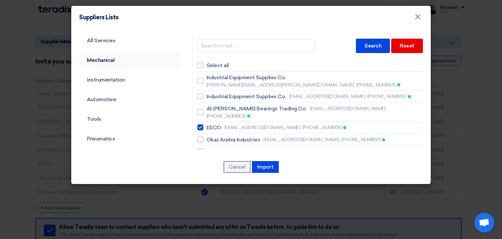
click at [109, 57] on link "Mechanical" at bounding box center [130, 60] width 102 height 17
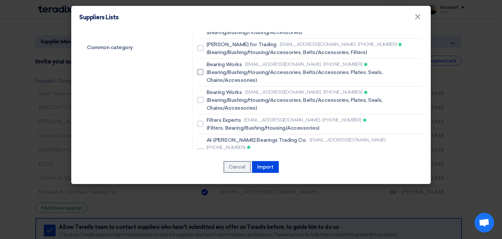
scroll to position [327, 0]
click at [230, 136] on span "Al-[PERSON_NAME] Bearings Trading Co." at bounding box center [257, 140] width 100 height 8
click at [211, 149] on input "Al-[PERSON_NAME] Bearings Trading Co. [EMAIL_ADDRESS][DOMAIN_NAME], [PHONE_NUMB…" at bounding box center [209, 151] width 4 height 4
checkbox input "true"
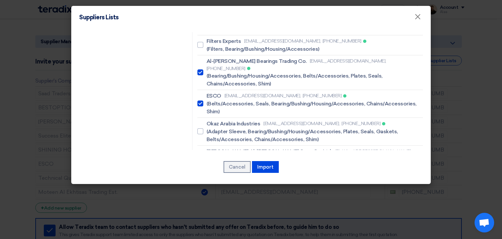
scroll to position [425, 0]
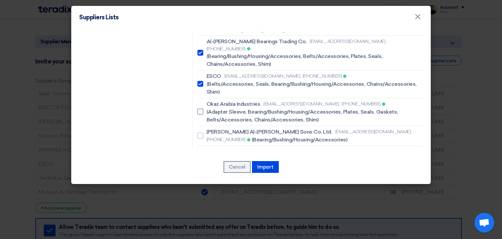
click at [243, 108] on span "(Adapter Sleeve, Bearing/Bushing/Housing/Accessories, Plates, Seals, Gaskets, B…" at bounding box center [313, 116] width 213 height 16
click at [211, 109] on input "Okaz Arabia Industries [EMAIL_ADDRESS][DOMAIN_NAME], [PHONE_NUMBER] (Adapter Sl…" at bounding box center [209, 111] width 4 height 4
checkbox input "true"
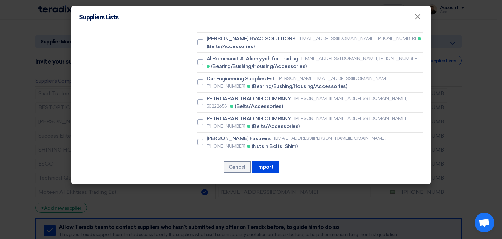
scroll to position [882, 0]
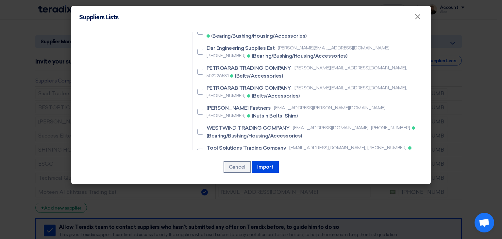
click at [252, 164] on span "AlMutakamila Al Oula Auto Parts Co." at bounding box center [250, 168] width 87 height 8
click at [211, 169] on input "AlMutakamila Al Oula Auto Parts Co. [EMAIL_ADDRESS][DOMAIN_NAME], [PHONE_NUMBER…" at bounding box center [209, 171] width 4 height 4
checkbox input "true"
click at [253, 184] on span "AlMutakamila Al Oula Auto Parts Co." at bounding box center [250, 188] width 87 height 8
click at [211, 189] on input "AlMutakamila Al Oula Auto Parts Co. [EMAIL_ADDRESS][DOMAIN_NAME], [PHONE_NUMBER…" at bounding box center [209, 191] width 4 height 4
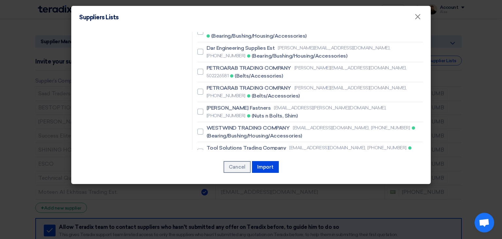
checkbox input "true"
click at [255, 204] on span "AlMutakamila Al Oula Auto Parts Co." at bounding box center [250, 208] width 87 height 8
click at [211, 209] on input "AlMutakamila Al Oula Auto Parts Co. [EMAIL_ADDRESS][DOMAIN_NAME], [PHONE_NUMBER…" at bounding box center [209, 211] width 4 height 4
checkbox input "true"
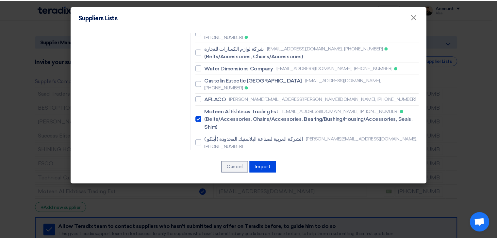
scroll to position [2445, 0]
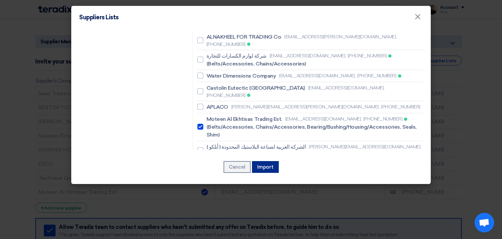
click at [266, 165] on button "Import" at bounding box center [265, 167] width 27 height 12
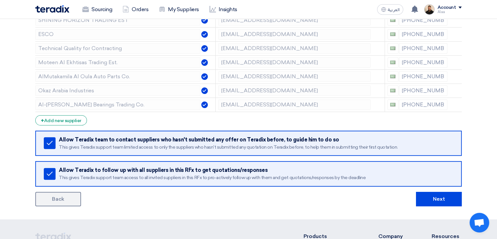
scroll to position [196, 0]
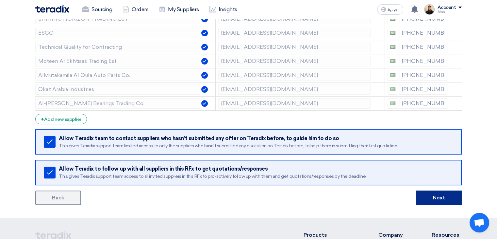
click at [441, 195] on button "Next" at bounding box center [439, 197] width 46 height 14
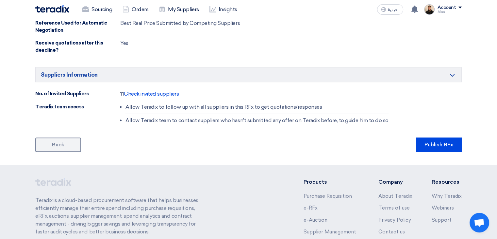
scroll to position [457, 0]
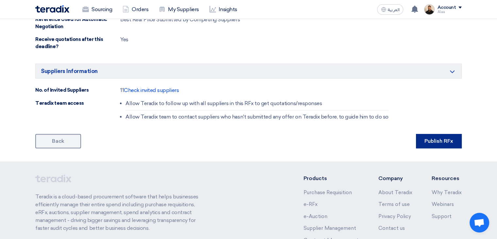
click at [439, 141] on button "Publish RFx" at bounding box center [439, 141] width 46 height 14
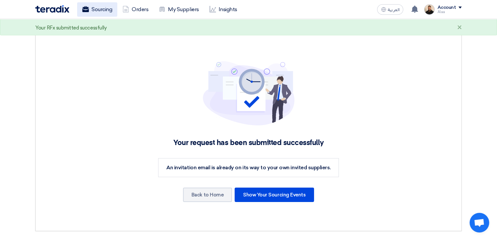
click at [99, 4] on link "Sourcing" at bounding box center [97, 9] width 40 height 14
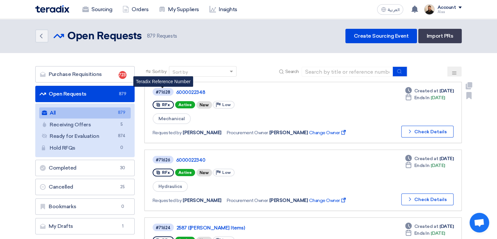
click at [163, 92] on div "#71628" at bounding box center [163, 92] width 14 height 4
click at [169, 118] on span "Mechanical" at bounding box center [172, 118] width 38 height 11
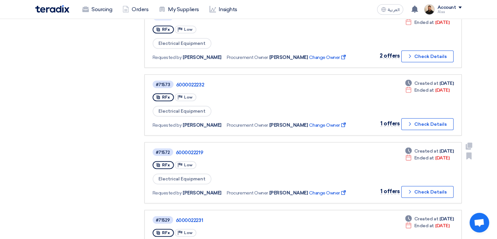
scroll to position [425, 0]
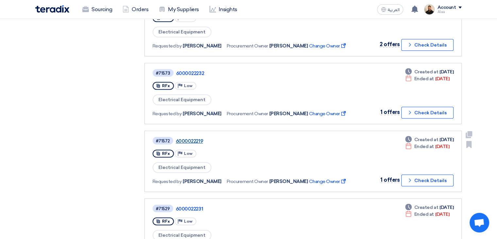
click at [196, 138] on link "6000022219" at bounding box center [257, 141] width 163 height 6
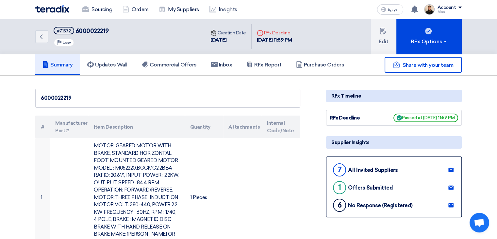
click at [50, 11] on img at bounding box center [52, 9] width 34 height 8
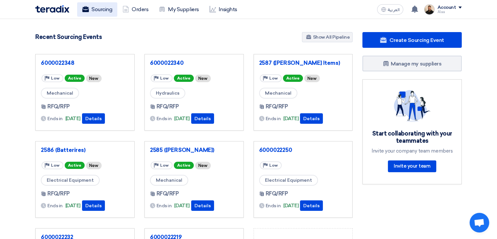
click at [111, 11] on link "Sourcing" at bounding box center [97, 9] width 40 height 14
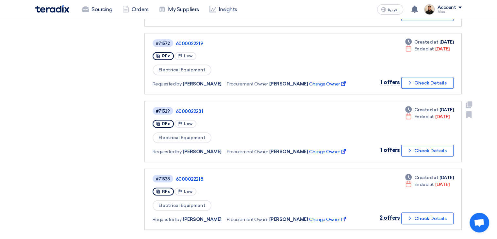
scroll to position [523, 0]
click at [188, 108] on link "6000022231" at bounding box center [257, 111] width 163 height 6
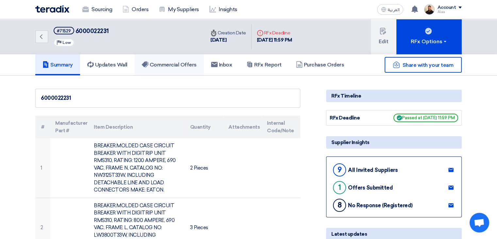
click at [177, 66] on h5 "Commercial Offers" at bounding box center [169, 64] width 55 height 7
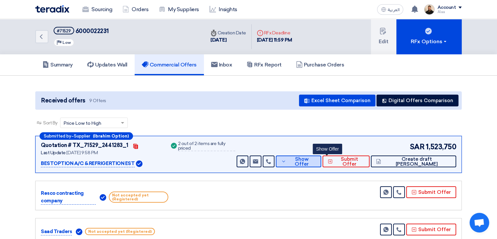
click at [316, 159] on span "Show Offer" at bounding box center [302, 162] width 28 height 10
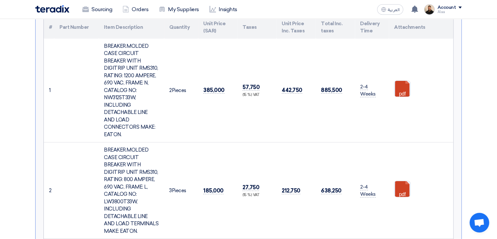
scroll to position [163, 0]
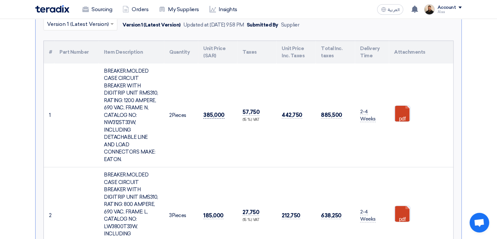
click at [210, 111] on span "385,000" at bounding box center [213, 114] width 21 height 7
click at [105, 88] on div "BREAKER.MOLDED CASE CIRCUIT BREAKER WITH DIGITRIP UNIT RMS310, RATING: 1200 AMP…" at bounding box center [131, 115] width 55 height 96
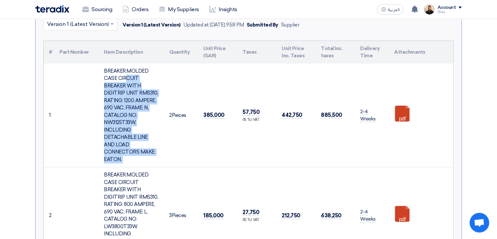
click at [105, 87] on div "BREAKER.MOLDED CASE CIRCUIT BREAKER WITH DIGITRIP UNIT RMS310, RATING: 1200 AMP…" at bounding box center [131, 115] width 55 height 96
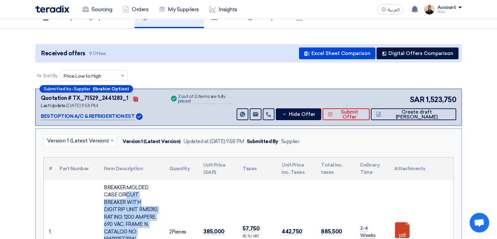
scroll to position [0, 0]
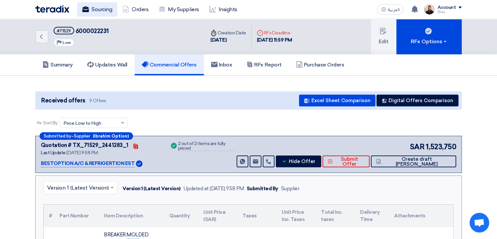
click at [98, 11] on link "Sourcing" at bounding box center [97, 9] width 40 height 14
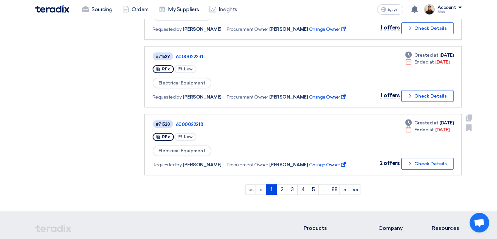
scroll to position [588, 0]
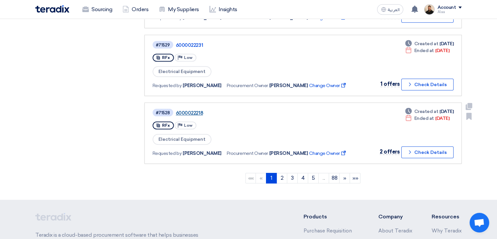
click at [199, 110] on link "6000022218" at bounding box center [257, 113] width 163 height 6
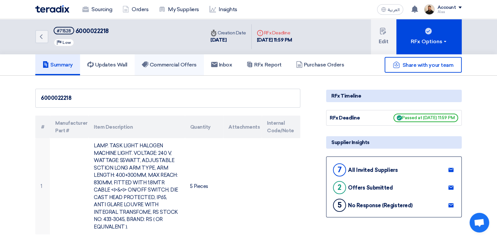
click at [177, 65] on h5 "Commercial Offers" at bounding box center [169, 64] width 55 height 7
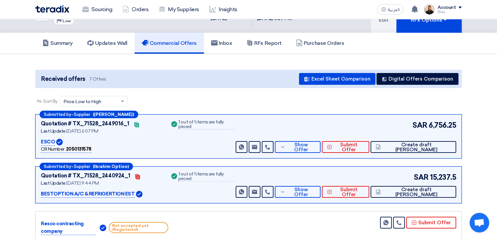
scroll to position [33, 0]
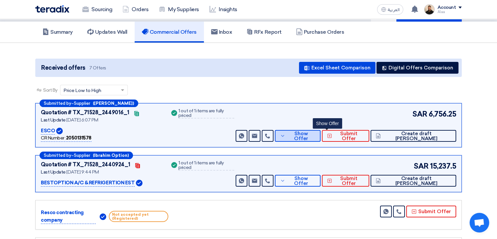
click at [321, 140] on button "Show Offer" at bounding box center [298, 136] width 46 height 12
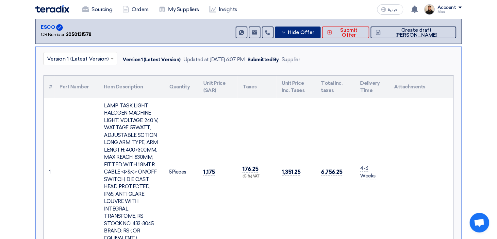
scroll to position [98, 0]
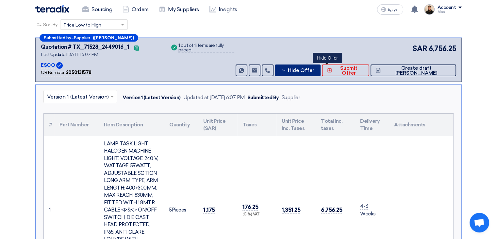
click at [320, 66] on button "Hide Offer" at bounding box center [298, 70] width 46 height 12
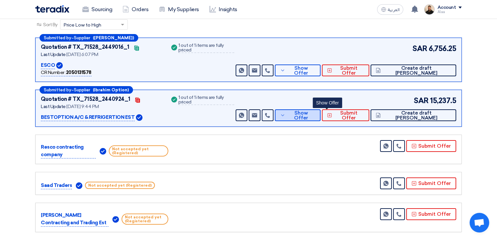
click at [315, 116] on span "Show Offer" at bounding box center [301, 115] width 28 height 10
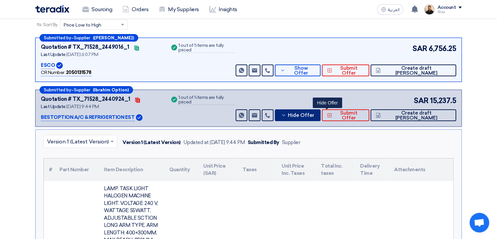
click at [321, 119] on button "Hide Offer" at bounding box center [298, 115] width 46 height 12
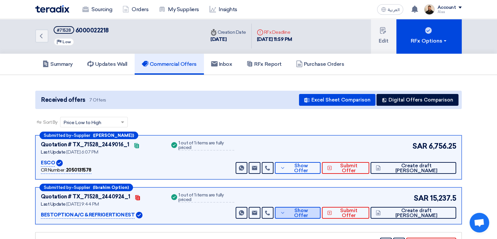
scroll to position [0, 0]
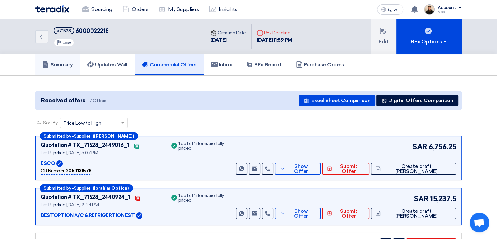
click at [77, 65] on link "Summary" at bounding box center [57, 64] width 45 height 21
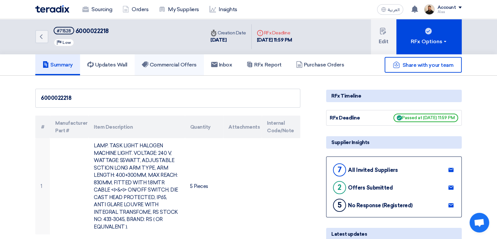
click at [166, 62] on h5 "Commercial Offers" at bounding box center [169, 64] width 55 height 7
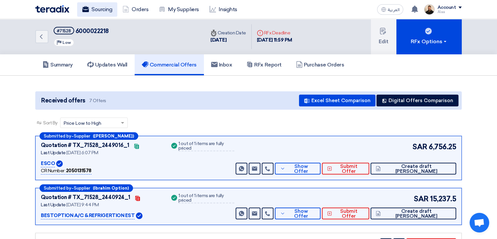
click at [101, 11] on link "Sourcing" at bounding box center [97, 9] width 40 height 14
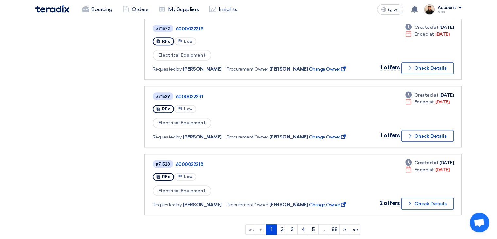
scroll to position [555, 0]
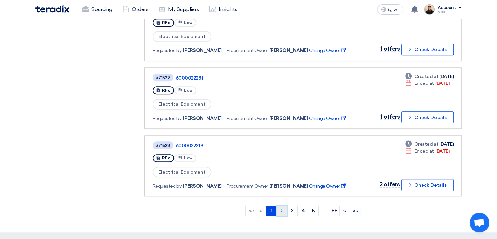
click at [282, 205] on link "2" at bounding box center [281, 210] width 11 height 10
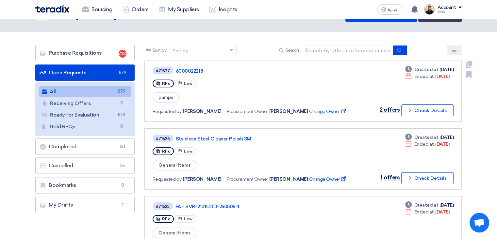
scroll to position [33, 0]
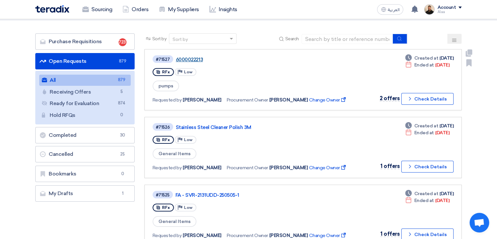
click at [195, 59] on link "6000022213" at bounding box center [257, 60] width 163 height 6
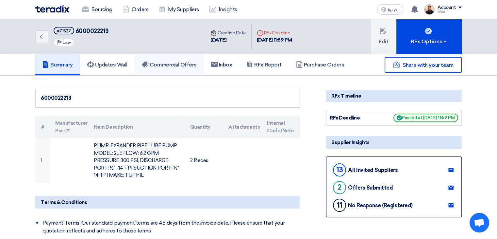
click at [157, 63] on h5 "Commercial Offers" at bounding box center [169, 64] width 55 height 7
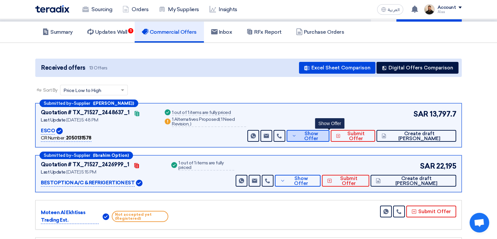
click at [324, 134] on span "Show Offer" at bounding box center [311, 136] width 26 height 10
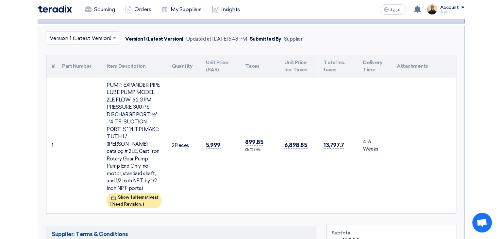
scroll to position [163, 0]
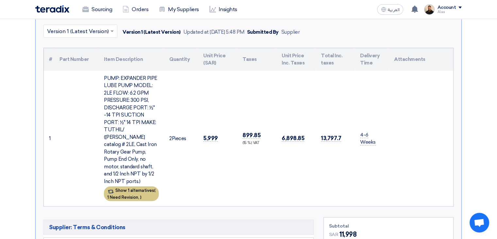
click at [136, 194] on span "1 Need Revision," at bounding box center [123, 196] width 32 height 5
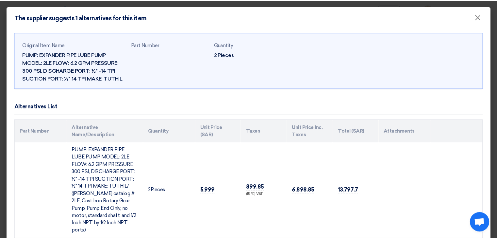
scroll to position [19, 0]
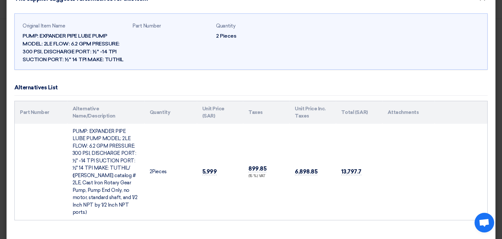
click at [2, 139] on modal-container "The supplier suggests 1 alternatives for this item × Original Item Name PUMP: E…" at bounding box center [251, 119] width 502 height 239
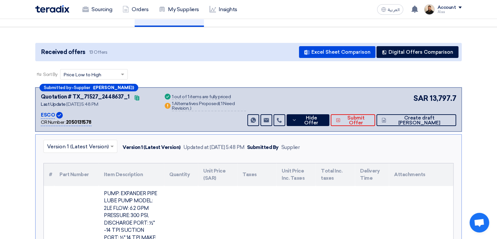
scroll to position [33, 0]
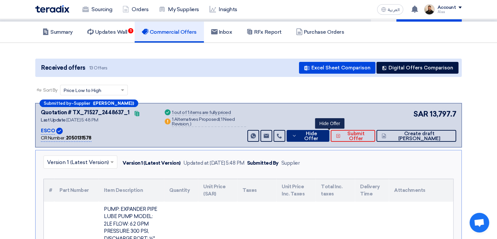
click at [324, 132] on span "Hide Offer" at bounding box center [311, 136] width 26 height 10
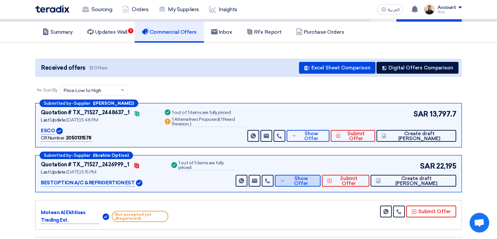
click at [327, 173] on div "SAR 22,195 Send Message Send Message" at bounding box center [345, 173] width 222 height 26
click at [315, 179] on span "Show Offer" at bounding box center [301, 181] width 28 height 10
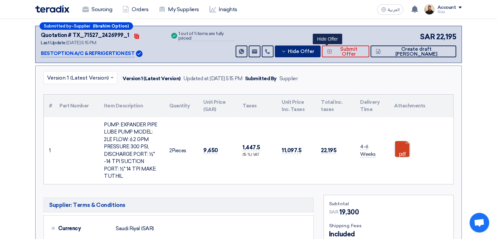
scroll to position [163, 0]
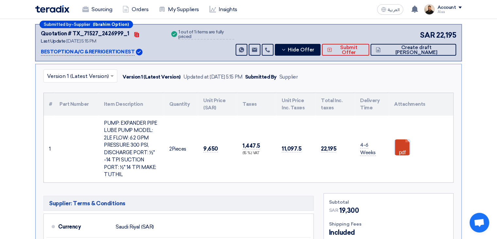
click at [402, 143] on link at bounding box center [420, 158] width 52 height 39
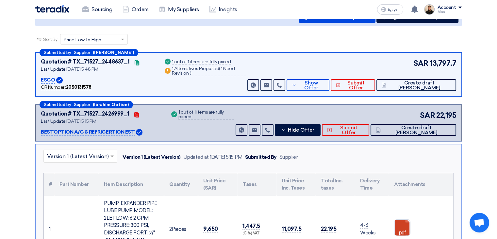
scroll to position [65, 0]
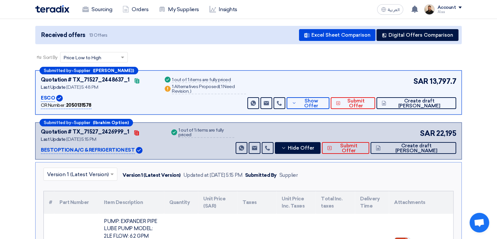
click at [319, 94] on div "SAR 13,797.7 Send Message Send Message" at bounding box center [351, 92] width 210 height 33
click at [297, 101] on icon at bounding box center [294, 102] width 5 height 5
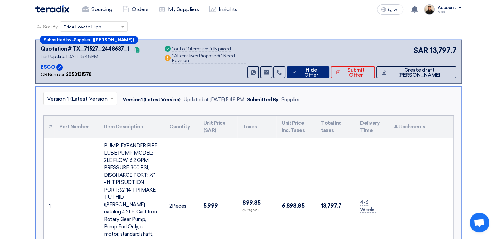
scroll to position [196, 0]
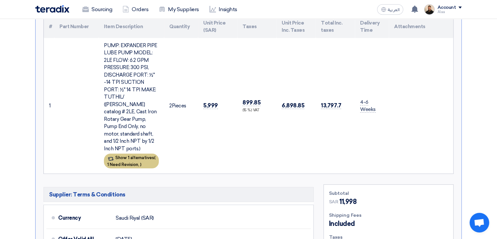
click at [132, 162] on span "1 Need Revision," at bounding box center [123, 164] width 32 height 5
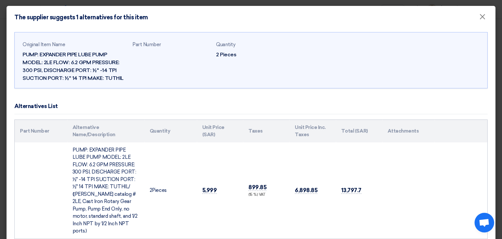
click at [92, 169] on td "PUMP: EXPANDER PIPE LUBE PUMP MODEL: 2LE FLOW: 6.2 GPM PRESSURE: 300 PSI, DISCH…" at bounding box center [105, 190] width 77 height 96
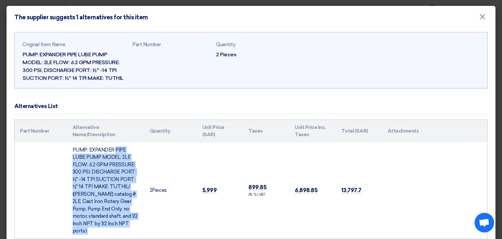
click at [92, 169] on td "PUMP: EXPANDER PIPE LUBE PUMP MODEL: 2LE FLOW: 6.2 GPM PRESSURE: 300 PSI, DISCH…" at bounding box center [105, 190] width 77 height 96
drag, startPoint x: 92, startPoint y: 169, endPoint x: 179, endPoint y: 65, distance: 135.2
click at [179, 64] on div "Original Item Name PUMP: EXPANDER PIPE LUBE PUMP MODEL: 2LE FLOW: 6.2 GPM PRESS…" at bounding box center [251, 61] width 457 height 47
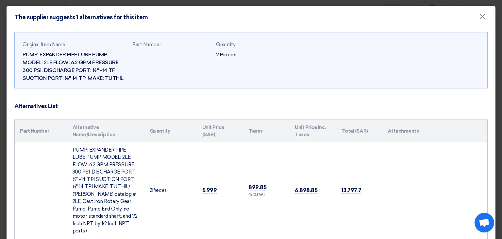
click at [97, 175] on td "PUMP: EXPANDER PIPE LUBE PUMP MODEL: 2LE FLOW: 6.2 GPM PRESSURE: 300 PSI, DISCH…" at bounding box center [105, 190] width 77 height 96
click at [97, 174] on td "PUMP: EXPANDER PIPE LUBE PUMP MODEL: 2LE FLOW: 6.2 GPM PRESSURE: 300 PSI, DISCH…" at bounding box center [105, 190] width 77 height 96
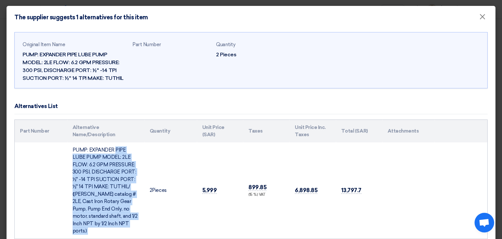
click at [97, 174] on td "PUMP: EXPANDER PIPE LUBE PUMP MODEL: 2LE FLOW: 6.2 GPM PRESSURE: 300 PSI, DISCH…" at bounding box center [105, 190] width 77 height 96
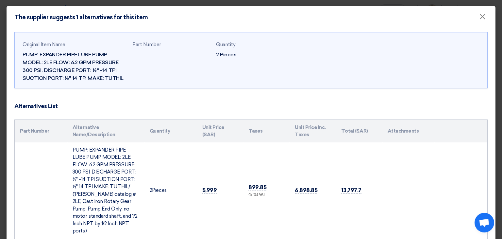
click at [1, 134] on modal-container "The supplier suggests 1 alternatives for this item × Original Item Name PUMP: E…" at bounding box center [251, 119] width 502 height 239
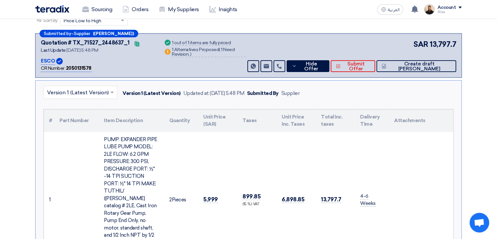
scroll to position [98, 0]
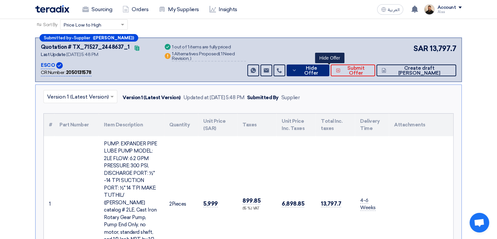
click at [296, 69] on use at bounding box center [294, 70] width 3 height 2
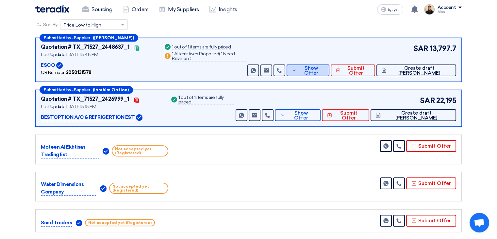
scroll to position [131, 0]
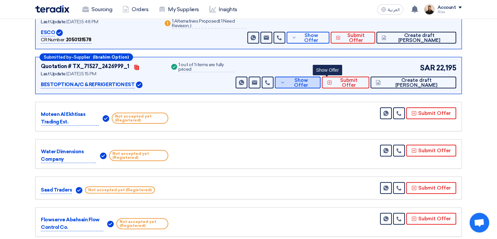
click at [285, 81] on icon at bounding box center [282, 82] width 5 height 5
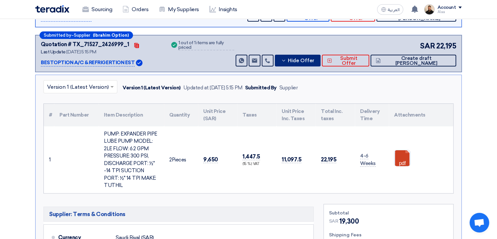
scroll to position [196, 0]
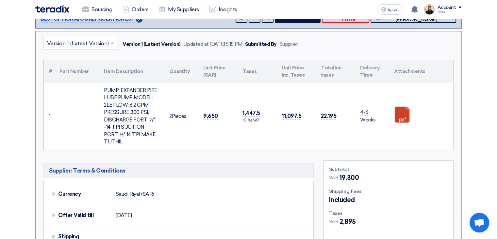
click at [125, 114] on div "PUMP: EXPANDER PIPE LUBE PUMP MODEL: 2LE FLOW: 6.2 GPM PRESSURE: 300 PSI, DISCH…" at bounding box center [131, 116] width 55 height 59
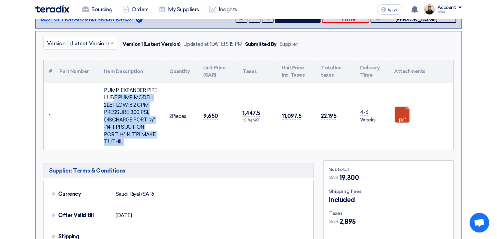
click at [125, 114] on div "PUMP: EXPANDER PIPE LUBE PUMP MODEL: 2LE FLOW: 6.2 GPM PRESSURE: 300 PSI, DISCH…" at bounding box center [131, 116] width 55 height 59
click at [396, 111] on link at bounding box center [420, 126] width 52 height 39
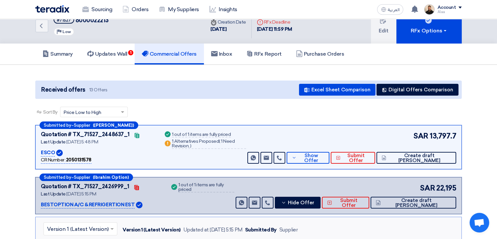
scroll to position [0, 0]
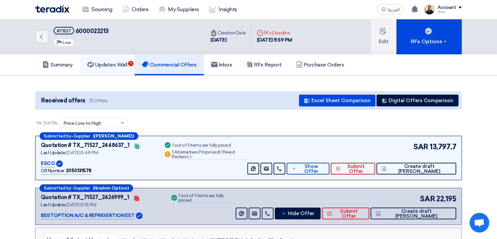
click at [112, 69] on link "Updates Wall 1" at bounding box center [107, 64] width 55 height 21
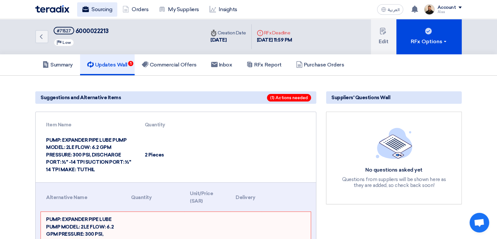
click at [98, 13] on link "Sourcing" at bounding box center [97, 9] width 40 height 14
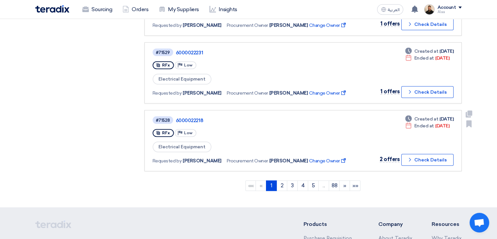
scroll to position [588, 0]
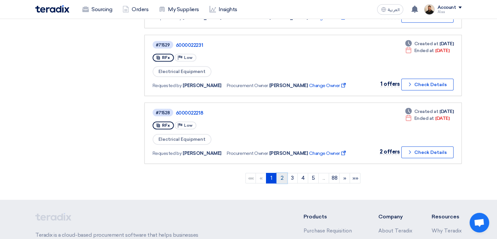
click at [283, 173] on link "2" at bounding box center [281, 178] width 11 height 10
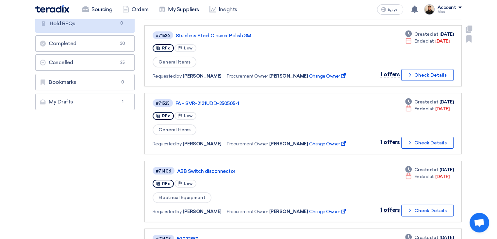
scroll to position [131, 0]
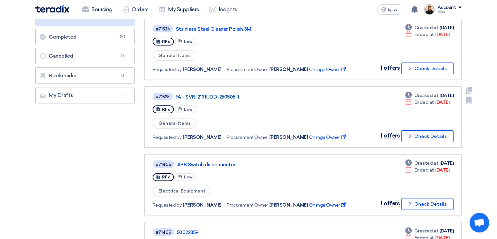
click at [215, 94] on link "FA - SVR-2131UDD-250505-1" at bounding box center [256, 97] width 163 height 6
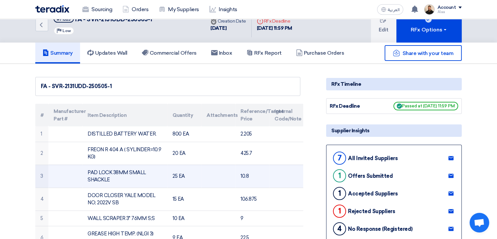
scroll to position [33, 0]
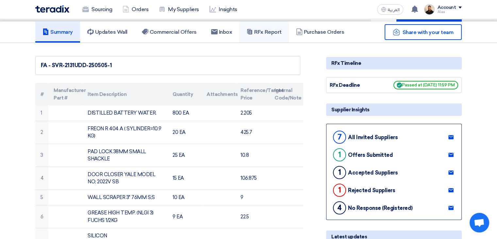
click at [269, 32] on h5 "RFx Report" at bounding box center [263, 32] width 35 height 7
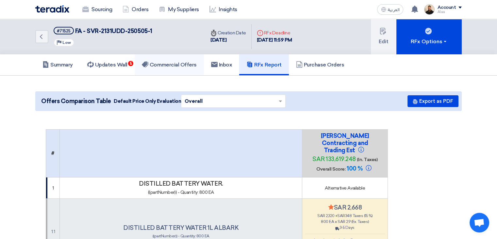
click at [163, 63] on h5 "Commercial Offers" at bounding box center [169, 64] width 55 height 7
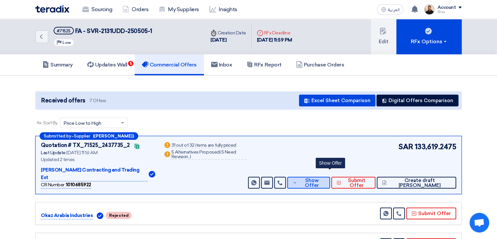
click at [325, 178] on span "Show Offer" at bounding box center [312, 183] width 26 height 10
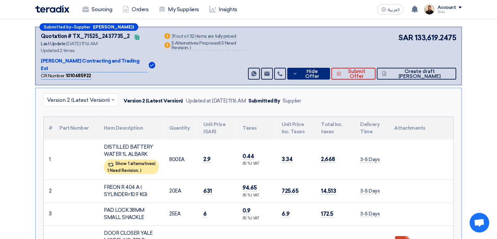
scroll to position [98, 0]
